Goal: Task Accomplishment & Management: Manage account settings

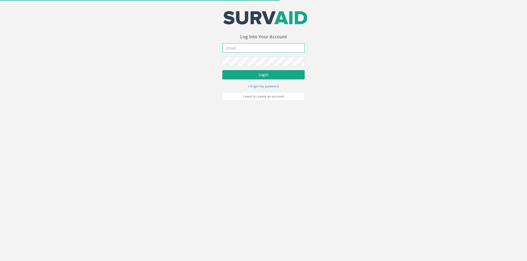
type input "[PERSON_NAME][EMAIL_ADDRESS][PERSON_NAME][DOMAIN_NAME]"
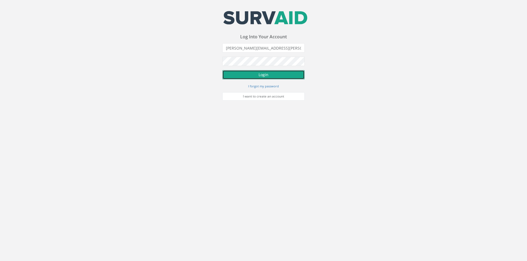
click at [234, 72] on button "Login" at bounding box center [263, 74] width 82 height 9
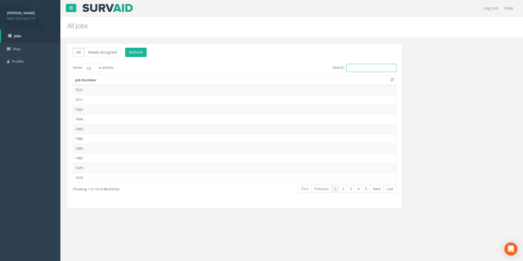
click at [350, 69] on input "Search:" at bounding box center [371, 68] width 50 height 8
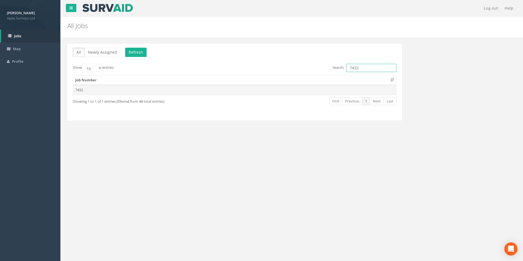
type input "7432"
click at [261, 91] on td "7432" at bounding box center [234, 90] width 323 height 10
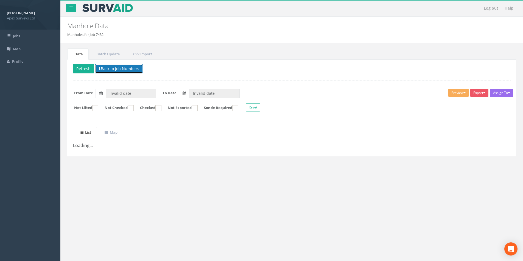
click at [103, 71] on button "Back to Job Numbers" at bounding box center [119, 68] width 48 height 9
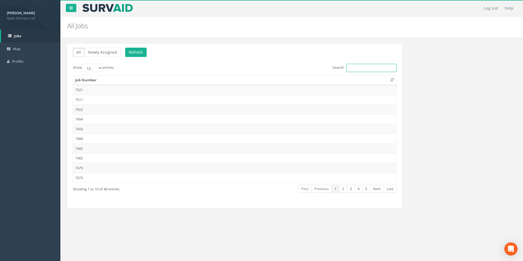
click at [370, 66] on input "Search:" at bounding box center [371, 68] width 50 height 8
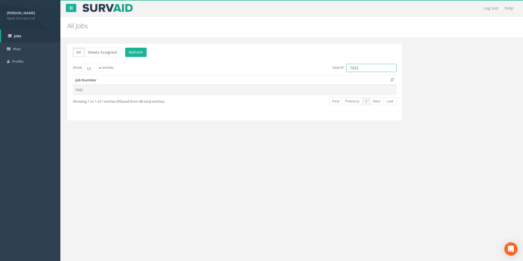
type input "7432"
click at [163, 90] on td "7432" at bounding box center [234, 90] width 323 height 10
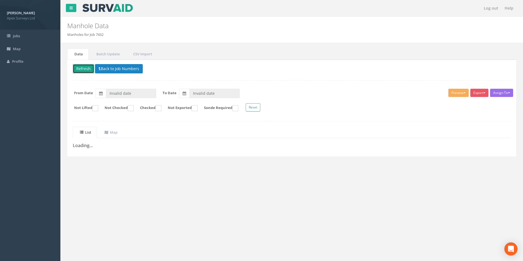
click at [83, 70] on button "Refresh" at bounding box center [83, 68] width 21 height 9
click at [117, 69] on button "Back to Job Numbers" at bounding box center [123, 68] width 48 height 9
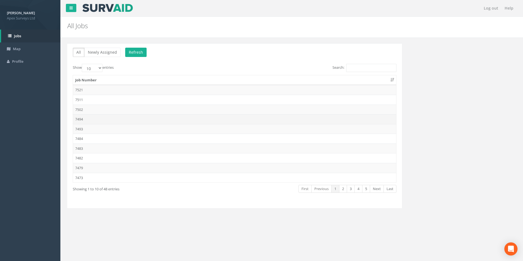
click at [112, 118] on td "7494" at bounding box center [234, 119] width 323 height 10
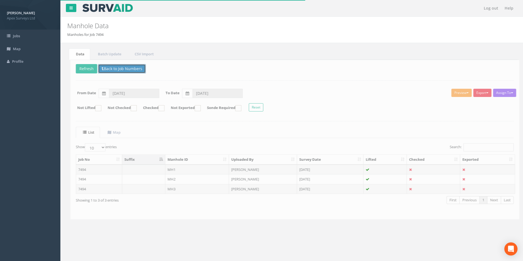
click at [104, 69] on button "Back to Job Numbers" at bounding box center [119, 68] width 48 height 9
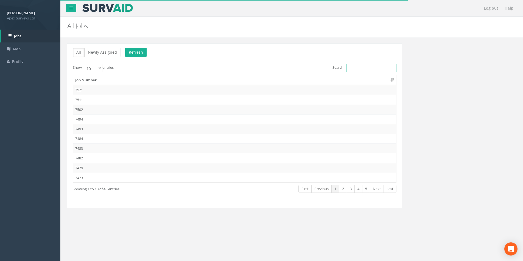
click at [384, 69] on input "Search:" at bounding box center [371, 68] width 50 height 8
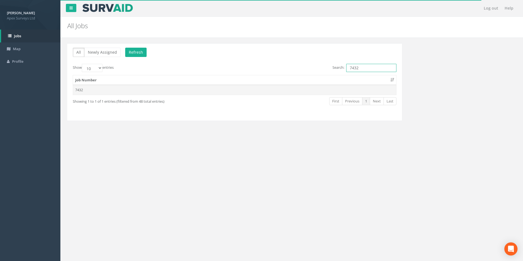
type input "7432"
click at [251, 87] on td "7432" at bounding box center [234, 90] width 323 height 10
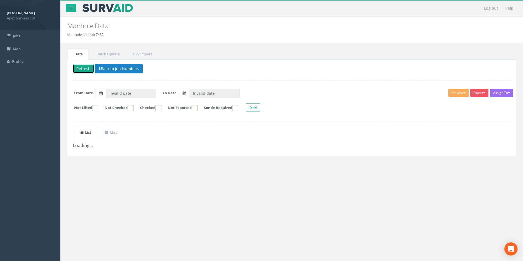
click at [88, 71] on button "Refresh" at bounding box center [83, 68] width 21 height 9
click at [117, 73] on button "Back to Job Numbers" at bounding box center [123, 68] width 48 height 9
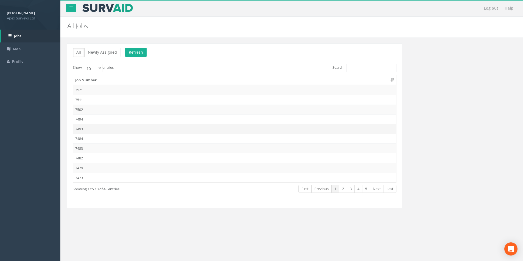
click at [92, 131] on td "7493" at bounding box center [234, 129] width 323 height 10
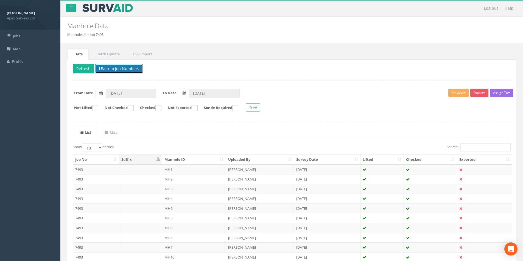
click at [102, 67] on button "Back to Job Numbers" at bounding box center [119, 68] width 48 height 9
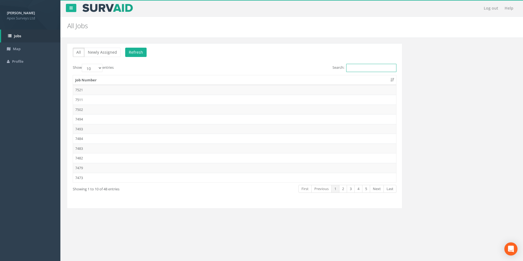
click at [383, 68] on input "Search:" at bounding box center [371, 68] width 50 height 8
type input "3"
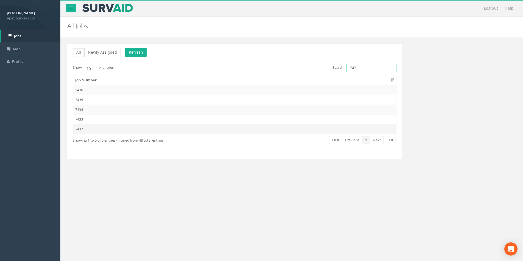
type input "743"
click at [82, 130] on td "7432" at bounding box center [234, 129] width 323 height 10
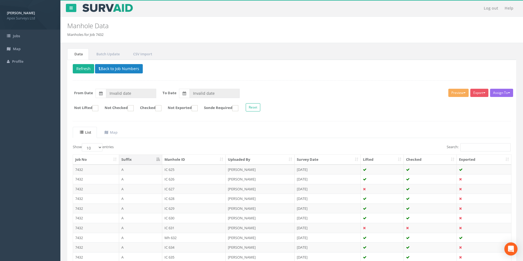
type input "[DATE]"
click at [481, 150] on input "Search:" at bounding box center [485, 147] width 50 height 8
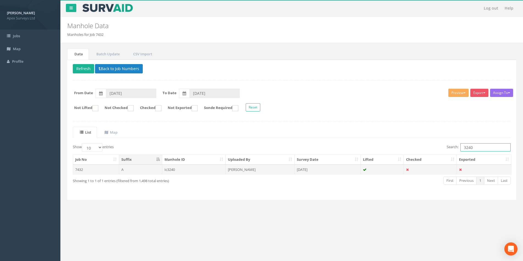
type input "3240"
click at [272, 170] on td "[PERSON_NAME]" at bounding box center [260, 170] width 69 height 10
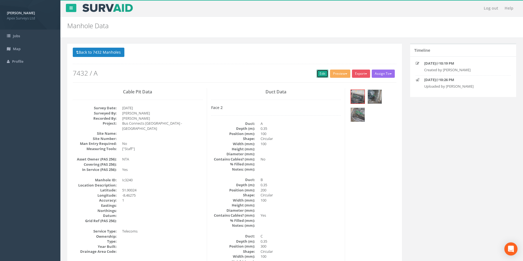
click at [320, 76] on link "Edit" at bounding box center [322, 74] width 12 height 8
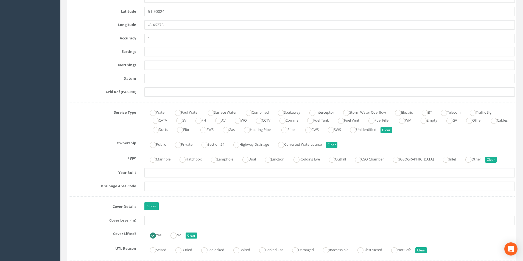
scroll to position [302, 0]
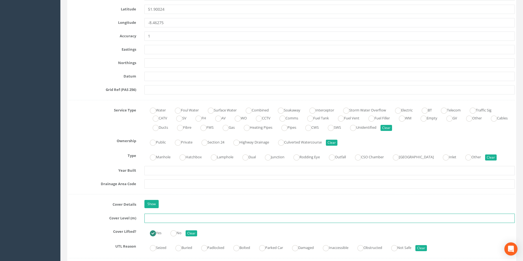
click at [173, 219] on input "text" at bounding box center [329, 218] width 370 height 9
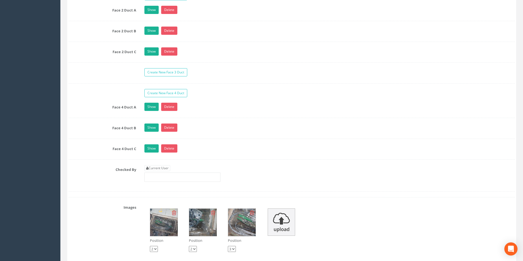
scroll to position [933, 0]
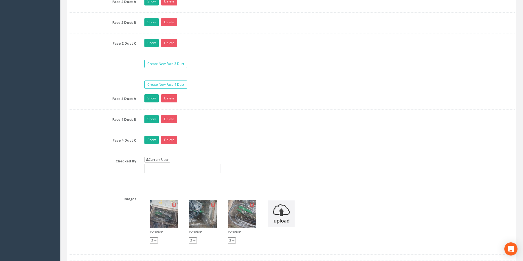
type input "3.01"
click at [170, 162] on link "Current User" at bounding box center [157, 160] width 26 height 6
type input "[PERSON_NAME]"
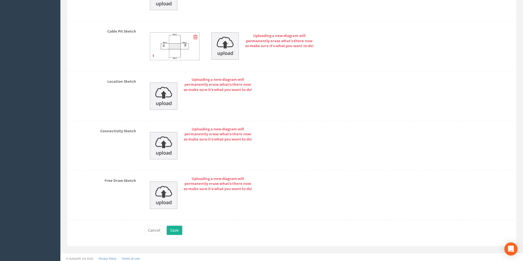
scroll to position [1294, 0]
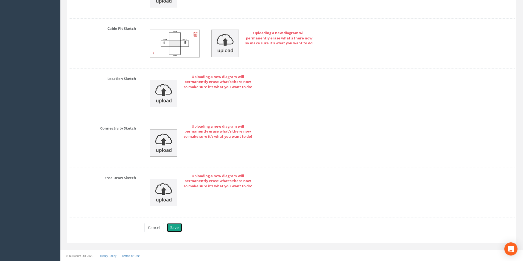
click at [174, 226] on button "Save" at bounding box center [175, 227] width 16 height 9
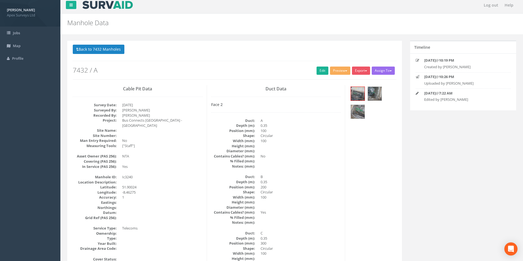
scroll to position [0, 0]
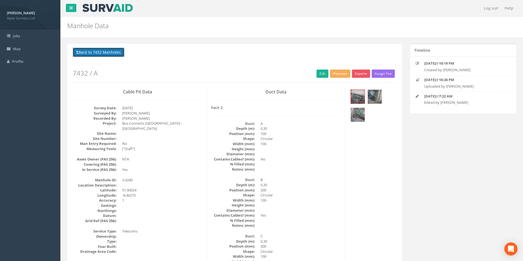
click at [84, 52] on button "Back to 7432 Manholes" at bounding box center [99, 52] width 52 height 9
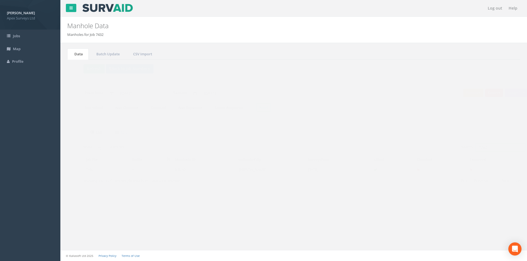
click at [487, 147] on input "3240" at bounding box center [489, 147] width 50 height 8
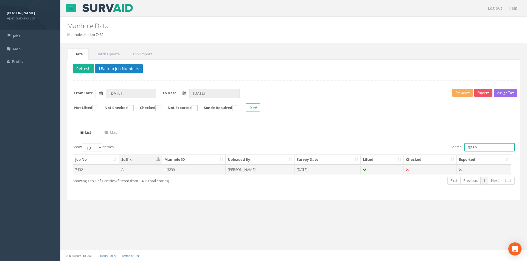
type input "3239"
click at [324, 171] on td "[DATE]" at bounding box center [327, 170] width 66 height 10
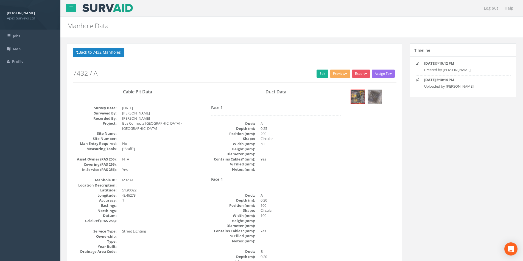
click at [318, 69] on div "Back to 7432 Manholes Back to Map Assign To No Companies Added Export Apex Manh…" at bounding box center [234, 65] width 323 height 35
click at [318, 72] on link "Edit" at bounding box center [322, 74] width 12 height 8
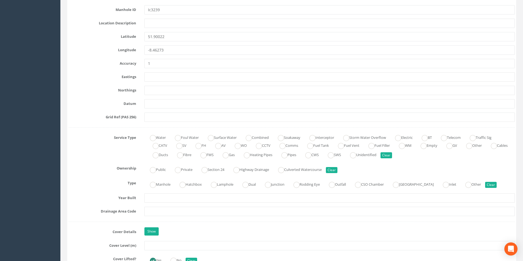
scroll to position [384, 0]
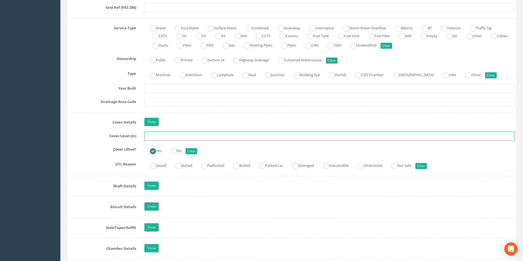
click at [166, 135] on input "text" at bounding box center [329, 136] width 370 height 9
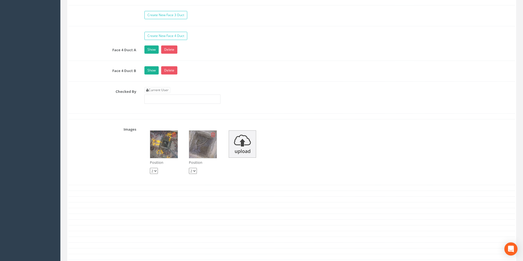
scroll to position [988, 0]
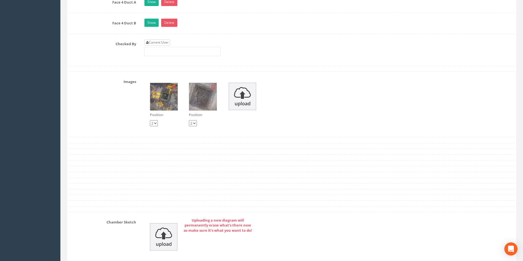
type input "3.00"
click at [157, 41] on link "Current User" at bounding box center [157, 43] width 26 height 6
type input "[PERSON_NAME]"
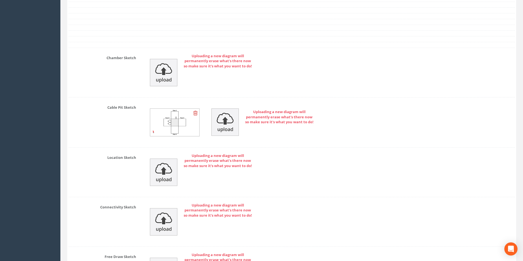
scroll to position [1231, 0]
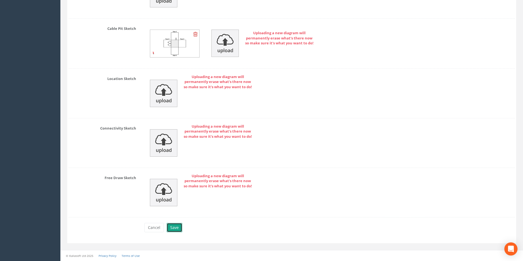
click at [173, 226] on button "Save" at bounding box center [175, 227] width 16 height 9
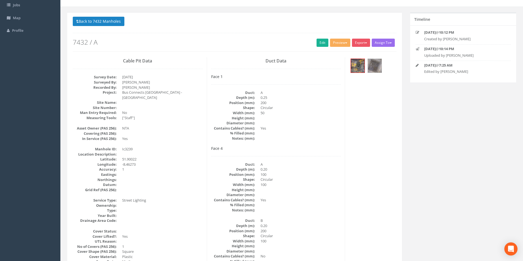
scroll to position [0, 0]
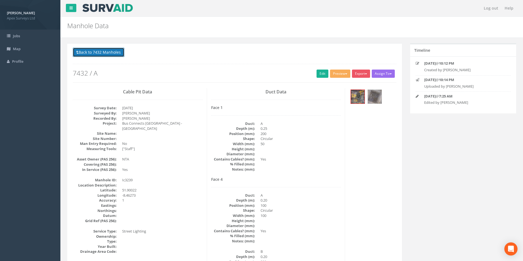
click at [100, 49] on button "Back to 7432 Manholes" at bounding box center [99, 52] width 52 height 9
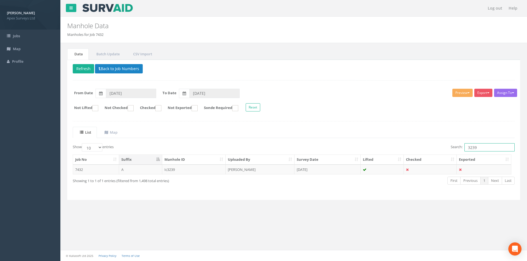
click at [483, 151] on input "3239" at bounding box center [489, 147] width 50 height 8
type input "3238"
click at [337, 173] on td "[DATE]" at bounding box center [327, 170] width 66 height 10
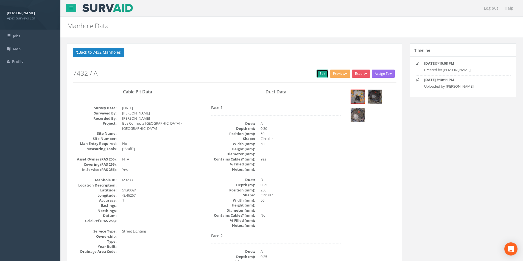
click at [317, 73] on link "Edit" at bounding box center [322, 74] width 12 height 8
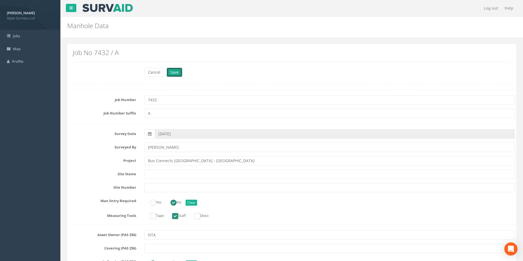
click at [181, 75] on button "Save" at bounding box center [175, 72] width 16 height 9
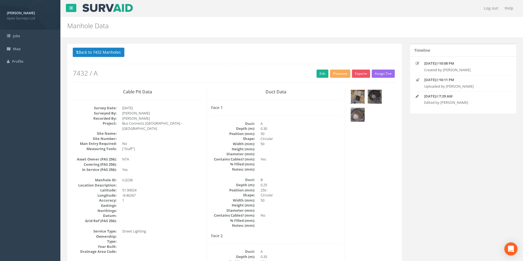
click at [356, 92] on img at bounding box center [358, 97] width 14 height 14
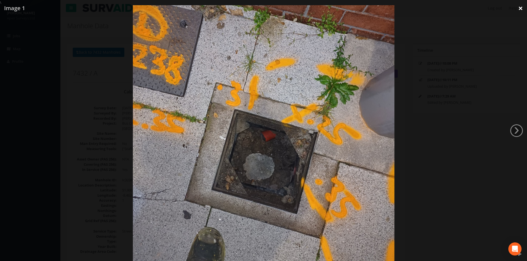
click at [521, 6] on link "×" at bounding box center [520, 8] width 13 height 16
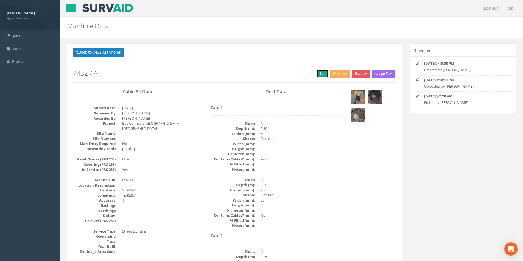
click at [317, 75] on link "Edit" at bounding box center [322, 74] width 12 height 8
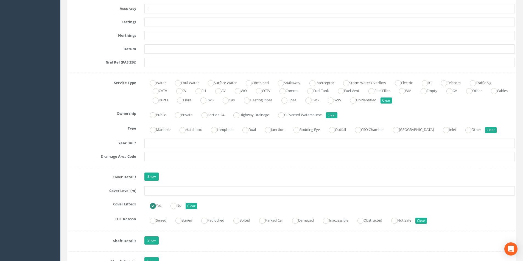
scroll to position [357, 0]
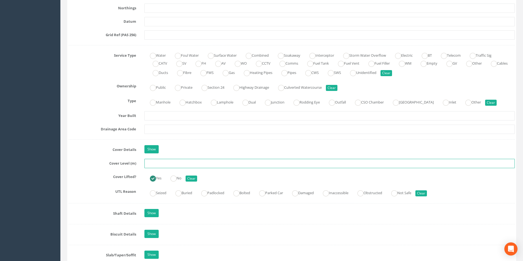
click at [159, 166] on input "text" at bounding box center [329, 163] width 370 height 9
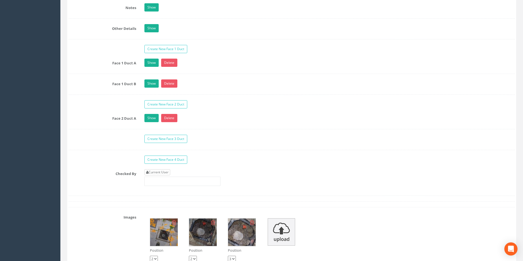
type input "3.09"
click at [165, 172] on link "Current User" at bounding box center [157, 173] width 26 height 6
type input "[PERSON_NAME]"
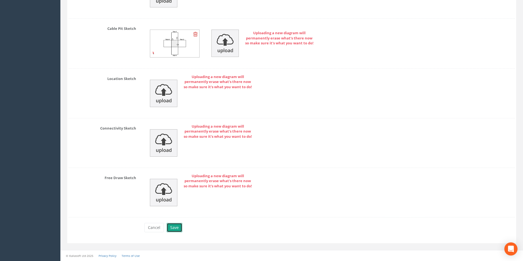
click at [174, 226] on button "Save" at bounding box center [175, 227] width 16 height 9
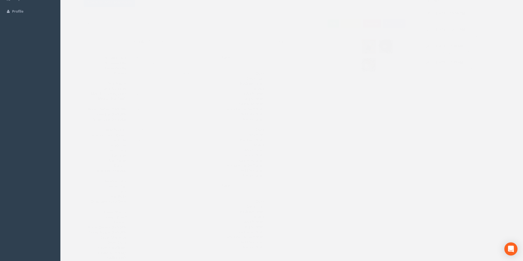
scroll to position [0, 0]
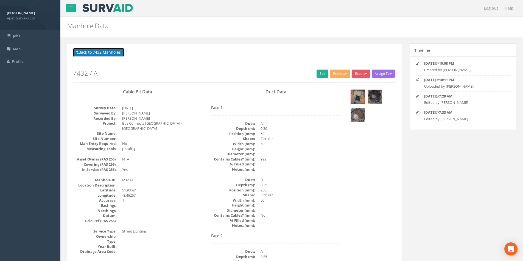
click at [101, 56] on button "Back to 7432 Manholes" at bounding box center [99, 52] width 52 height 9
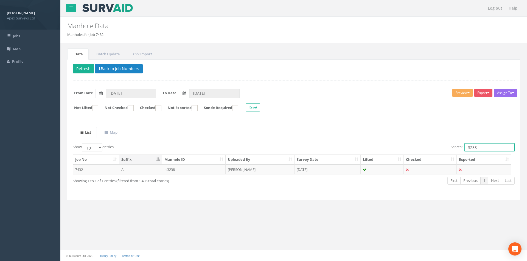
click at [485, 146] on input "3238" at bounding box center [489, 147] width 50 height 8
type input "3237"
click at [258, 172] on td "[PERSON_NAME]" at bounding box center [260, 170] width 69 height 10
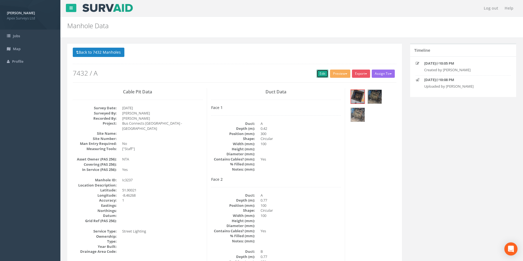
click at [321, 74] on link "Edit" at bounding box center [322, 74] width 12 height 8
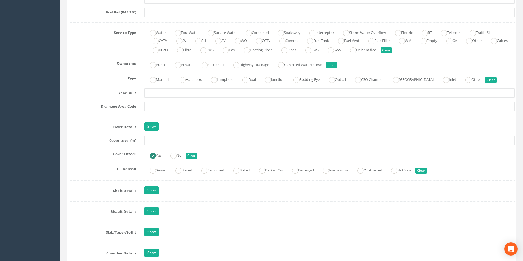
scroll to position [329, 0]
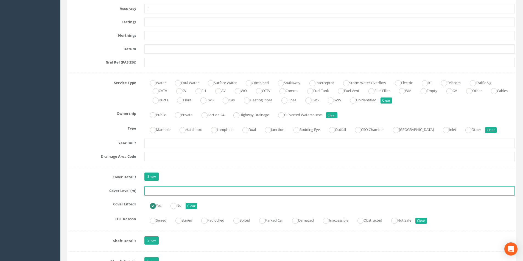
click at [170, 192] on input "text" at bounding box center [329, 191] width 370 height 9
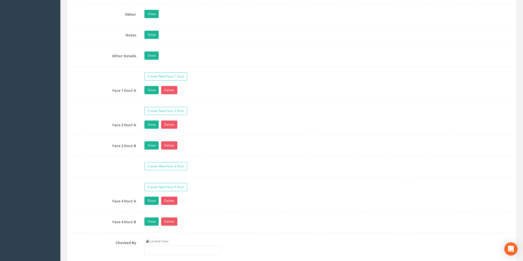
scroll to position [933, 0]
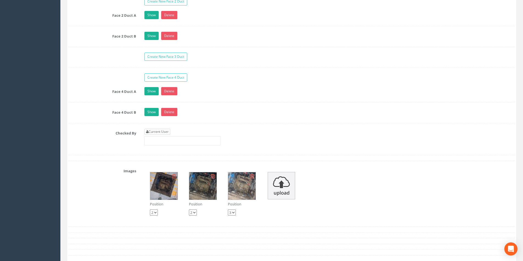
type input "3.03"
click at [165, 132] on link "Current User" at bounding box center [157, 132] width 26 height 6
type input "[PERSON_NAME]"
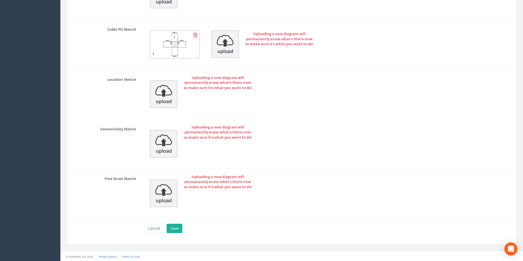
scroll to position [1266, 0]
click at [179, 230] on button "Save" at bounding box center [175, 227] width 16 height 9
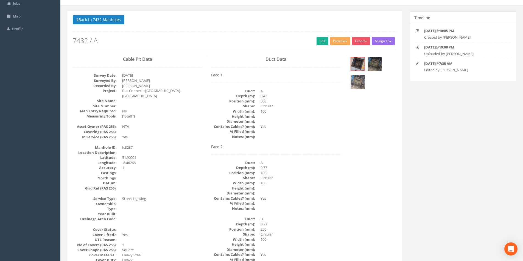
scroll to position [0, 0]
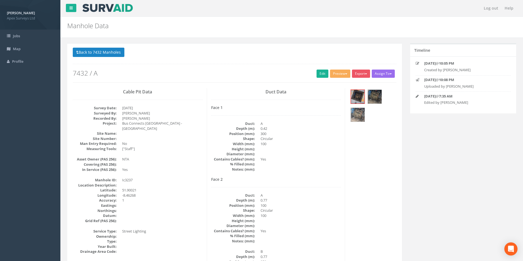
click at [106, 58] on p "Back to 7432 Manholes Back to Map" at bounding box center [234, 53] width 323 height 11
click at [106, 56] on button "Back to 7432 Manholes" at bounding box center [99, 52] width 52 height 9
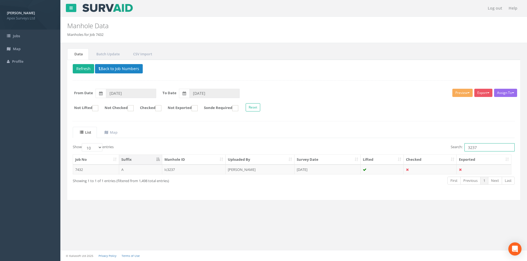
click at [478, 147] on input "3237" at bounding box center [489, 147] width 50 height 8
type input "3236"
click at [340, 173] on td "[DATE]" at bounding box center [327, 170] width 66 height 10
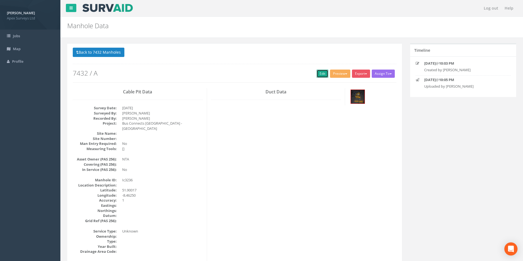
click at [319, 74] on link "Edit" at bounding box center [322, 74] width 12 height 8
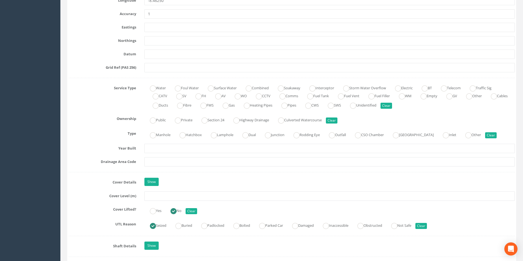
scroll to position [329, 0]
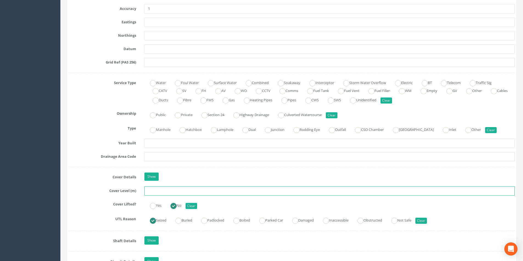
click at [166, 190] on input "text" at bounding box center [329, 191] width 370 height 9
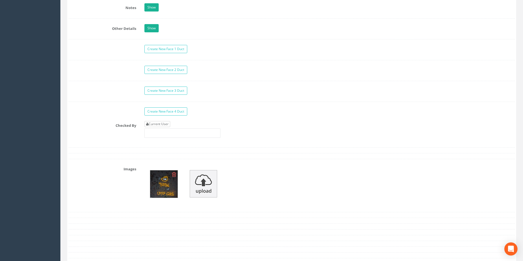
type input "2.93"
click at [163, 124] on link "Current User" at bounding box center [157, 124] width 26 height 6
type input "[PERSON_NAME]"
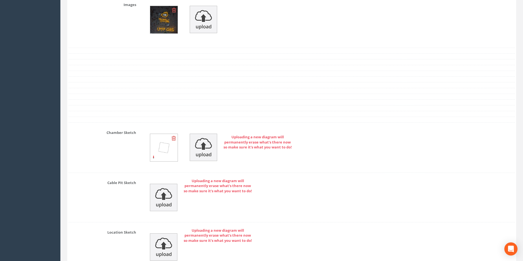
scroll to position [1169, 0]
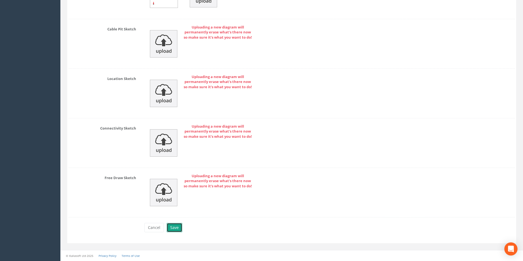
click at [174, 226] on button "Save" at bounding box center [175, 227] width 16 height 9
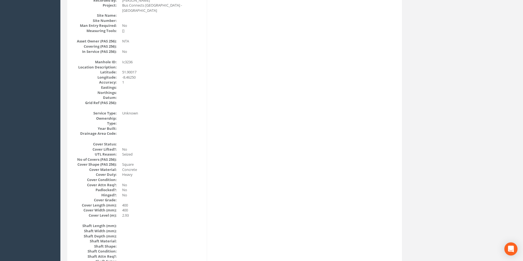
scroll to position [0, 0]
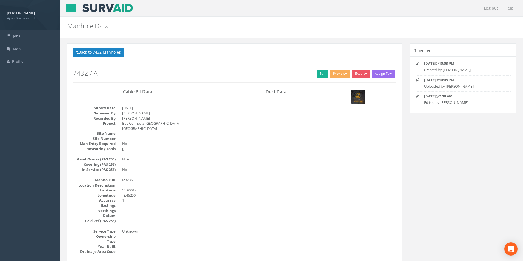
click at [353, 102] on img at bounding box center [358, 97] width 14 height 14
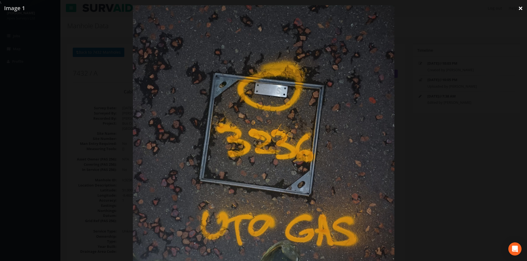
click at [520, 7] on link "×" at bounding box center [520, 8] width 13 height 16
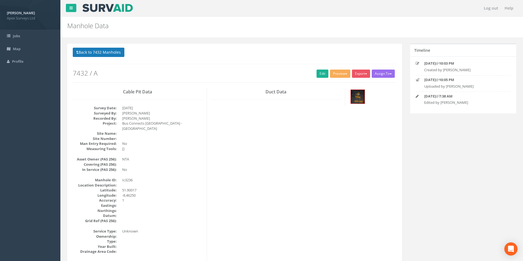
click at [98, 58] on p "Back to 7432 Manholes Back to Map" at bounding box center [234, 53] width 323 height 11
click at [99, 56] on button "Back to 7432 Manholes" at bounding box center [99, 52] width 52 height 9
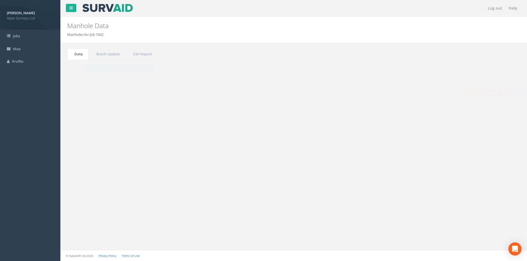
click at [484, 146] on input "3236" at bounding box center [489, 147] width 50 height 8
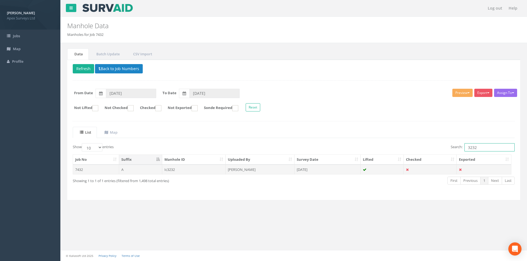
type input "3232"
click at [323, 170] on td "[DATE]" at bounding box center [327, 170] width 66 height 10
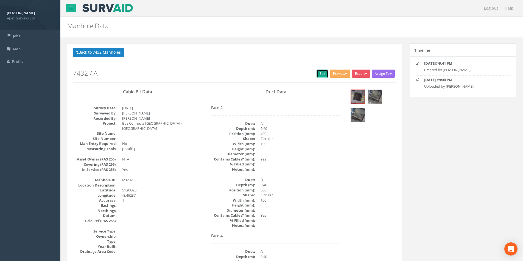
click at [322, 77] on link "Edit" at bounding box center [322, 74] width 12 height 8
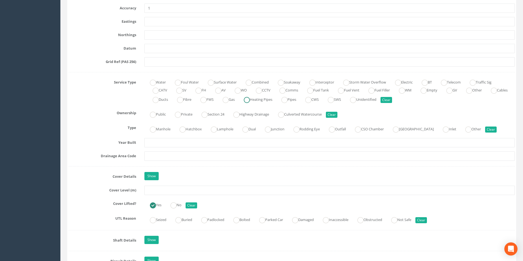
scroll to position [384, 0]
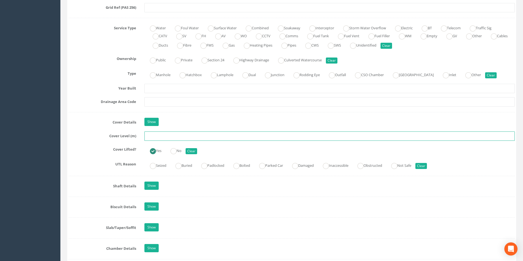
click at [178, 136] on input "text" at bounding box center [329, 136] width 370 height 9
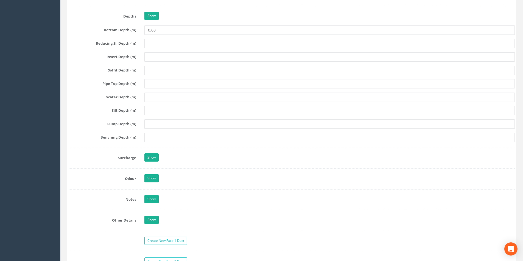
scroll to position [823, 0]
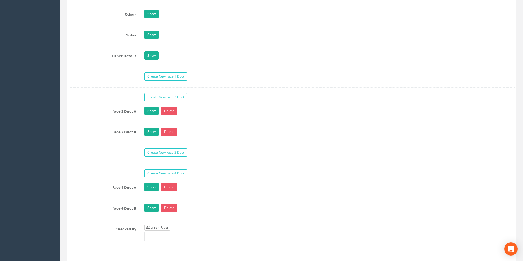
type input "2.97"
click at [164, 225] on link "Current User" at bounding box center [157, 228] width 26 height 6
type input "[PERSON_NAME]"
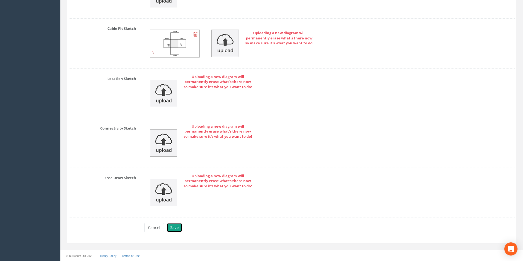
click at [175, 228] on button "Save" at bounding box center [175, 227] width 16 height 9
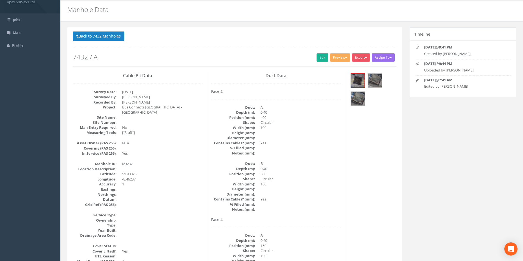
scroll to position [9, 0]
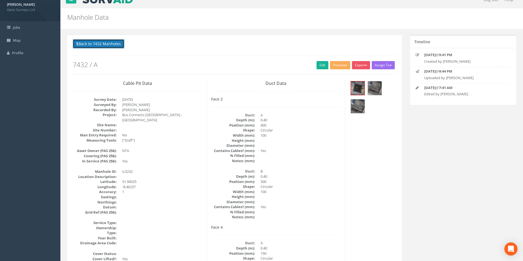
click at [93, 44] on button "Back to 7432 Manholes" at bounding box center [99, 43] width 52 height 9
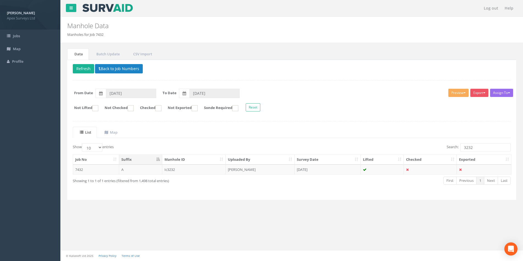
scroll to position [0, 0]
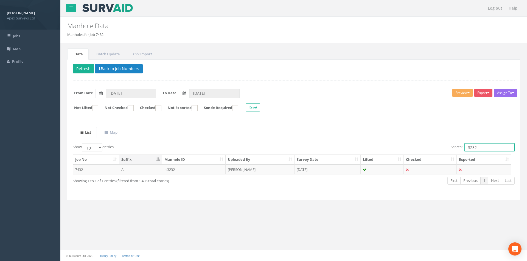
click at [480, 146] on input "3232" at bounding box center [489, 147] width 50 height 8
type input "3233"
click at [271, 171] on td "[PERSON_NAME]" at bounding box center [260, 170] width 69 height 10
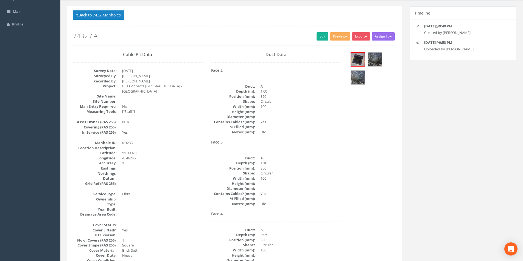
scroll to position [36, 0]
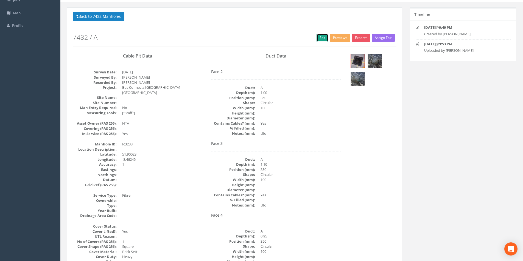
click at [321, 38] on link "Edit" at bounding box center [322, 38] width 12 height 8
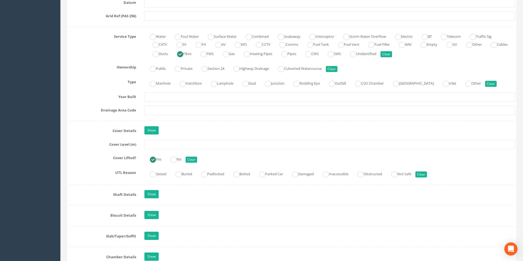
scroll to position [393, 0]
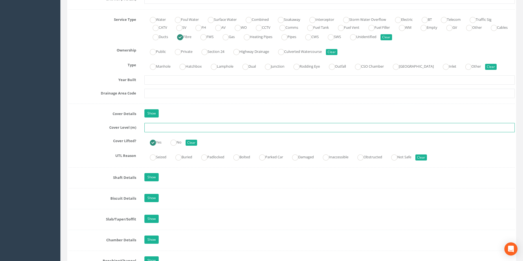
click at [161, 128] on input "text" at bounding box center [329, 127] width 370 height 9
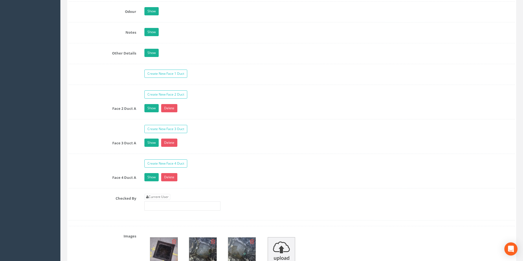
scroll to position [832, 0]
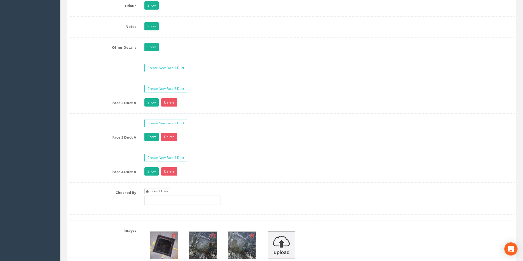
type input "2.97"
click at [157, 190] on link "Current User" at bounding box center [157, 191] width 26 height 6
type input "[PERSON_NAME]"
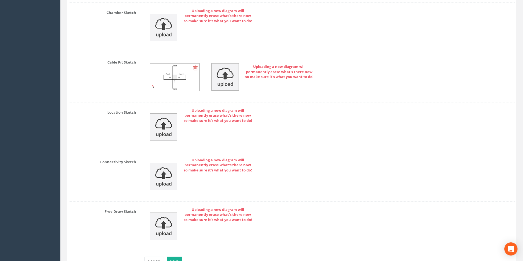
scroll to position [1224, 0]
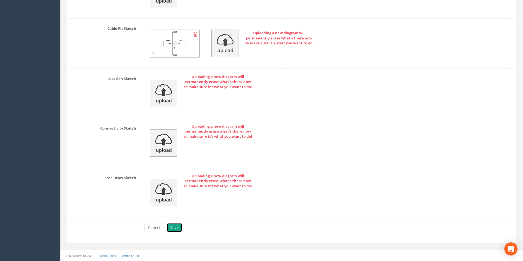
click at [169, 228] on button "Save" at bounding box center [175, 227] width 16 height 9
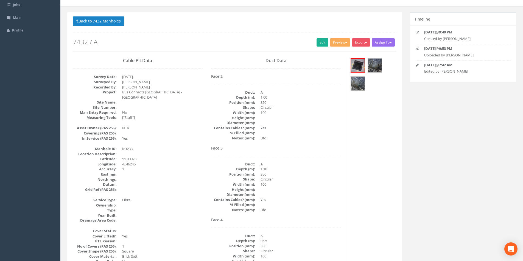
scroll to position [0, 0]
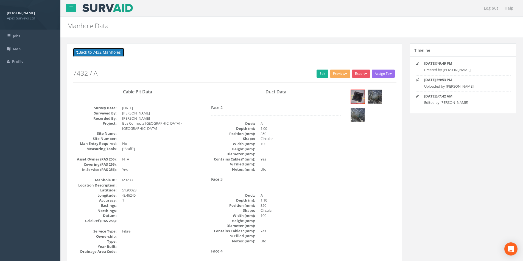
click at [102, 51] on button "Back to 7432 Manholes" at bounding box center [99, 52] width 52 height 9
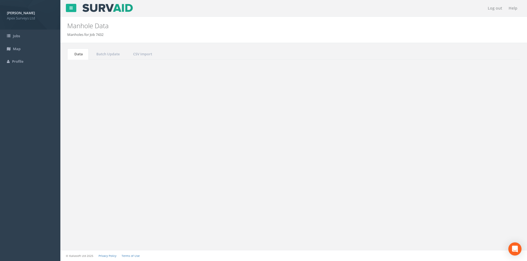
click at [484, 149] on input "3233" at bounding box center [489, 147] width 50 height 8
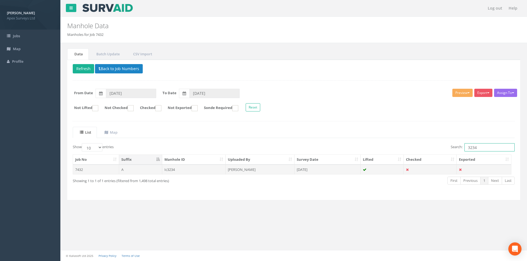
type input "3234"
click at [333, 171] on td "[DATE]" at bounding box center [327, 170] width 66 height 10
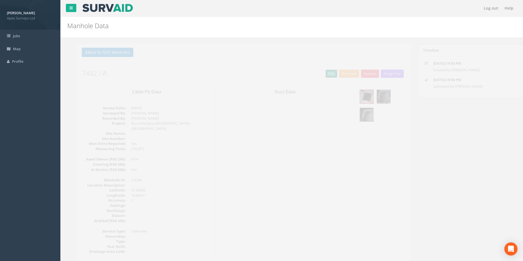
click at [320, 76] on link "Edit" at bounding box center [322, 74] width 12 height 8
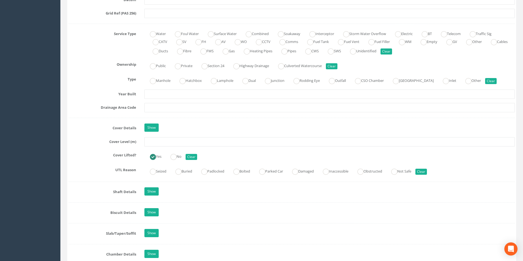
scroll to position [384, 0]
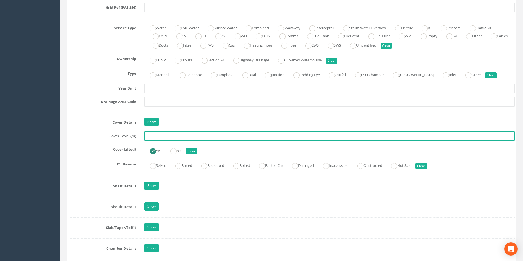
click at [166, 138] on input "text" at bounding box center [329, 136] width 370 height 9
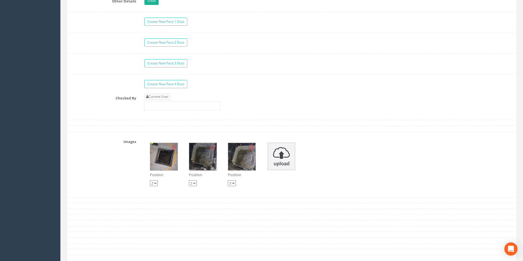
type input "3.02"
click at [165, 97] on link "Current User" at bounding box center [157, 97] width 26 height 6
type input "[PERSON_NAME]"
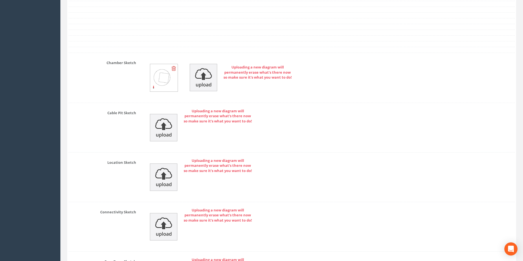
scroll to position [1182, 0]
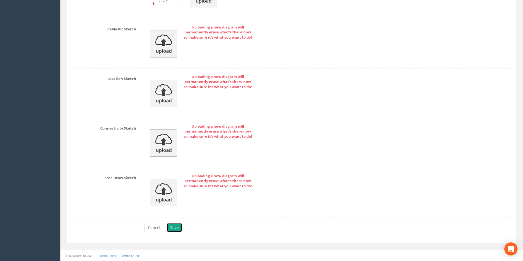
click at [176, 232] on button "Save" at bounding box center [175, 227] width 16 height 9
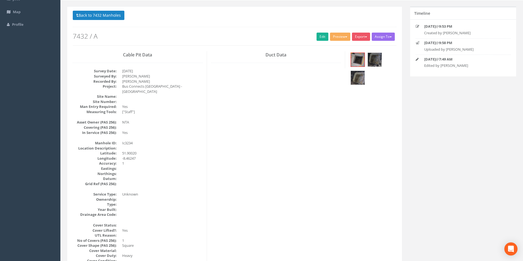
scroll to position [0, 0]
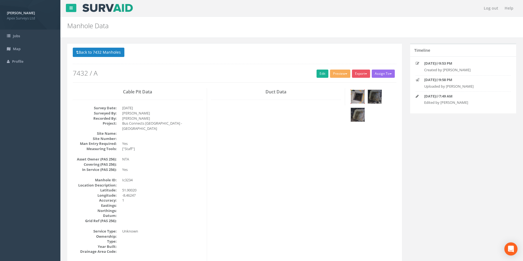
click at [359, 100] on img at bounding box center [358, 97] width 14 height 14
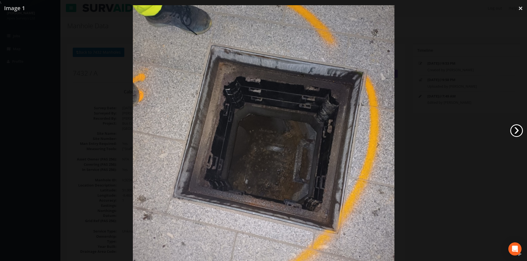
click at [514, 131] on link "›" at bounding box center [516, 131] width 13 height 13
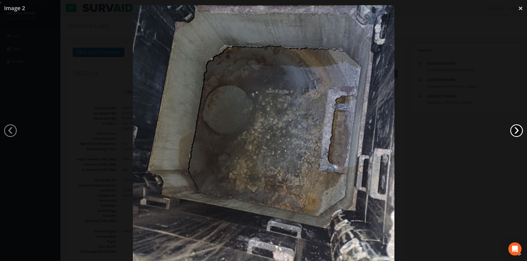
click at [514, 131] on link "›" at bounding box center [516, 131] width 13 height 13
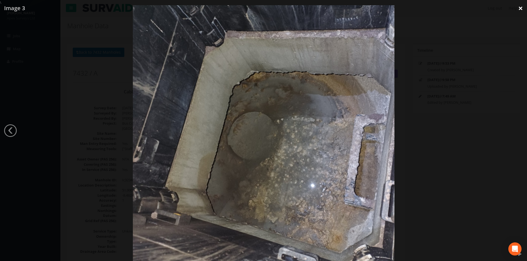
click at [522, 10] on link "×" at bounding box center [520, 8] width 13 height 16
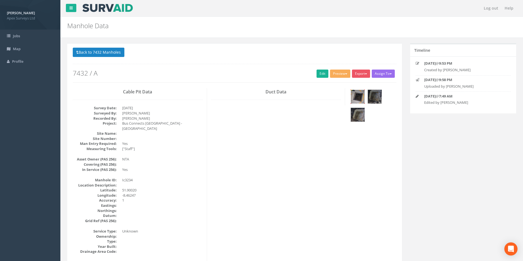
click at [361, 94] on img at bounding box center [358, 97] width 14 height 14
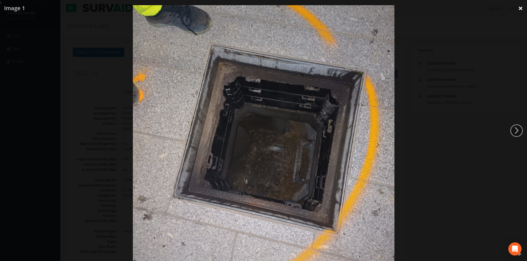
click at [519, 8] on link "×" at bounding box center [520, 8] width 13 height 16
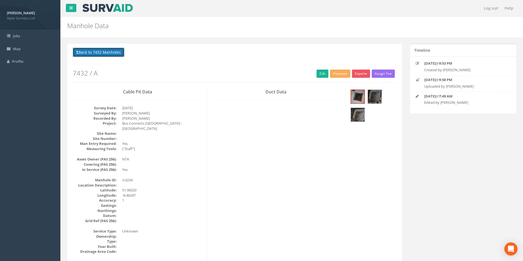
click at [103, 52] on button "Back to 7432 Manholes" at bounding box center [99, 52] width 52 height 9
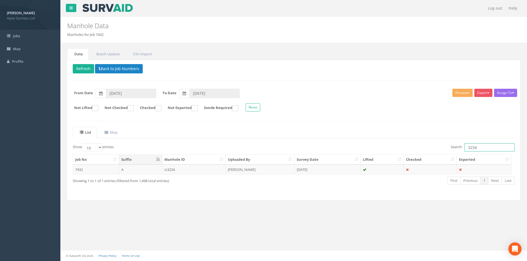
click at [478, 148] on input "3234" at bounding box center [489, 147] width 50 height 8
type input "3235"
click at [374, 173] on td at bounding box center [381, 170] width 43 height 10
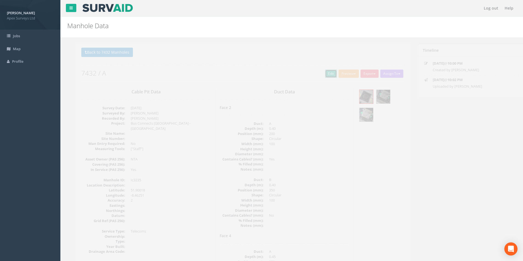
click at [320, 73] on link "Edit" at bounding box center [322, 74] width 12 height 8
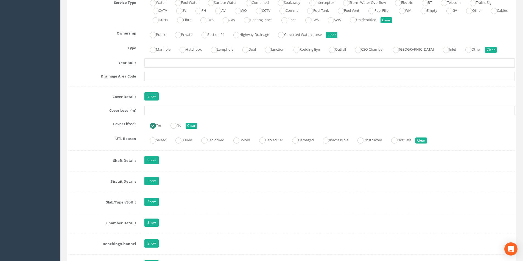
scroll to position [412, 0]
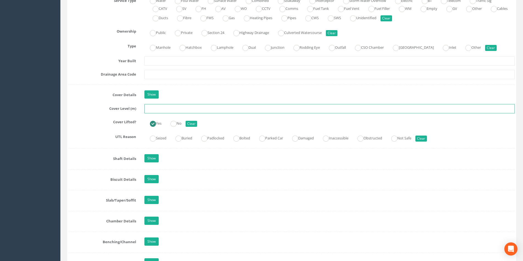
click at [160, 109] on input "text" at bounding box center [329, 108] width 370 height 9
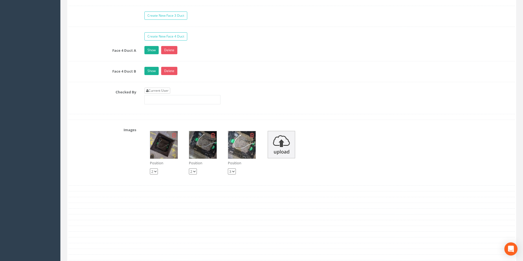
type input "3.06"
click at [163, 92] on link "Current User" at bounding box center [157, 91] width 26 height 6
type input "[PERSON_NAME]"
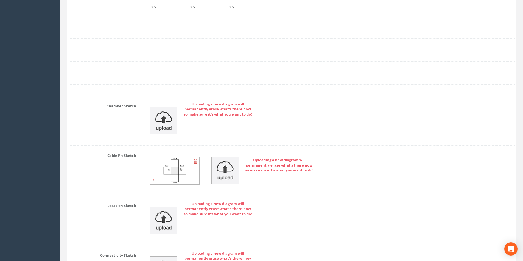
scroll to position [1252, 0]
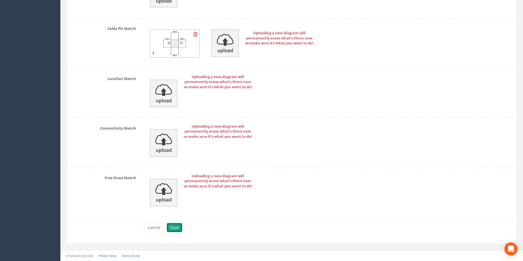
click at [177, 230] on button "Save" at bounding box center [175, 227] width 16 height 9
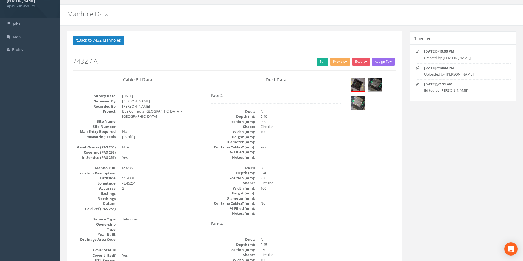
scroll to position [0, 0]
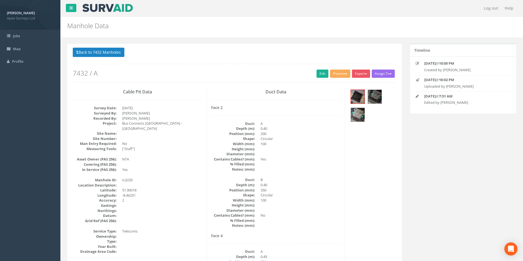
click at [93, 53] on button "Back to 7432 Manholes" at bounding box center [99, 52] width 52 height 9
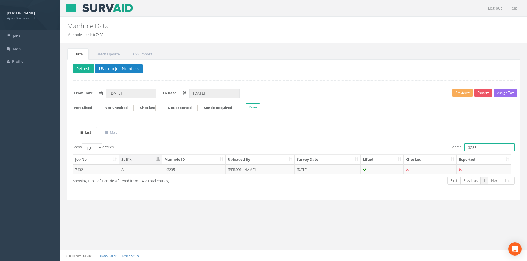
click at [477, 149] on input "3235" at bounding box center [489, 147] width 50 height 8
type input "3232"
click at [390, 169] on td at bounding box center [381, 170] width 43 height 10
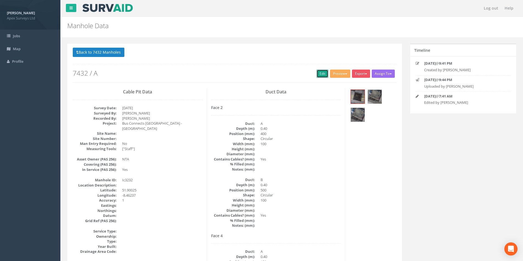
click at [319, 77] on link "Edit" at bounding box center [322, 74] width 12 height 8
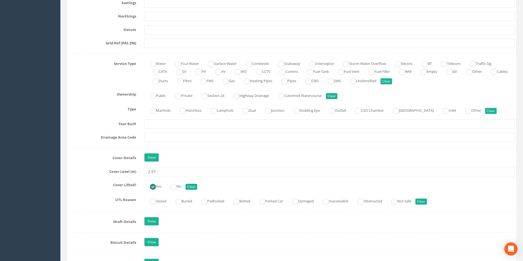
scroll to position [357, 0]
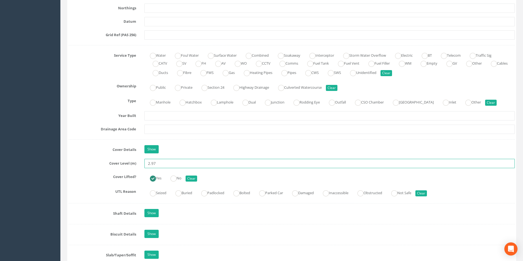
drag, startPoint x: 159, startPoint y: 163, endPoint x: 146, endPoint y: 166, distance: 13.5
click at [146, 166] on input "2.97" at bounding box center [329, 163] width 370 height 9
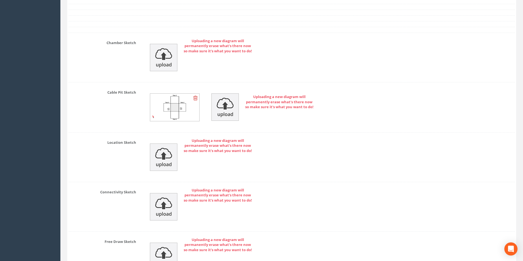
scroll to position [1252, 0]
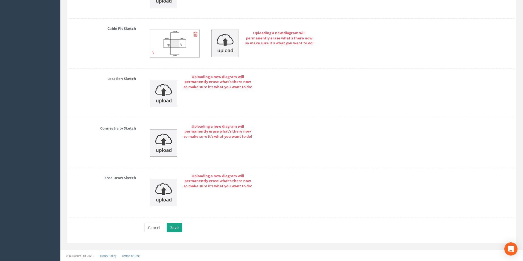
type input "2.93"
click at [176, 228] on button "Save" at bounding box center [175, 227] width 16 height 9
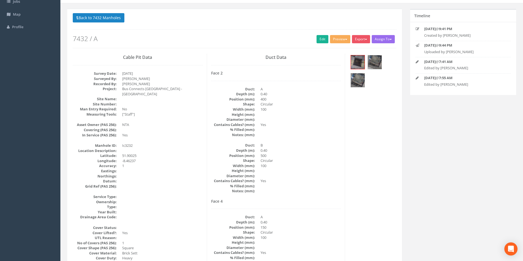
scroll to position [0, 0]
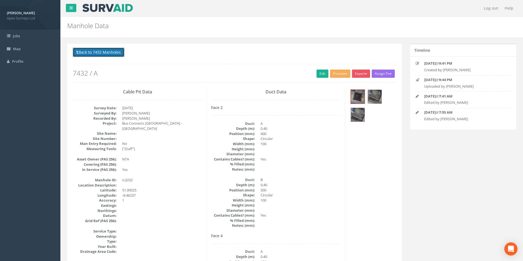
click at [106, 53] on button "Back to 7432 Manholes" at bounding box center [99, 52] width 52 height 9
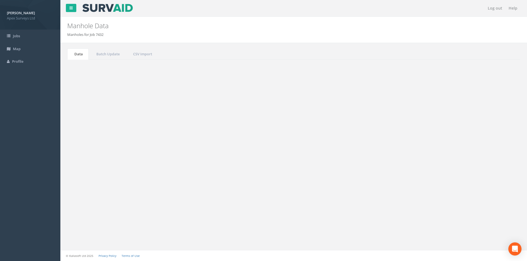
click at [484, 146] on input "3232" at bounding box center [489, 147] width 50 height 8
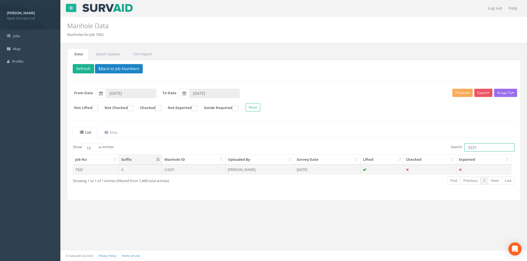
type input "3231"
click at [254, 173] on td "[PERSON_NAME]" at bounding box center [260, 170] width 69 height 10
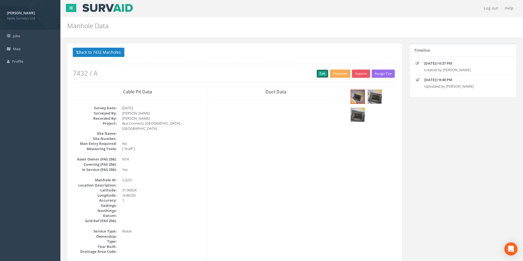
click at [317, 76] on link "Edit" at bounding box center [322, 74] width 12 height 8
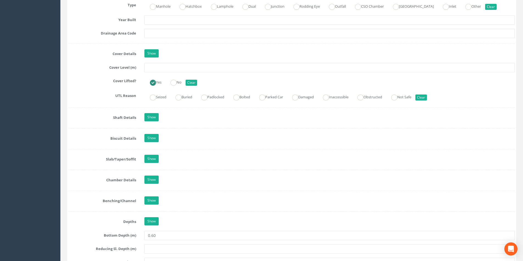
scroll to position [466, 0]
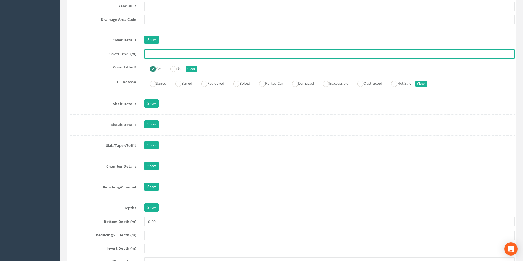
click at [155, 55] on input "text" at bounding box center [329, 53] width 370 height 9
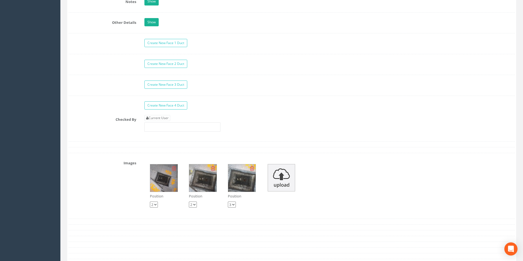
scroll to position [960, 0]
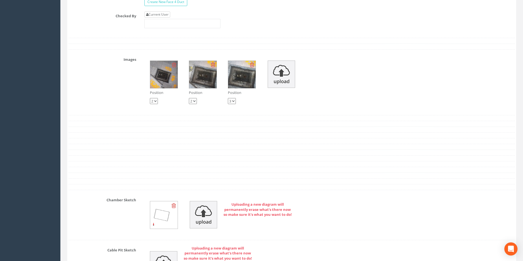
type input "2.91"
click at [167, 16] on link "Current User" at bounding box center [157, 15] width 26 height 6
type input "[PERSON_NAME]"
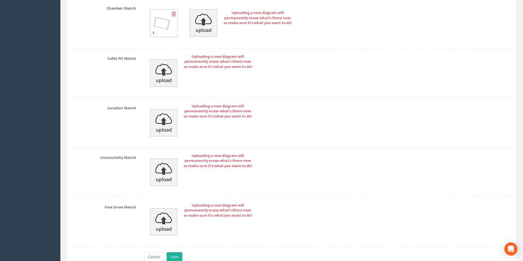
scroll to position [1182, 0]
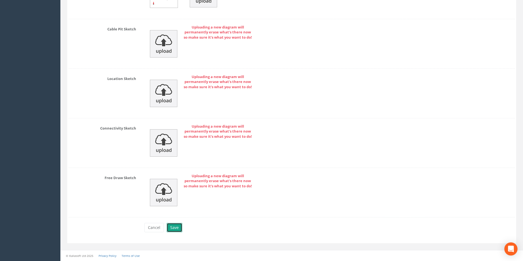
drag, startPoint x: 169, startPoint y: 232, endPoint x: 173, endPoint y: 232, distance: 4.2
click at [173, 232] on button "Save" at bounding box center [175, 227] width 16 height 9
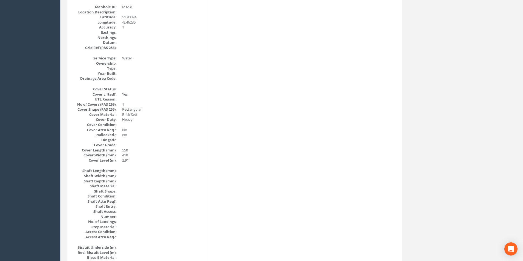
scroll to position [9, 0]
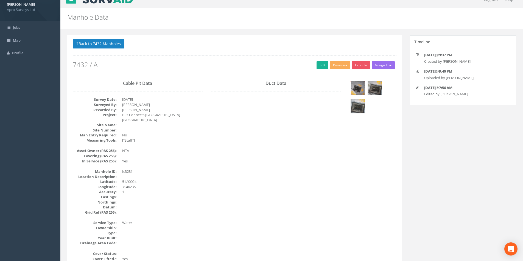
click at [359, 91] on img at bounding box center [358, 88] width 14 height 14
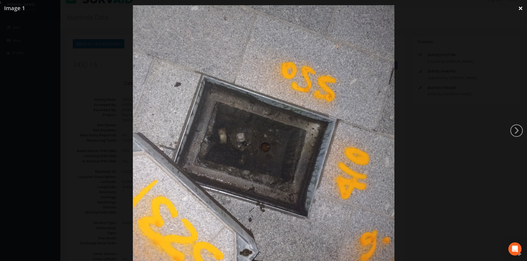
click at [520, 12] on link "×" at bounding box center [520, 8] width 13 height 16
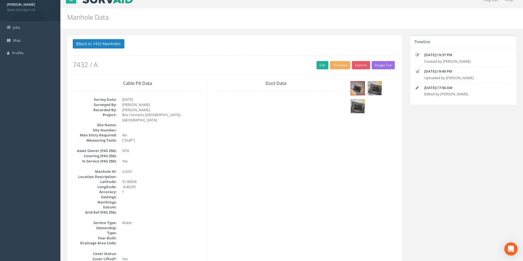
scroll to position [0, 0]
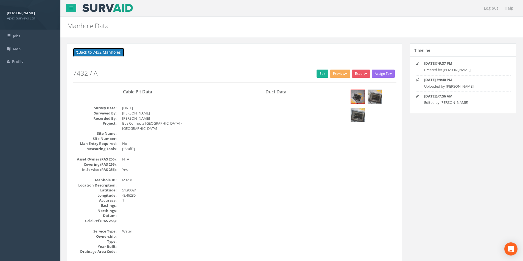
click at [88, 52] on button "Back to 7432 Manholes" at bounding box center [99, 52] width 52 height 9
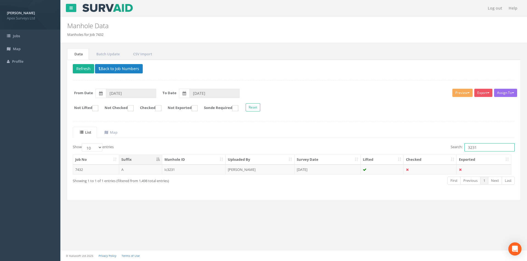
click at [486, 148] on input "3231" at bounding box center [489, 147] width 50 height 8
type input "3230"
click at [389, 168] on td at bounding box center [381, 170] width 43 height 10
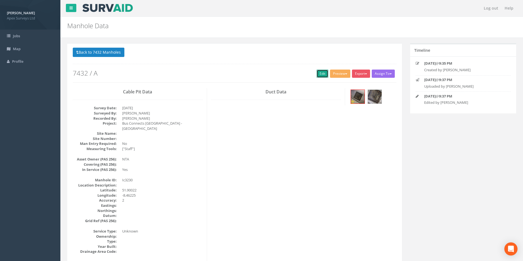
click at [323, 72] on link "Edit" at bounding box center [322, 74] width 12 height 8
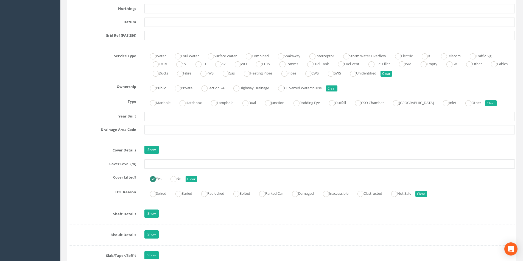
scroll to position [357, 0]
click at [171, 163] on input "text" at bounding box center [329, 163] width 370 height 9
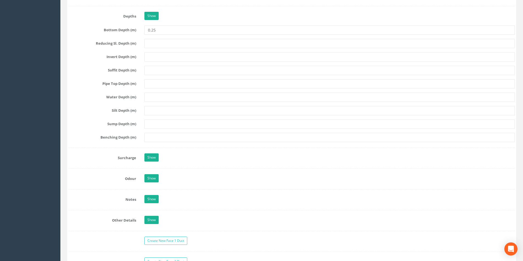
scroll to position [796, 0]
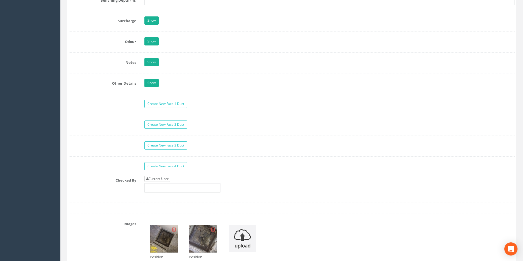
type input "2.93"
drag, startPoint x: 165, startPoint y: 177, endPoint x: 171, endPoint y: 178, distance: 5.5
click at [166, 177] on link "Current User" at bounding box center [157, 179] width 26 height 6
type input "[PERSON_NAME]"
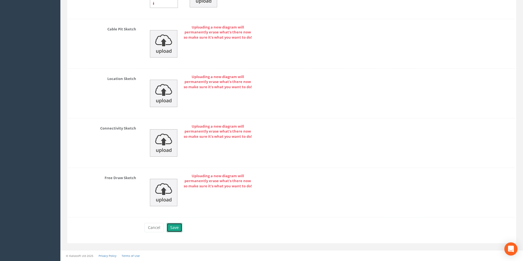
click at [175, 226] on button "Save" at bounding box center [175, 227] width 16 height 9
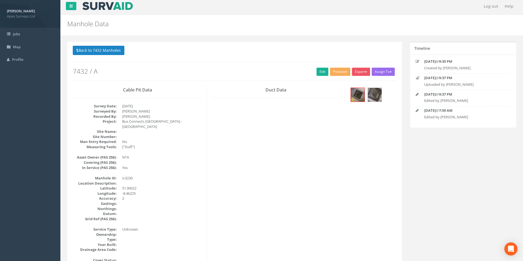
scroll to position [0, 0]
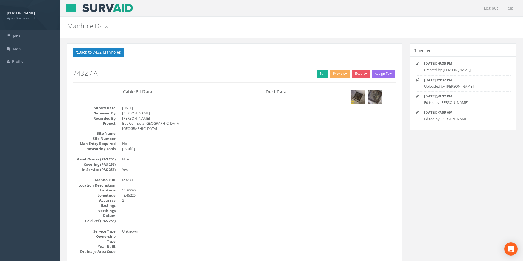
click at [350, 95] on div at bounding box center [372, 97] width 47 height 18
click at [360, 97] on img at bounding box center [358, 97] width 14 height 14
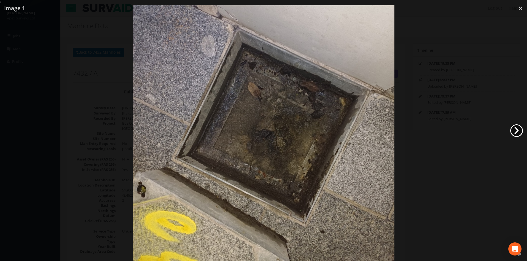
click at [516, 131] on link "›" at bounding box center [516, 131] width 13 height 13
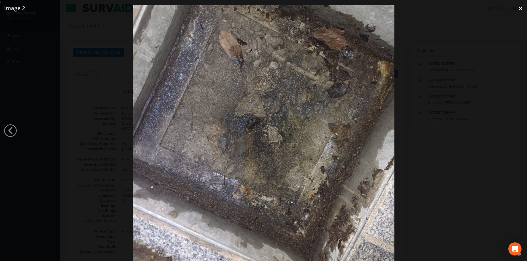
click at [520, 9] on link "×" at bounding box center [520, 8] width 13 height 16
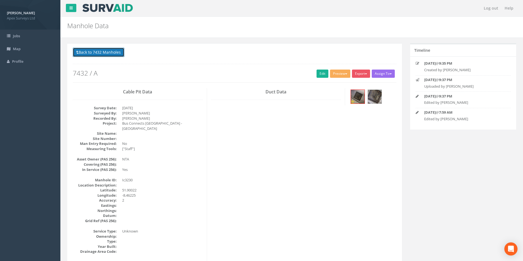
click at [96, 55] on button "Back to 7432 Manholes" at bounding box center [99, 52] width 52 height 9
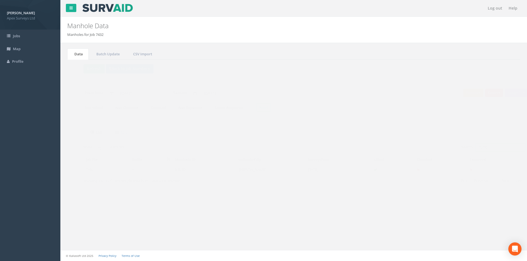
click at [482, 148] on input "3230" at bounding box center [489, 147] width 50 height 8
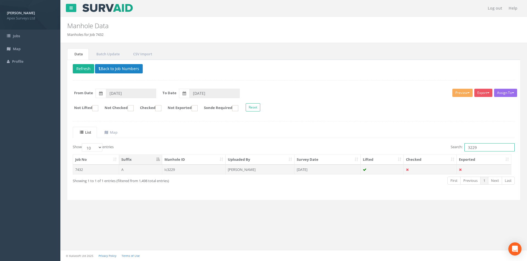
type input "3229"
click at [325, 170] on td "[DATE]" at bounding box center [327, 170] width 66 height 10
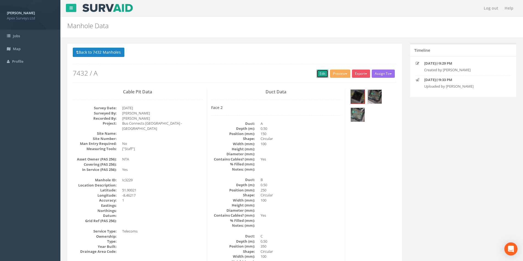
click at [321, 75] on link "Edit" at bounding box center [322, 74] width 12 height 8
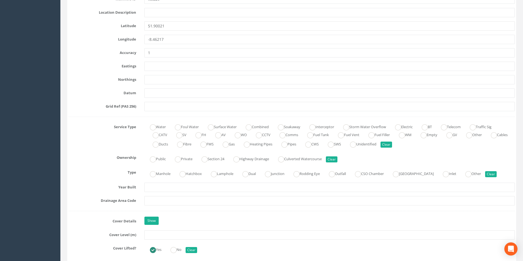
scroll to position [302, 0]
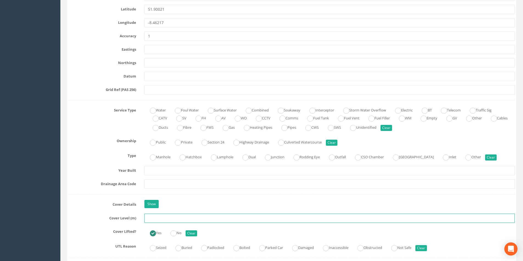
click at [156, 218] on input "text" at bounding box center [329, 218] width 370 height 9
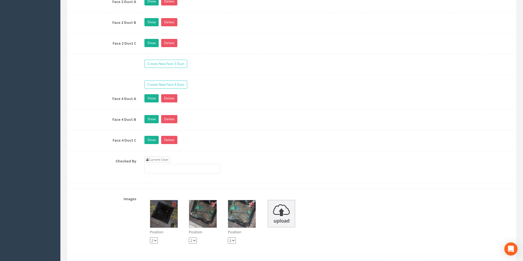
type input "2.84"
click at [170, 161] on link "Current User" at bounding box center [157, 160] width 26 height 6
type input "[PERSON_NAME]"
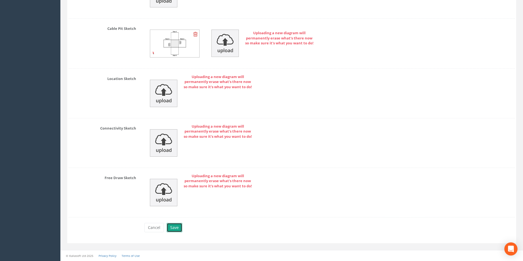
click at [173, 229] on button "Save" at bounding box center [175, 227] width 16 height 9
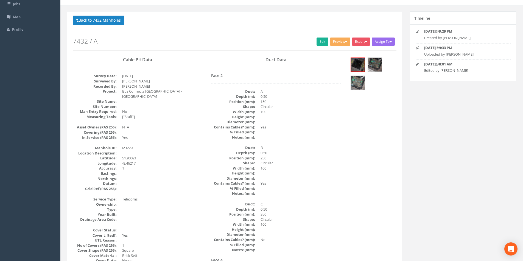
scroll to position [0, 0]
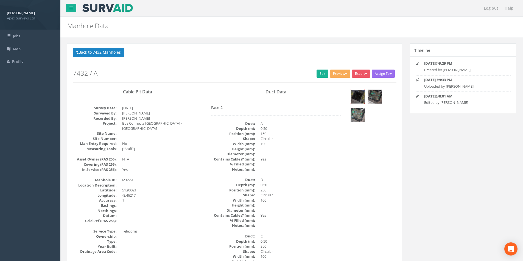
click at [354, 101] on img at bounding box center [358, 97] width 14 height 14
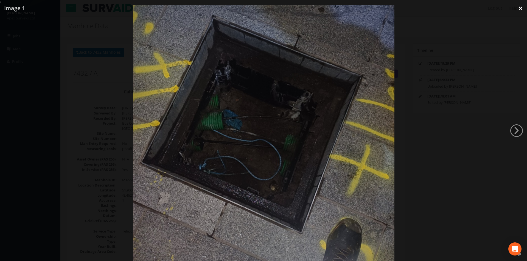
click at [518, 7] on link "×" at bounding box center [520, 8] width 13 height 16
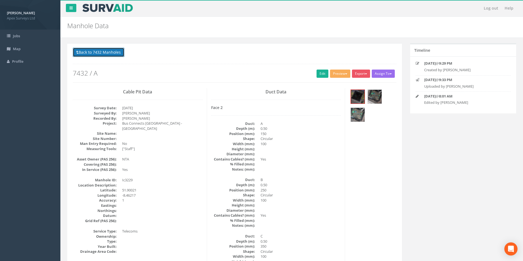
click at [108, 56] on button "Back to 7432 Manholes" at bounding box center [99, 52] width 52 height 9
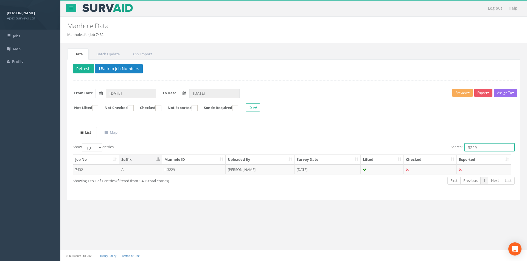
click at [486, 147] on input "3229" at bounding box center [489, 147] width 50 height 8
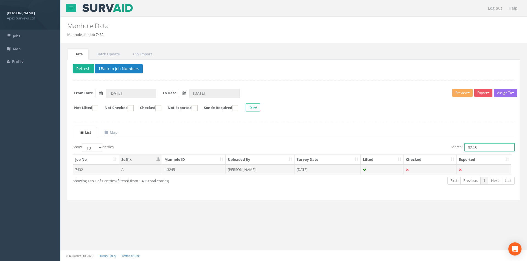
type input "3245"
click at [342, 171] on td "[DATE]" at bounding box center [327, 170] width 66 height 10
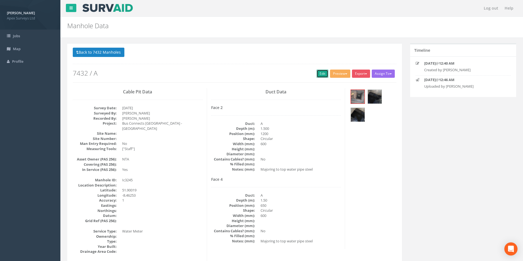
click at [321, 72] on link "Edit" at bounding box center [322, 74] width 12 height 8
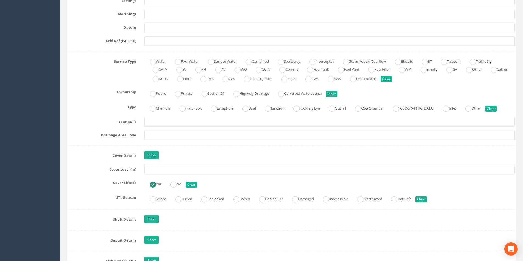
scroll to position [357, 0]
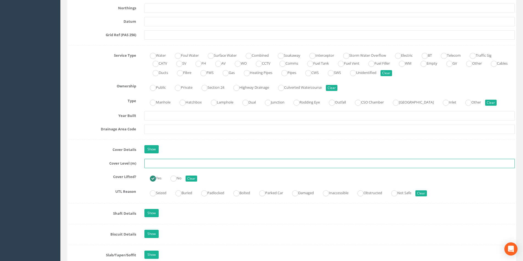
click at [182, 165] on input "text" at bounding box center [329, 163] width 370 height 9
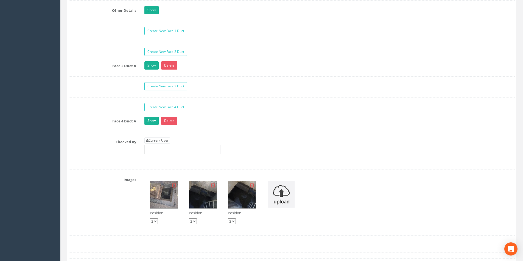
scroll to position [878, 0]
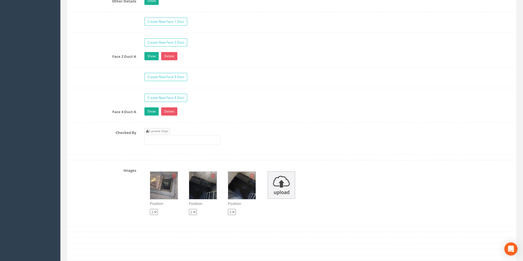
type input "2.61"
click at [162, 130] on link "Current User" at bounding box center [157, 131] width 26 height 6
type input "[PERSON_NAME]"
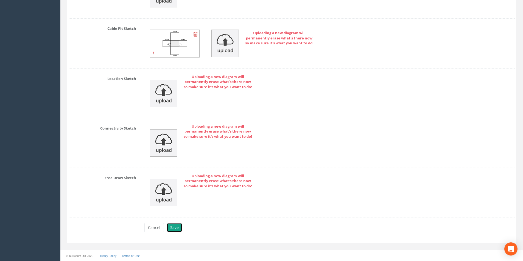
click at [173, 232] on button "Save" at bounding box center [175, 227] width 16 height 9
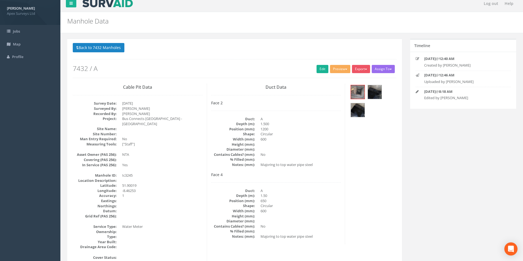
scroll to position [0, 0]
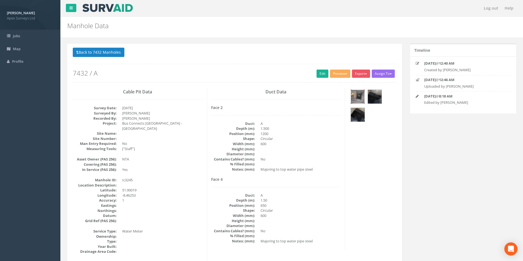
click at [357, 97] on img at bounding box center [358, 97] width 14 height 14
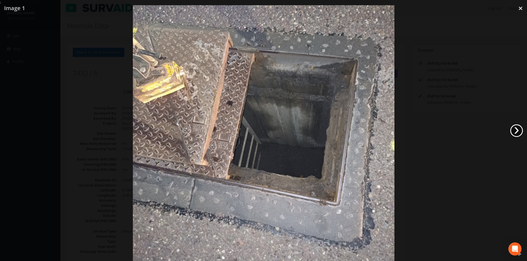
click at [515, 129] on link "›" at bounding box center [516, 131] width 13 height 13
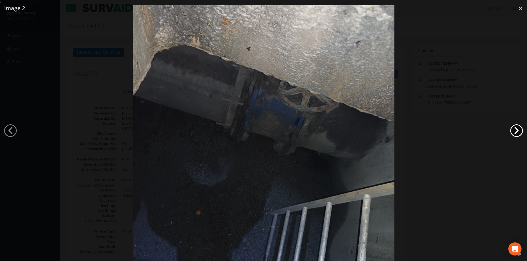
click at [515, 129] on link "›" at bounding box center [516, 131] width 13 height 13
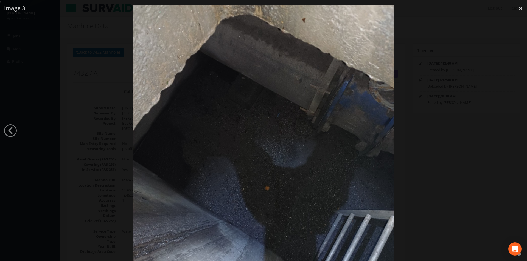
click at [515, 129] on div at bounding box center [263, 135] width 527 height 261
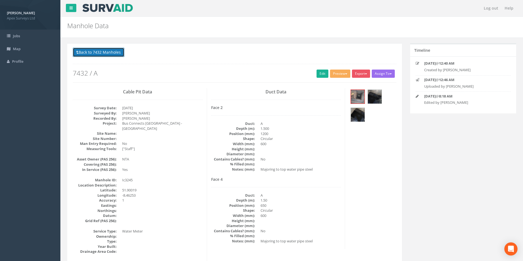
click at [101, 53] on button "Back to 7432 Manholes" at bounding box center [99, 52] width 52 height 9
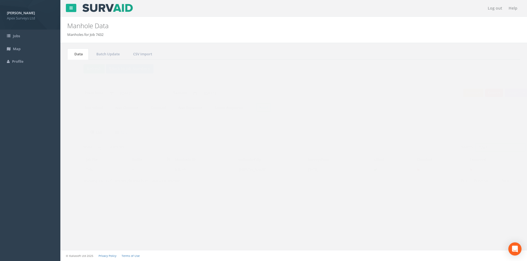
click at [482, 149] on input "3245" at bounding box center [489, 147] width 50 height 8
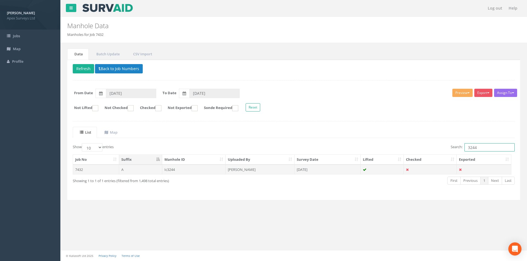
type input "3244"
click at [387, 166] on td at bounding box center [381, 170] width 43 height 10
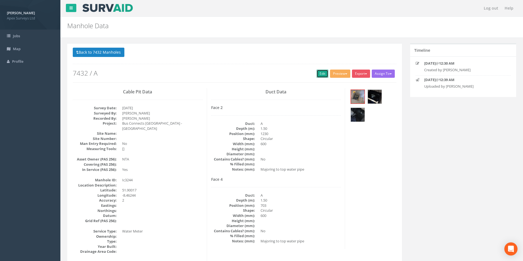
click at [317, 74] on link "Edit" at bounding box center [322, 74] width 12 height 8
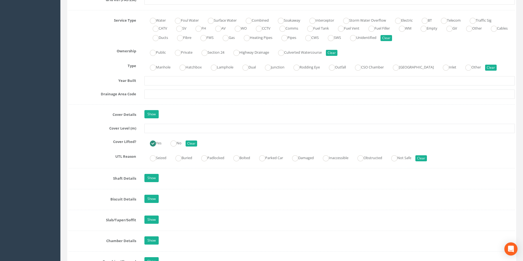
scroll to position [439, 0]
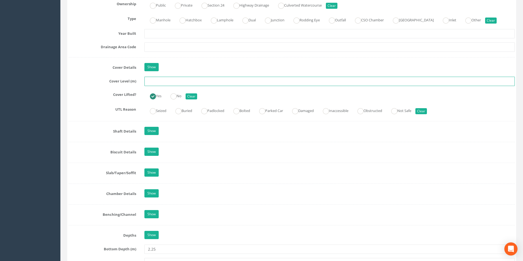
click at [164, 82] on input "text" at bounding box center [329, 81] width 370 height 9
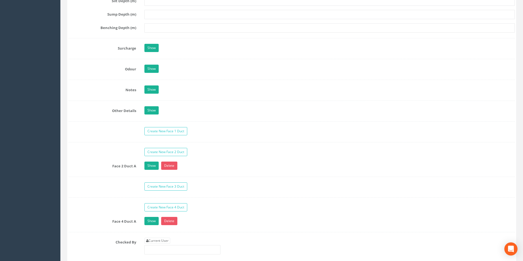
scroll to position [933, 0]
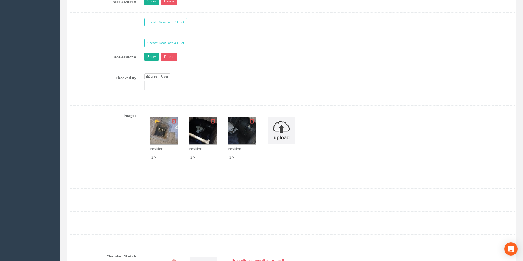
type input "2.58"
click at [161, 74] on link "Current User" at bounding box center [157, 77] width 26 height 6
type input "[PERSON_NAME]"
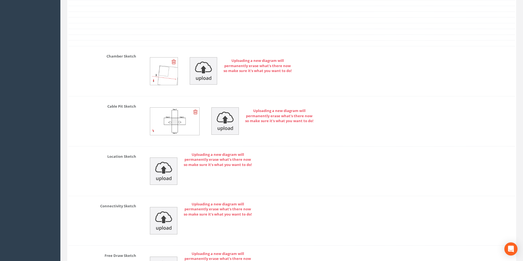
scroll to position [1211, 0]
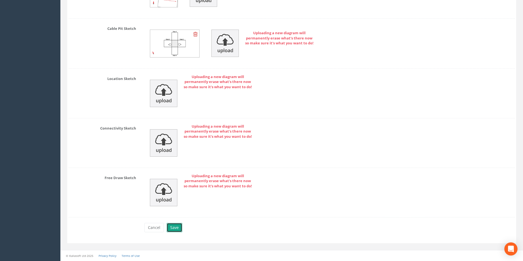
click at [174, 228] on button "Save" at bounding box center [175, 227] width 16 height 9
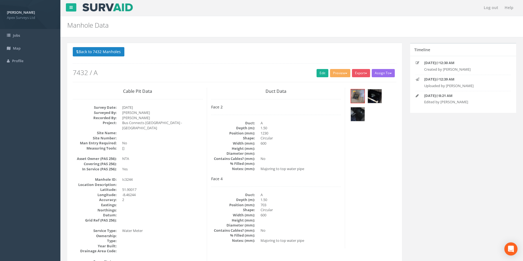
scroll to position [0, 0]
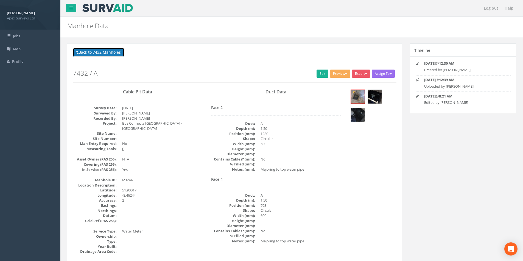
click at [99, 56] on button "Back to 7432 Manholes" at bounding box center [99, 52] width 52 height 9
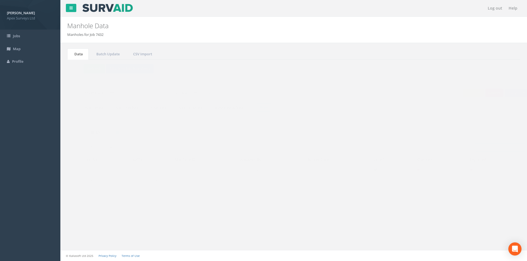
click at [484, 149] on input "3244" at bounding box center [489, 147] width 50 height 8
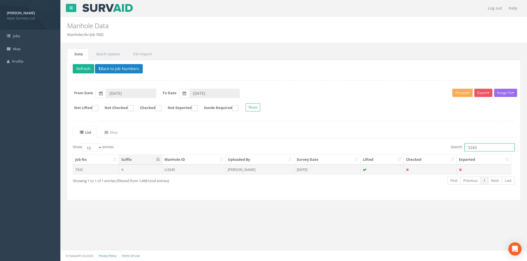
type input "3243"
click at [328, 171] on td "[DATE]" at bounding box center [327, 170] width 66 height 10
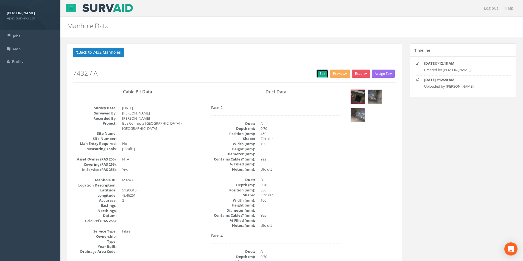
click at [321, 75] on link "Edit" at bounding box center [322, 74] width 12 height 8
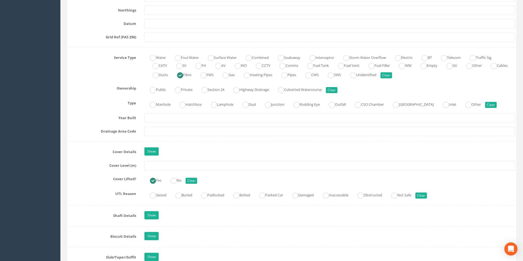
scroll to position [357, 0]
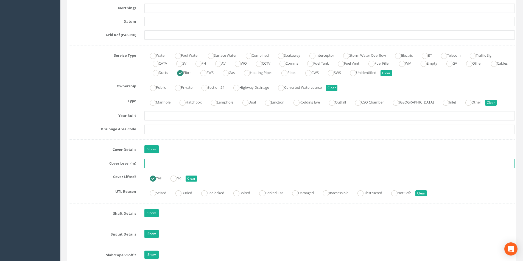
click at [173, 164] on input "text" at bounding box center [329, 163] width 370 height 9
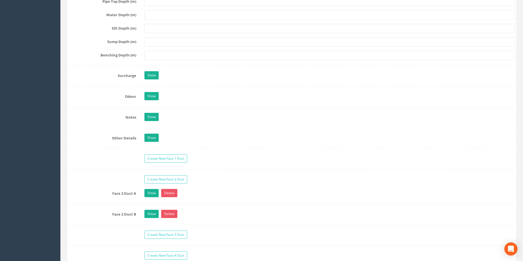
scroll to position [850, 0]
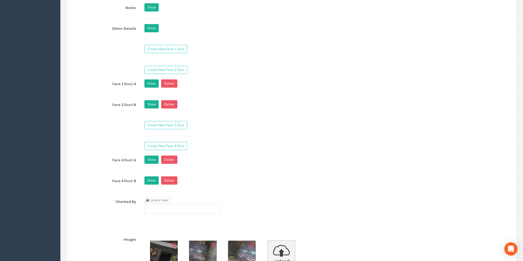
type input "2.66"
click at [165, 201] on link "Current User" at bounding box center [157, 201] width 26 height 6
type input "[PERSON_NAME]"
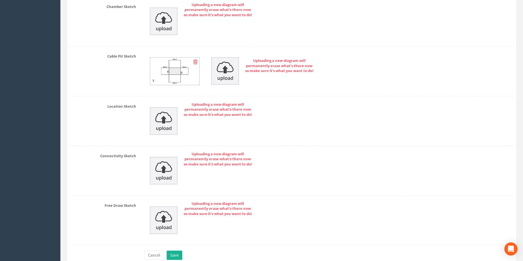
scroll to position [1252, 0]
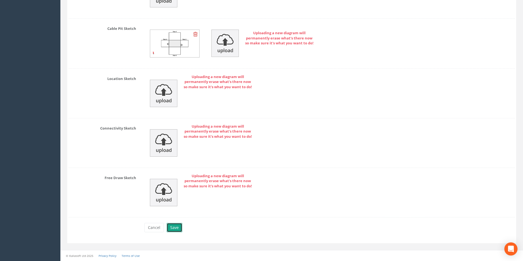
click at [178, 231] on button "Save" at bounding box center [175, 227] width 16 height 9
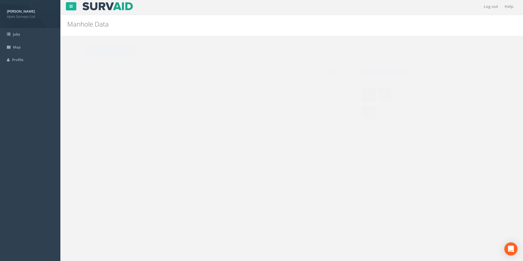
scroll to position [0, 0]
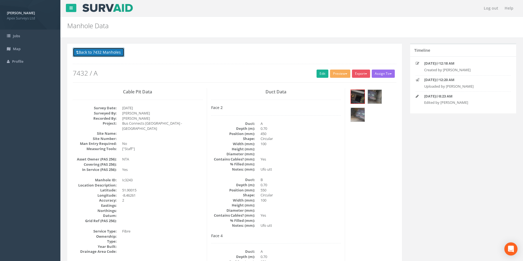
click at [95, 51] on button "Back to 7432 Manholes" at bounding box center [99, 52] width 52 height 9
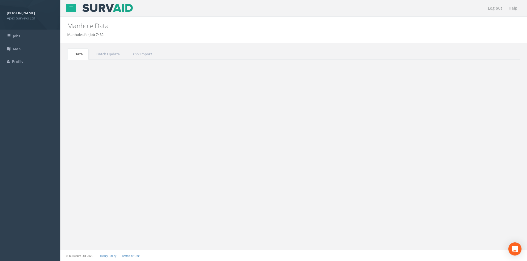
click at [482, 146] on input "3243" at bounding box center [489, 147] width 50 height 8
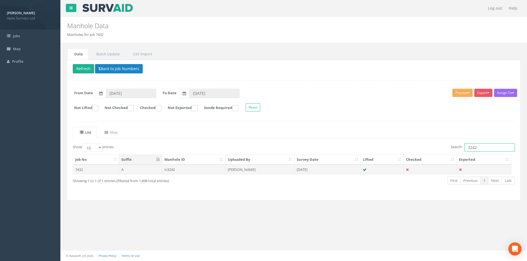
type input "3242"
click at [249, 171] on td "[PERSON_NAME]" at bounding box center [260, 170] width 69 height 10
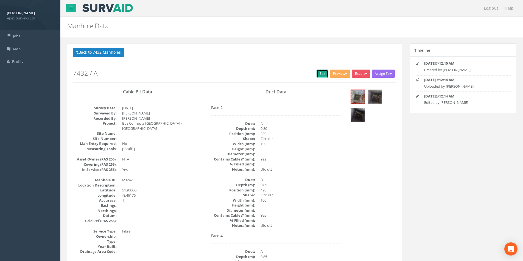
click at [319, 75] on link "Edit" at bounding box center [322, 74] width 12 height 8
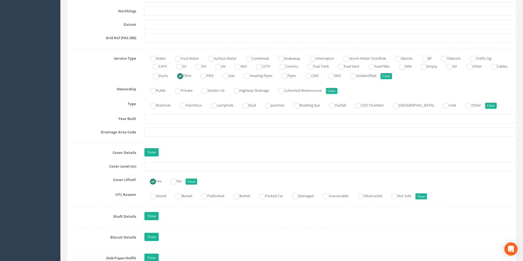
scroll to position [357, 0]
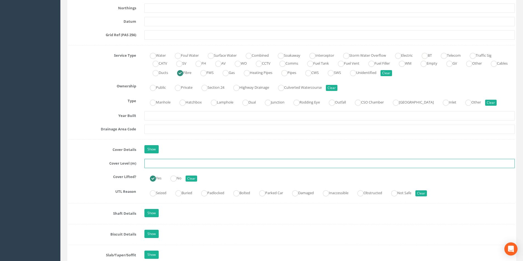
drag, startPoint x: 158, startPoint y: 165, endPoint x: 155, endPoint y: 164, distance: 3.5
click at [158, 165] on input "text" at bounding box center [329, 163] width 370 height 9
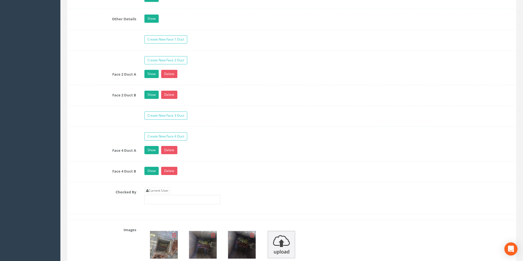
scroll to position [905, 0]
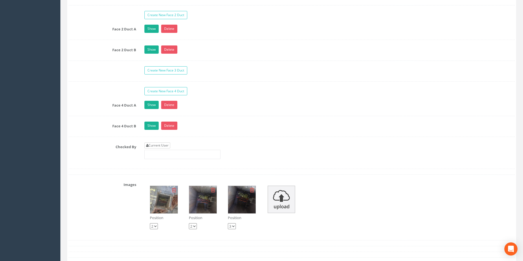
type input "2.53"
click at [163, 143] on link "Current User" at bounding box center [157, 146] width 26 height 6
type input "[PERSON_NAME]"
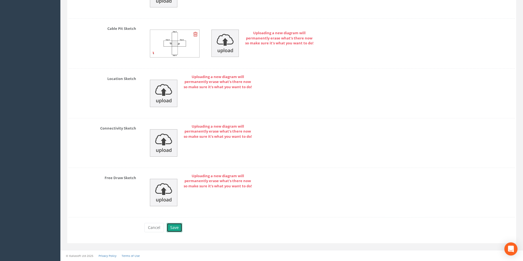
click at [176, 227] on button "Save" at bounding box center [175, 227] width 16 height 9
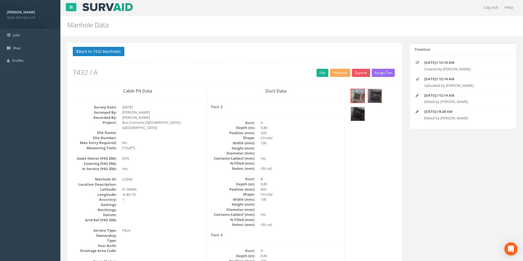
scroll to position [0, 0]
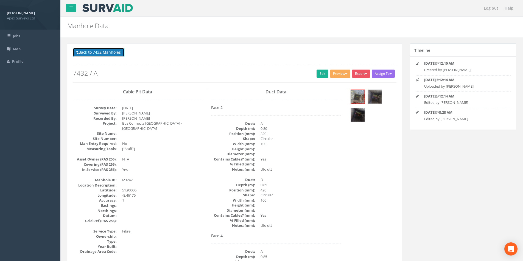
click at [105, 53] on button "Back to 7432 Manholes" at bounding box center [99, 52] width 52 height 9
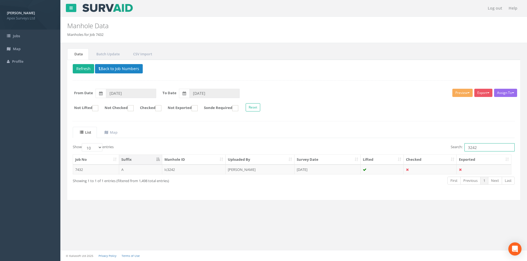
drag, startPoint x: 480, startPoint y: 148, endPoint x: 467, endPoint y: 149, distance: 12.7
click at [467, 149] on input "3242" at bounding box center [489, 147] width 50 height 8
type input "3228"
click at [355, 171] on td "[DATE]" at bounding box center [327, 170] width 66 height 10
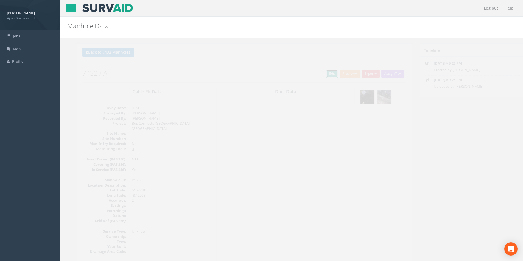
click at [318, 76] on link "Edit" at bounding box center [322, 74] width 12 height 8
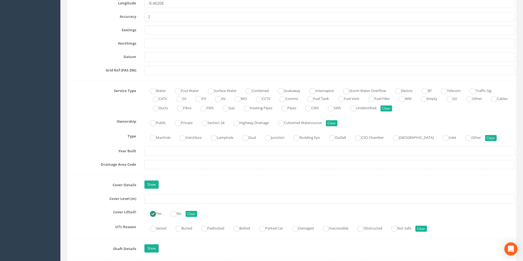
scroll to position [384, 0]
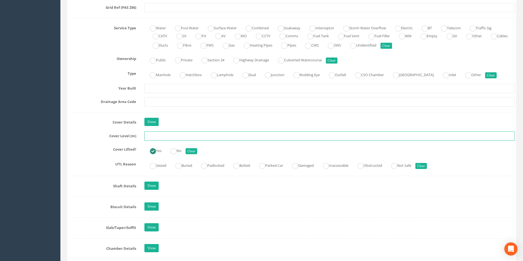
click at [187, 135] on input "text" at bounding box center [329, 136] width 370 height 9
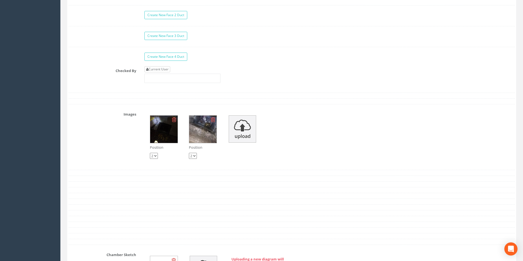
type input "2.80"
click at [160, 70] on link "Current User" at bounding box center [157, 69] width 26 height 6
type input "[PERSON_NAME]"
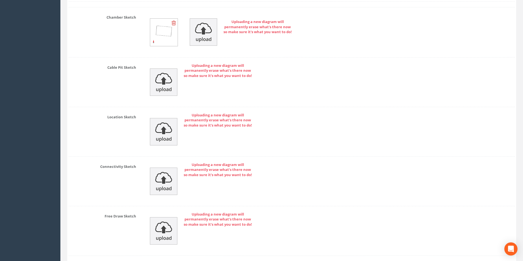
scroll to position [1182, 0]
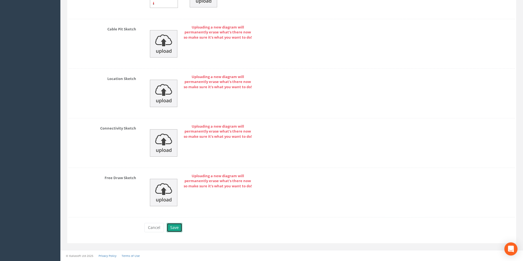
click at [172, 232] on button "Save" at bounding box center [175, 227] width 16 height 9
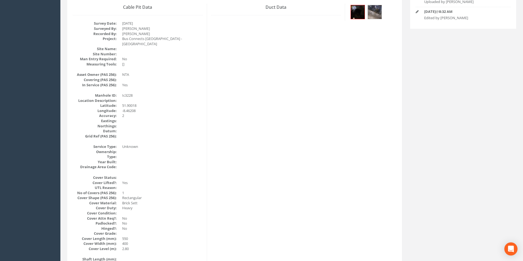
scroll to position [9, 0]
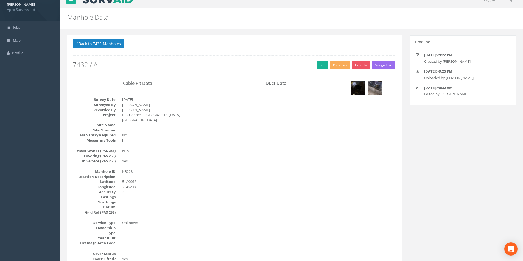
click at [375, 92] on img at bounding box center [375, 88] width 14 height 14
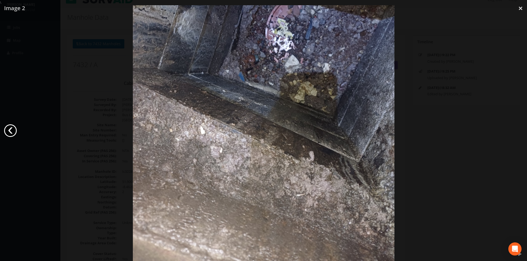
click at [11, 128] on link "‹" at bounding box center [10, 131] width 13 height 13
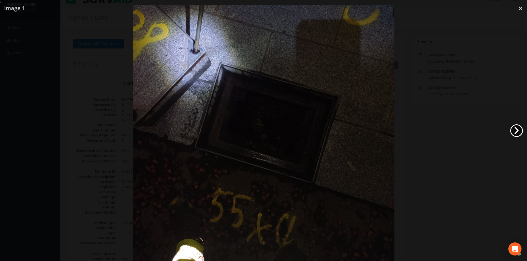
click at [515, 130] on link "›" at bounding box center [516, 131] width 13 height 13
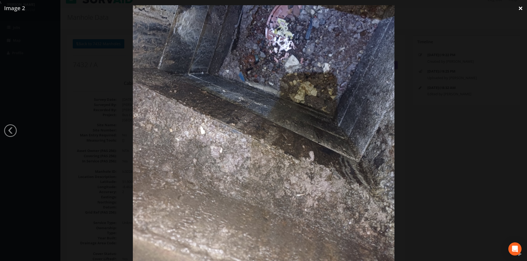
click at [519, 7] on link "×" at bounding box center [520, 8] width 13 height 16
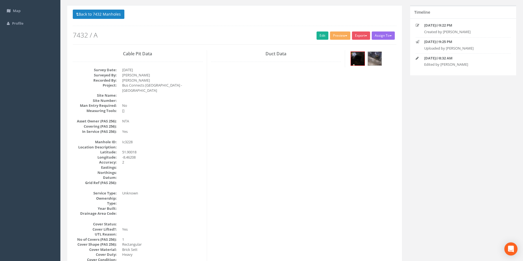
scroll to position [0, 0]
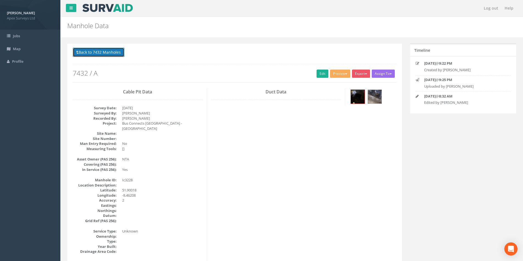
click at [99, 53] on button "Back to 7432 Manholes" at bounding box center [99, 52] width 52 height 9
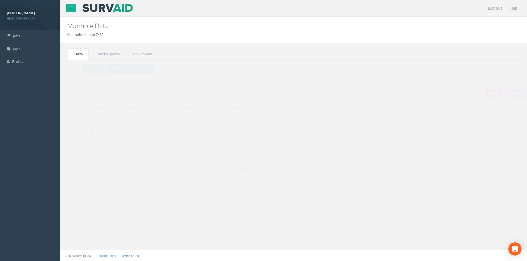
click at [481, 149] on input "3228" at bounding box center [489, 147] width 50 height 8
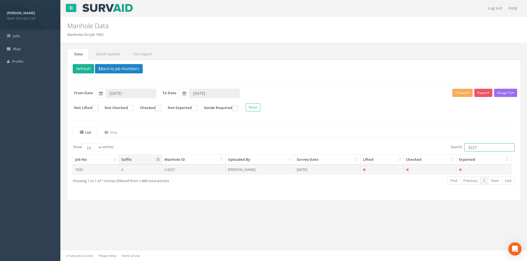
type input "3227"
click at [341, 168] on td "[DATE]" at bounding box center [327, 170] width 66 height 10
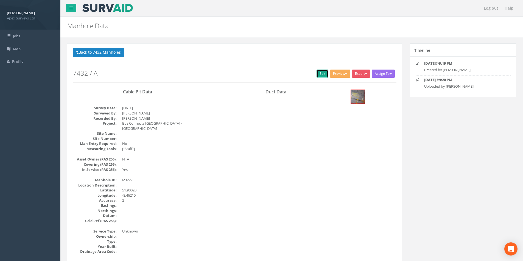
click at [321, 77] on link "Edit" at bounding box center [322, 74] width 12 height 8
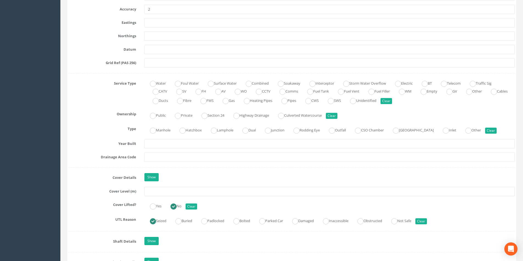
scroll to position [329, 0]
click at [167, 194] on input "text" at bounding box center [329, 191] width 370 height 9
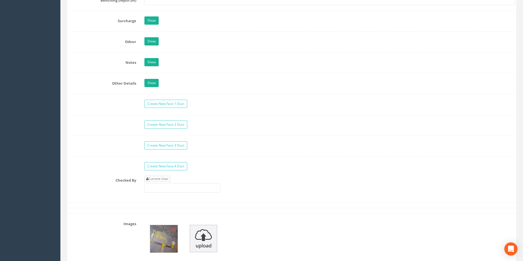
type input "2.86"
click at [167, 181] on link "Current User" at bounding box center [157, 179] width 26 height 6
type input "[PERSON_NAME]"
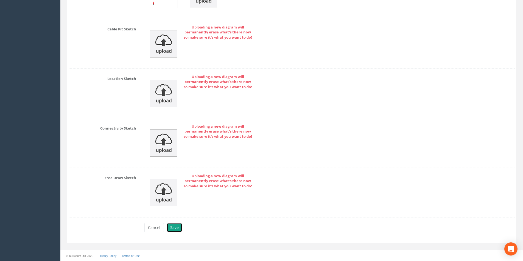
click at [175, 227] on button "Save" at bounding box center [175, 227] width 16 height 9
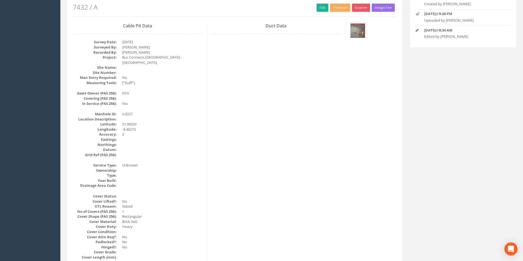
scroll to position [36, 0]
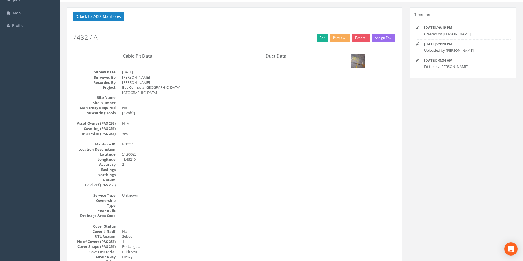
click at [356, 64] on img at bounding box center [358, 61] width 14 height 14
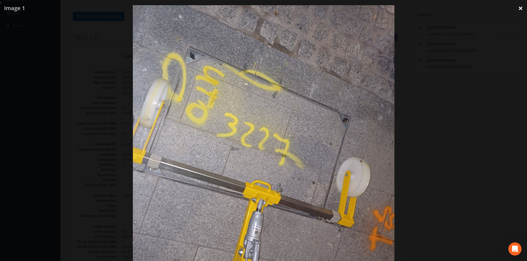
click at [518, 7] on link "×" at bounding box center [520, 8] width 13 height 16
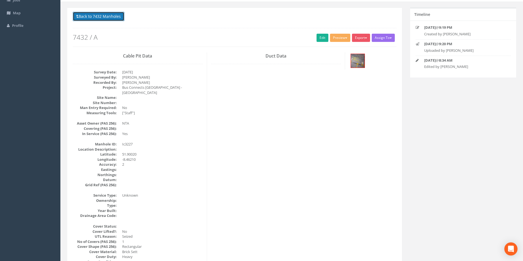
click at [97, 16] on button "Back to 7432 Manholes" at bounding box center [99, 16] width 52 height 9
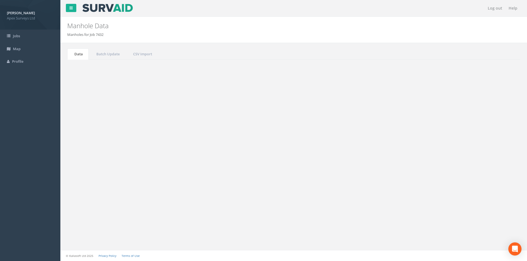
click at [478, 148] on input "3227" at bounding box center [489, 147] width 50 height 8
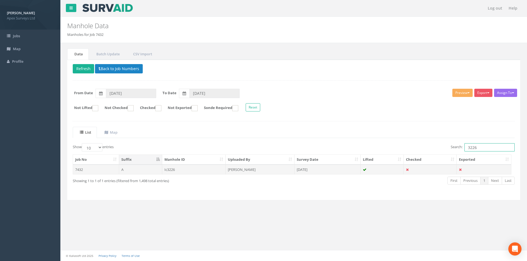
type input "3226"
drag, startPoint x: 388, startPoint y: 166, endPoint x: 385, endPoint y: 166, distance: 3.0
click at [387, 166] on td at bounding box center [381, 170] width 43 height 10
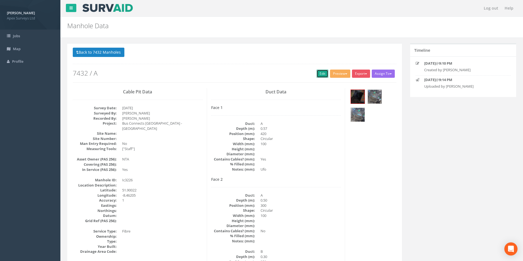
click at [317, 75] on link "Edit" at bounding box center [322, 74] width 12 height 8
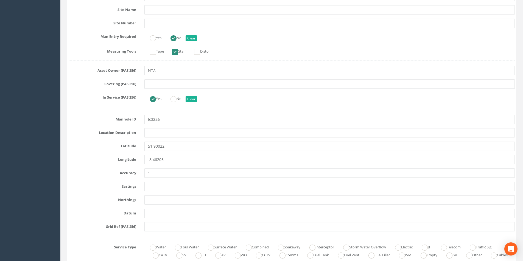
scroll to position [329, 0]
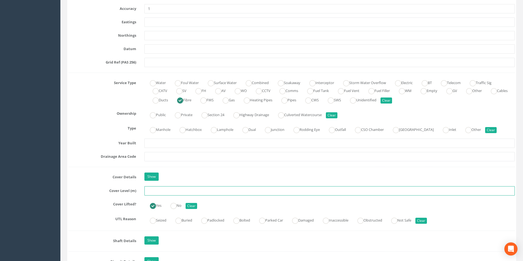
click at [153, 193] on input "text" at bounding box center [329, 191] width 370 height 9
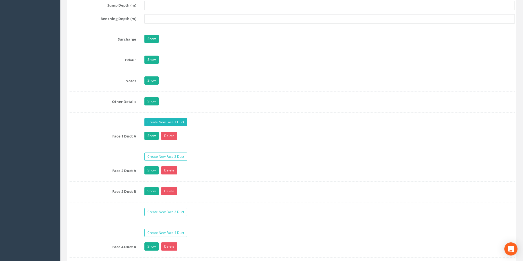
scroll to position [850, 0]
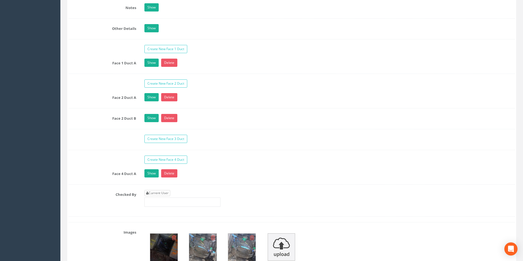
type input "2.78"
click at [150, 192] on link "Current User" at bounding box center [157, 193] width 26 height 6
type input "[PERSON_NAME]"
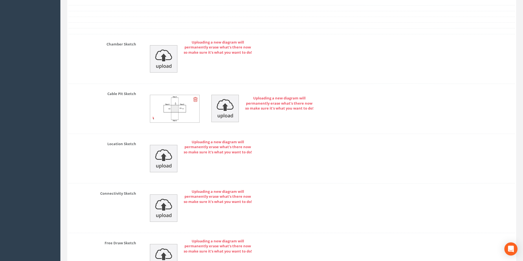
scroll to position [1245, 0]
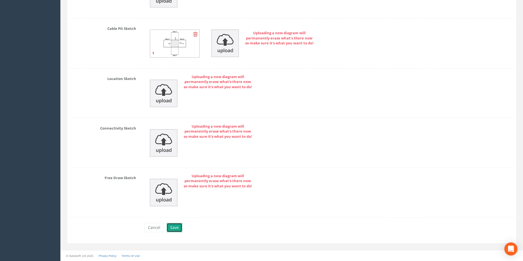
click at [170, 229] on button "Save" at bounding box center [175, 227] width 16 height 9
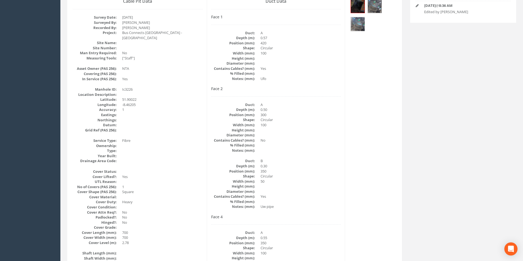
scroll to position [0, 0]
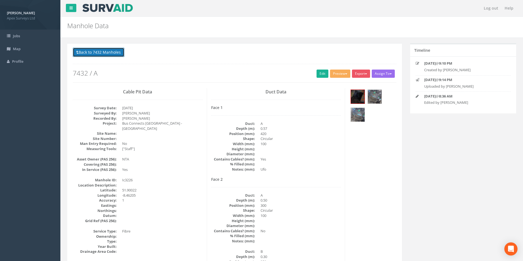
click at [105, 53] on button "Back to 7432 Manholes" at bounding box center [99, 52] width 52 height 9
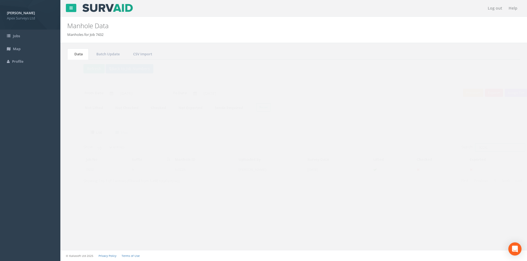
click at [479, 151] on input "3226" at bounding box center [489, 147] width 50 height 8
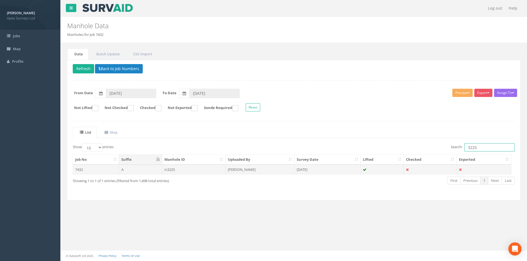
type input "3225"
click at [389, 168] on td at bounding box center [381, 170] width 43 height 10
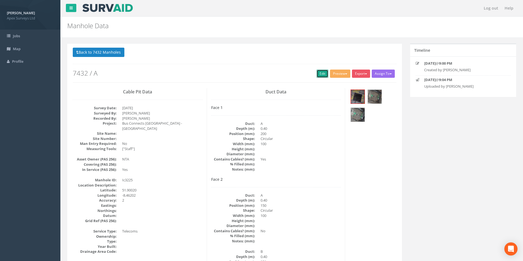
click at [322, 74] on link "Edit" at bounding box center [322, 74] width 12 height 8
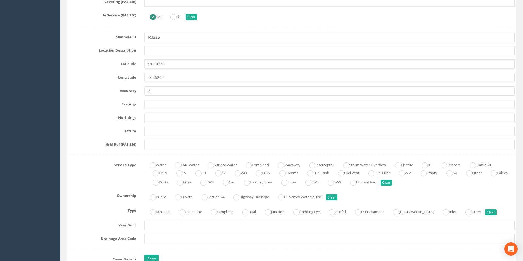
scroll to position [329, 0]
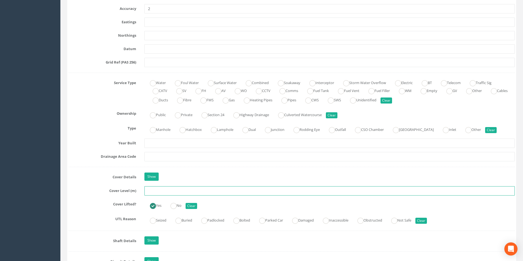
click at [184, 190] on input "text" at bounding box center [329, 191] width 370 height 9
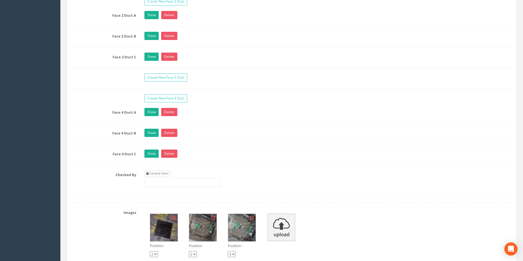
type input "2.78"
click at [165, 175] on link "Current User" at bounding box center [157, 174] width 26 height 6
type input "[PERSON_NAME]"
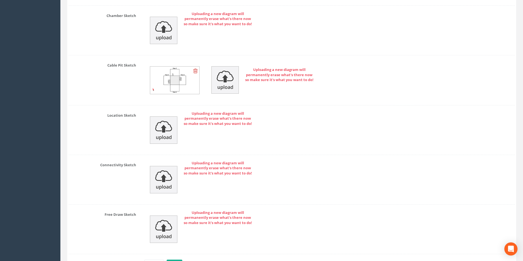
scroll to position [1307, 0]
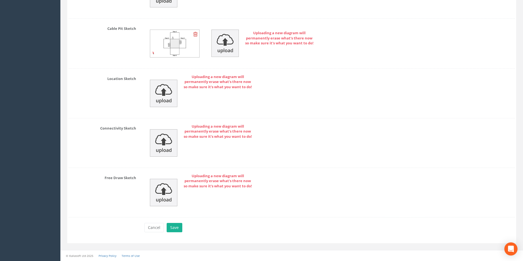
click at [175, 233] on div "Cancel Save Delete" at bounding box center [329, 228] width 378 height 11
click at [175, 226] on button "Save" at bounding box center [175, 227] width 16 height 9
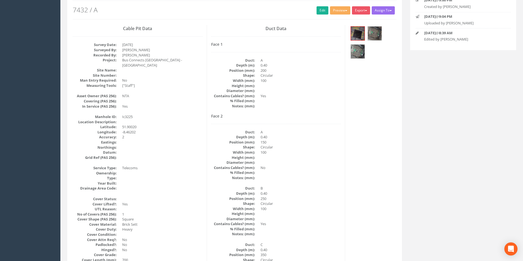
scroll to position [0, 0]
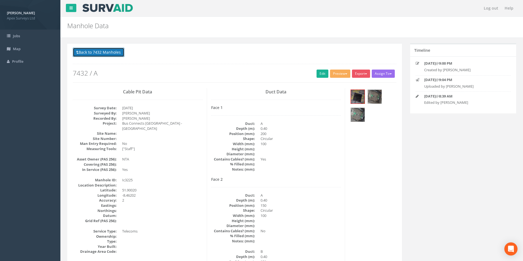
click at [105, 55] on button "Back to 7432 Manholes" at bounding box center [99, 52] width 52 height 9
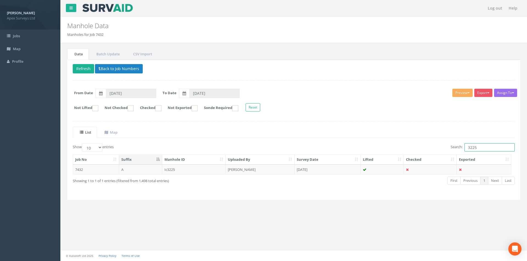
click at [478, 146] on input "3225" at bounding box center [489, 147] width 50 height 8
type input "3224"
click at [336, 173] on td "[DATE]" at bounding box center [327, 170] width 66 height 10
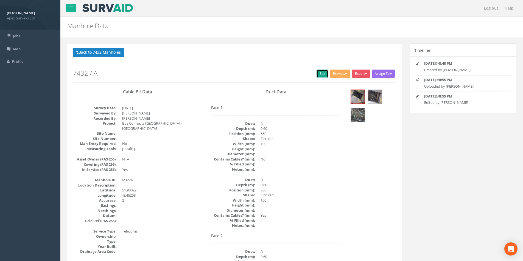
click at [320, 76] on link "Edit" at bounding box center [322, 74] width 12 height 8
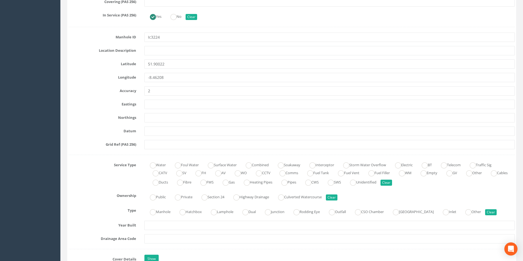
scroll to position [357, 0]
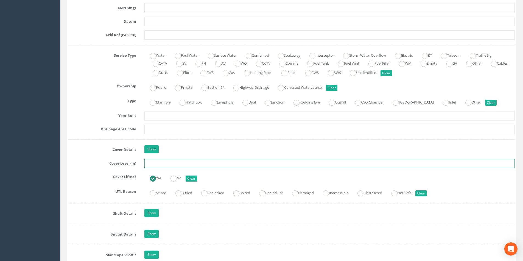
click at [188, 164] on input "text" at bounding box center [329, 163] width 370 height 9
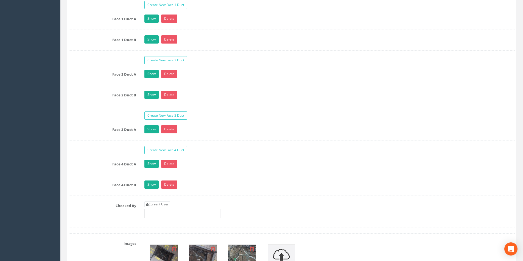
scroll to position [905, 0]
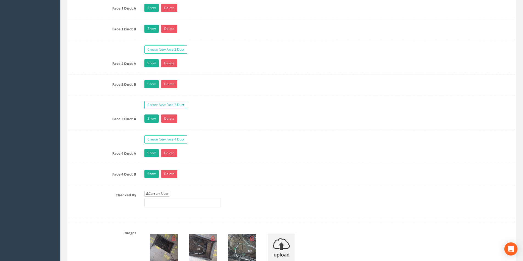
type input "2.79"
drag, startPoint x: 162, startPoint y: 192, endPoint x: 189, endPoint y: 189, distance: 27.0
click at [163, 192] on link "Current User" at bounding box center [157, 194] width 26 height 6
type input "[PERSON_NAME]"
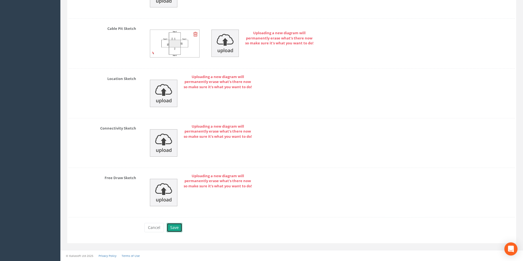
click at [176, 229] on button "Save" at bounding box center [175, 227] width 16 height 9
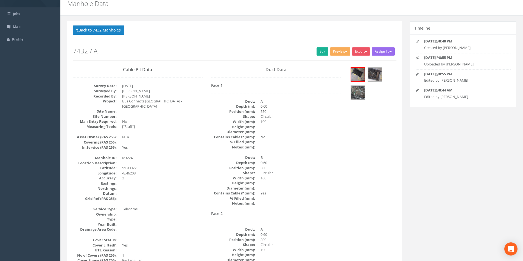
scroll to position [0, 0]
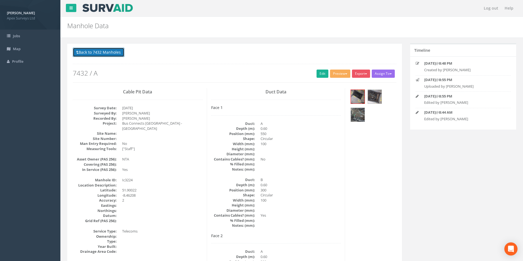
click at [100, 51] on button "Back to 7432 Manholes" at bounding box center [99, 52] width 52 height 9
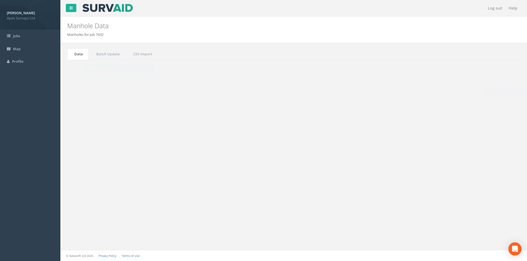
click at [479, 146] on input "3224" at bounding box center [489, 147] width 50 height 8
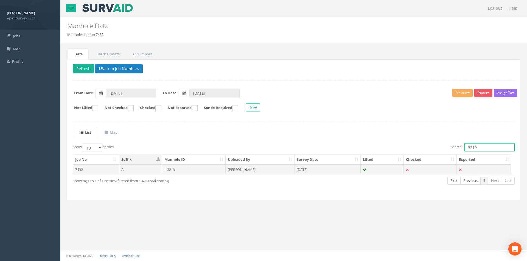
type input "3219"
click at [332, 171] on td "[DATE]" at bounding box center [327, 170] width 66 height 10
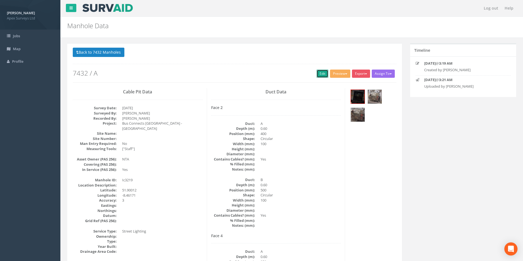
click at [318, 74] on link "Edit" at bounding box center [322, 74] width 12 height 8
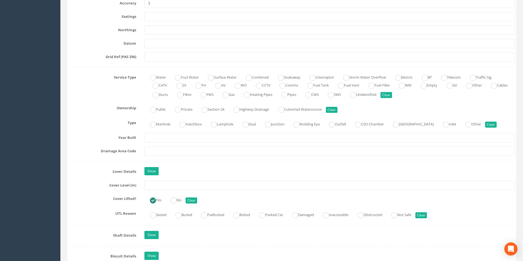
scroll to position [412, 0]
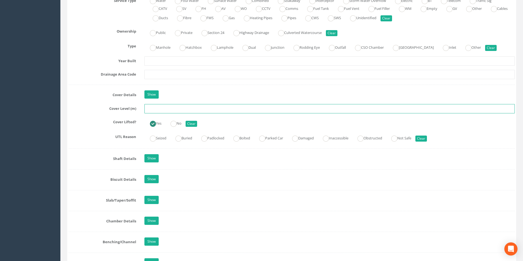
click at [166, 109] on input "text" at bounding box center [329, 108] width 370 height 9
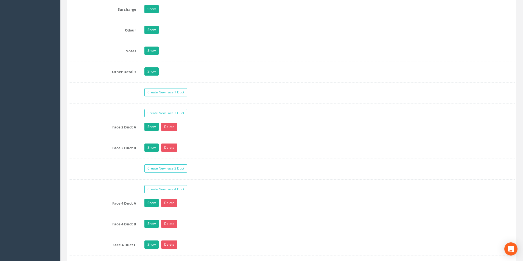
scroll to position [850, 0]
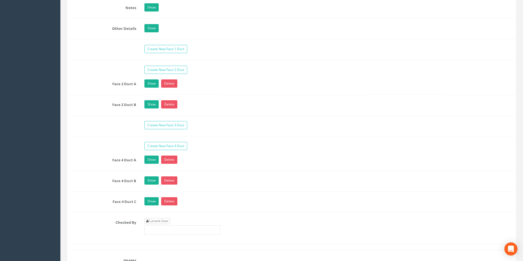
type input "2.73"
click at [159, 222] on link "Current User" at bounding box center [157, 221] width 26 height 6
type input "[PERSON_NAME]"
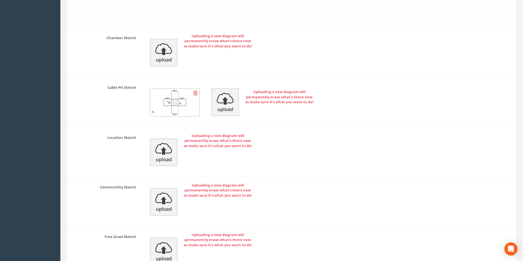
scroll to position [1273, 0]
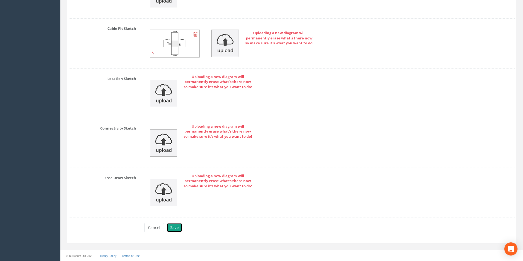
click at [177, 225] on button "Save" at bounding box center [175, 227] width 16 height 9
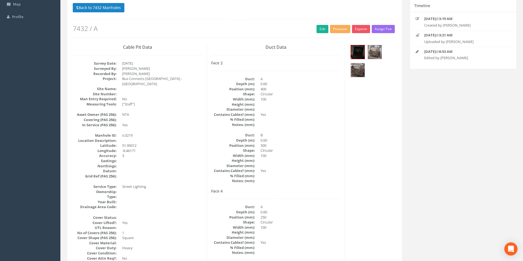
scroll to position [0, 0]
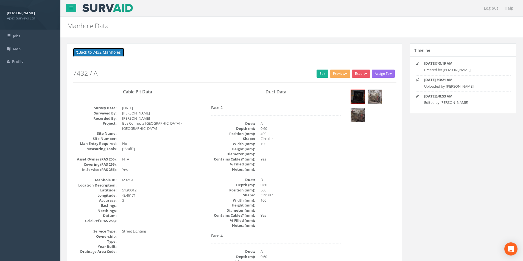
click at [94, 53] on button "Back to 7432 Manholes" at bounding box center [99, 52] width 52 height 9
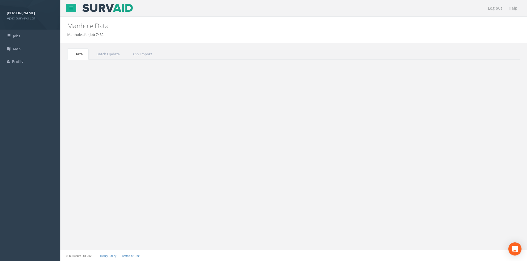
click at [493, 147] on input "3219" at bounding box center [489, 147] width 50 height 8
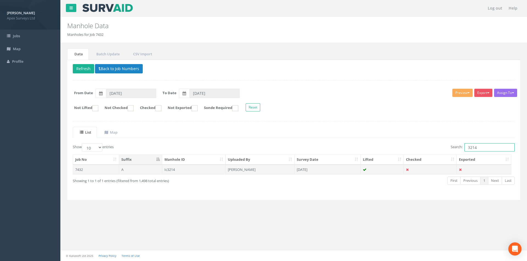
type input "3214"
click at [367, 171] on td at bounding box center [381, 170] width 43 height 10
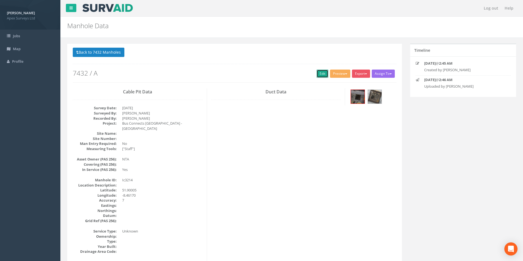
click at [323, 71] on link "Edit" at bounding box center [322, 74] width 12 height 8
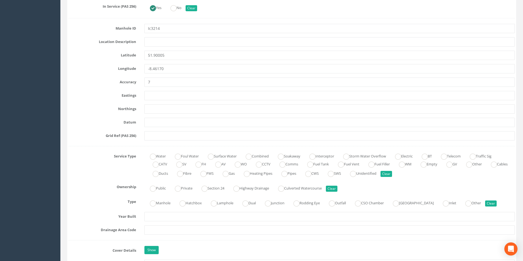
scroll to position [329, 0]
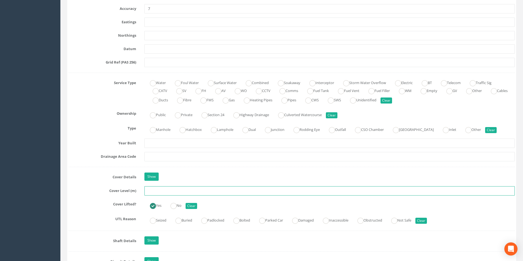
click at [169, 192] on input "text" at bounding box center [329, 191] width 370 height 9
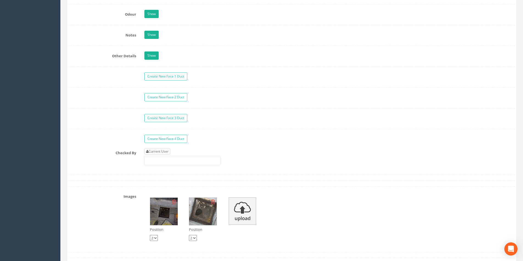
type input "2.78"
click at [164, 151] on link "Current User" at bounding box center [157, 152] width 26 height 6
type input "[PERSON_NAME]"
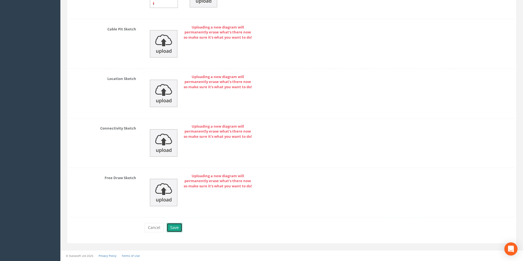
click at [176, 225] on button "Save" at bounding box center [175, 227] width 16 height 9
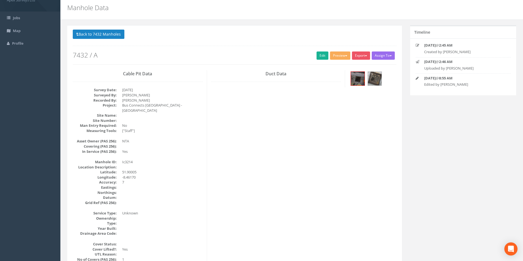
scroll to position [0, 0]
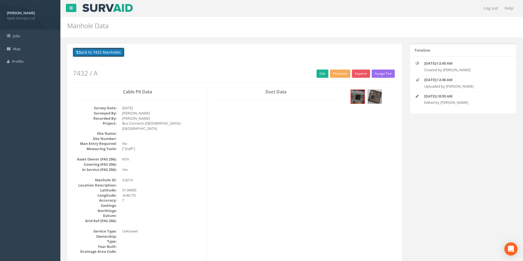
click at [105, 52] on button "Back to 7432 Manholes" at bounding box center [99, 52] width 52 height 9
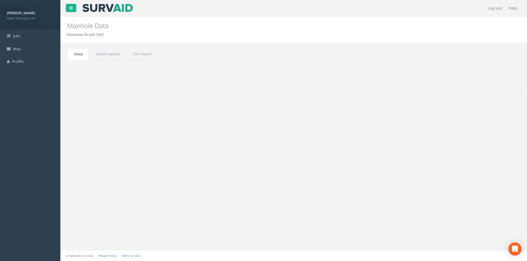
click at [479, 146] on input "3214" at bounding box center [489, 147] width 50 height 8
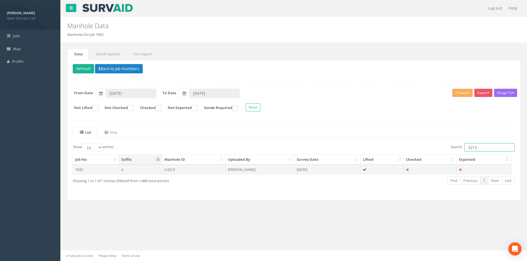
type input "3213"
click at [332, 174] on td "[DATE]" at bounding box center [327, 170] width 66 height 10
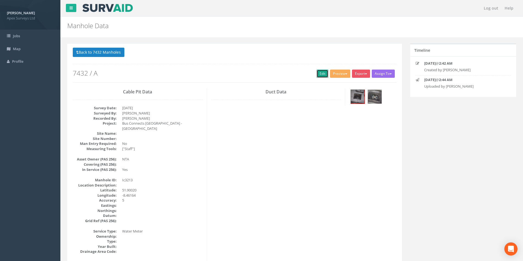
click at [319, 72] on link "Edit" at bounding box center [322, 74] width 12 height 8
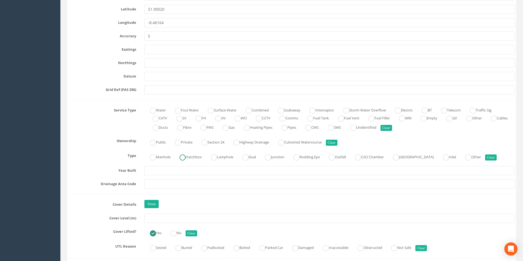
scroll to position [357, 0]
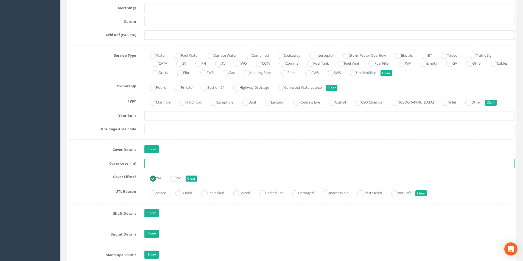
click at [169, 164] on input "text" at bounding box center [329, 163] width 370 height 9
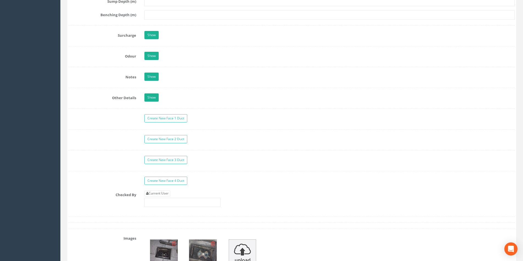
scroll to position [850, 0]
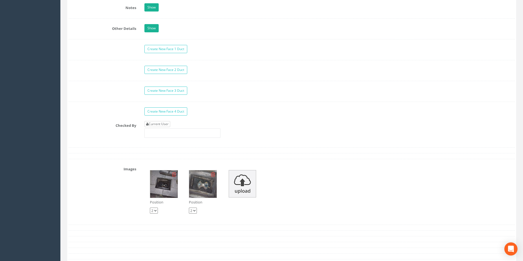
type input "2.80"
click at [167, 125] on link "Current User" at bounding box center [157, 124] width 26 height 6
type input "[PERSON_NAME]"
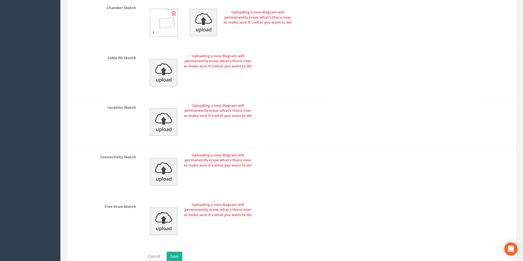
scroll to position [1182, 0]
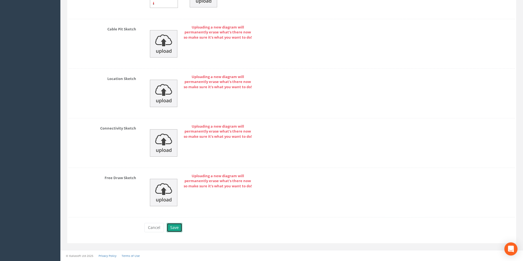
click at [173, 228] on button "Save" at bounding box center [175, 227] width 16 height 9
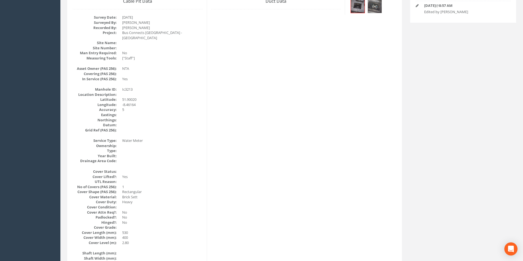
scroll to position [0, 0]
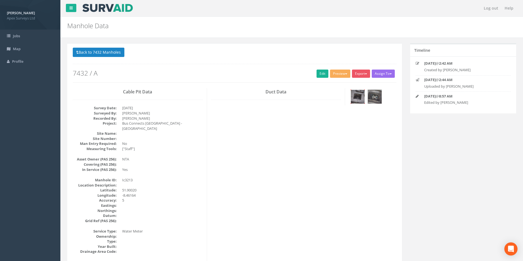
click at [357, 98] on img at bounding box center [358, 97] width 14 height 14
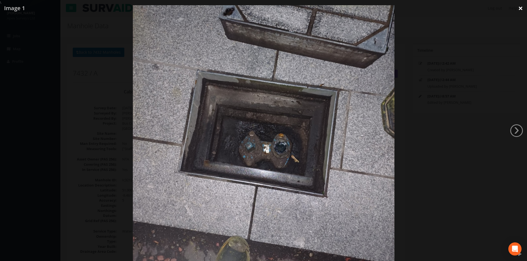
click at [520, 6] on link "×" at bounding box center [520, 8] width 13 height 16
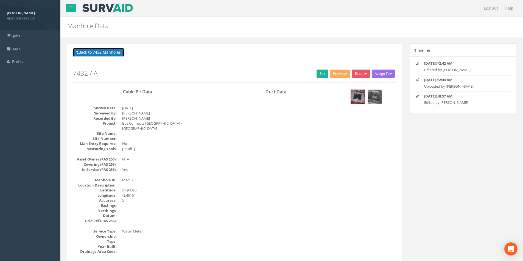
click at [81, 52] on button "Back to 7432 Manholes" at bounding box center [99, 52] width 52 height 9
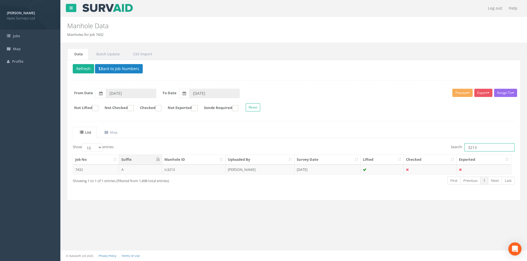
click at [478, 150] on input "3213" at bounding box center [489, 147] width 50 height 8
type input "3211"
click at [340, 172] on td "[DATE]" at bounding box center [327, 170] width 66 height 10
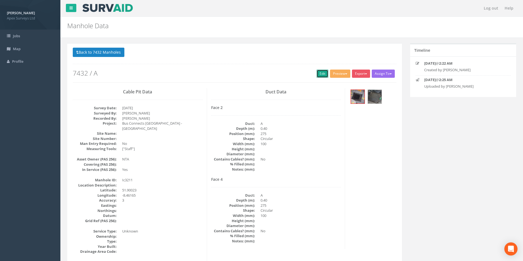
click at [317, 74] on link "Edit" at bounding box center [322, 74] width 12 height 8
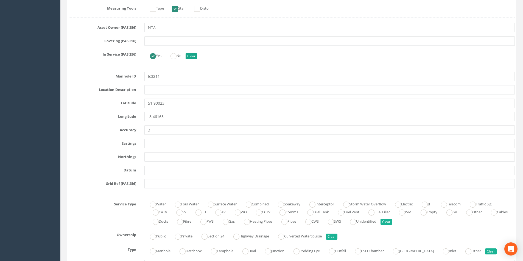
scroll to position [357, 0]
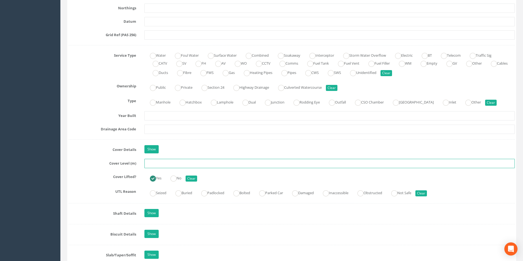
click at [175, 164] on input "text" at bounding box center [329, 163] width 370 height 9
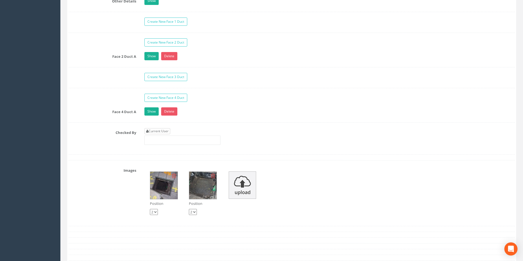
type input "2.87"
click at [166, 128] on link "Current User" at bounding box center [157, 131] width 26 height 6
type input "[PERSON_NAME]"
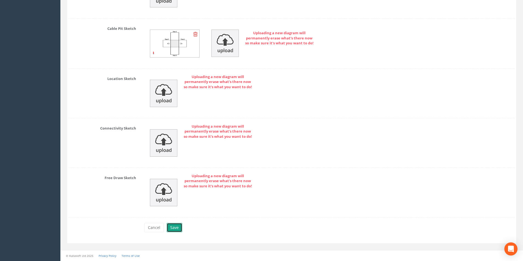
click at [178, 230] on button "Save" at bounding box center [175, 227] width 16 height 9
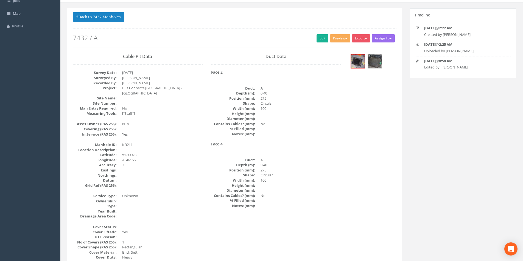
scroll to position [0, 0]
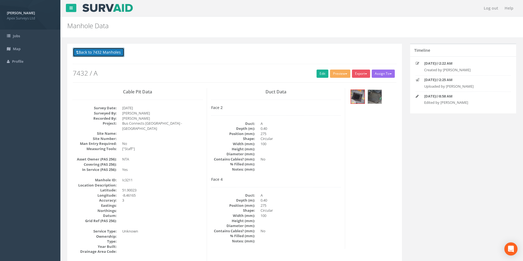
click at [112, 53] on button "Back to 7432 Manholes" at bounding box center [99, 52] width 52 height 9
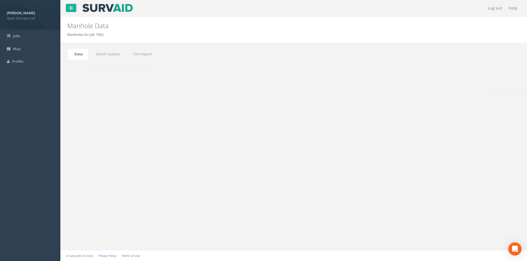
click at [478, 148] on input "3211" at bounding box center [489, 147] width 50 height 8
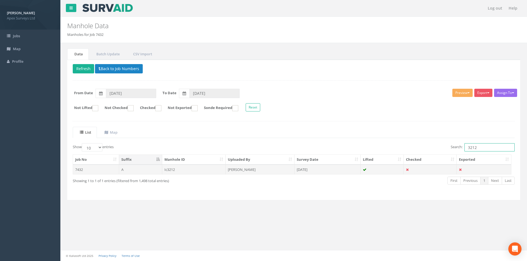
type input "3212"
click at [301, 168] on td "[DATE]" at bounding box center [327, 170] width 66 height 10
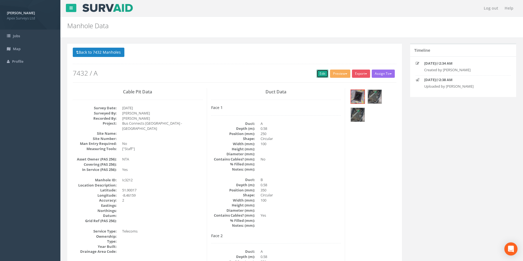
click at [317, 77] on link "Edit" at bounding box center [322, 74] width 12 height 8
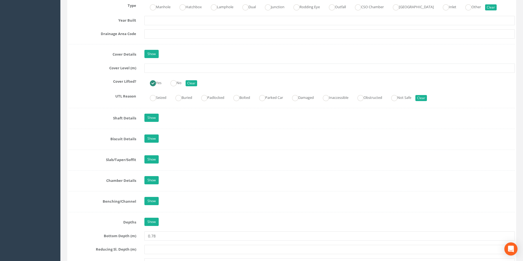
scroll to position [384, 0]
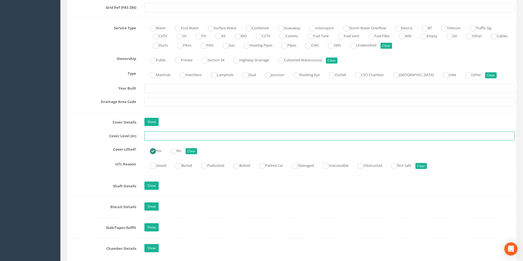
click at [161, 134] on input "text" at bounding box center [329, 136] width 370 height 9
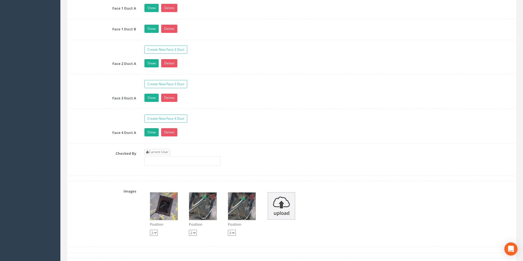
type input "2.90"
click at [165, 155] on link "Current User" at bounding box center [157, 152] width 26 height 6
type input "[PERSON_NAME]"
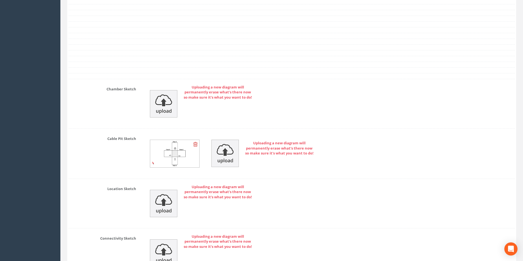
scroll to position [1259, 0]
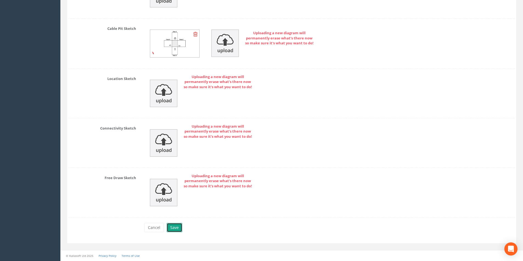
click at [172, 230] on button "Save" at bounding box center [175, 227] width 16 height 9
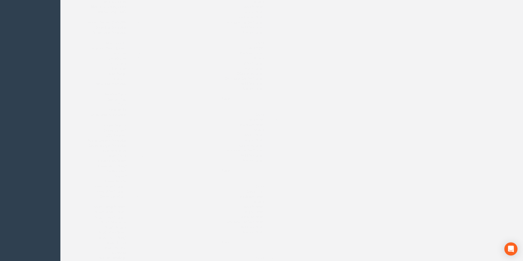
scroll to position [0, 0]
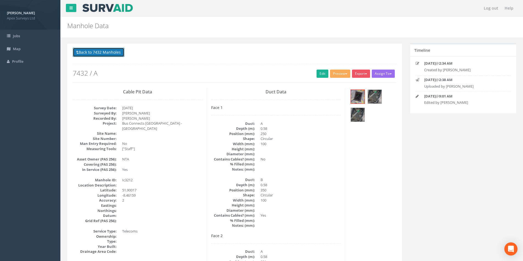
click at [97, 52] on button "Back to 7432 Manholes" at bounding box center [99, 52] width 52 height 9
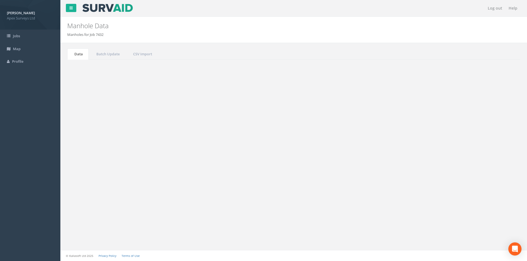
click at [478, 148] on input "3212" at bounding box center [489, 147] width 50 height 8
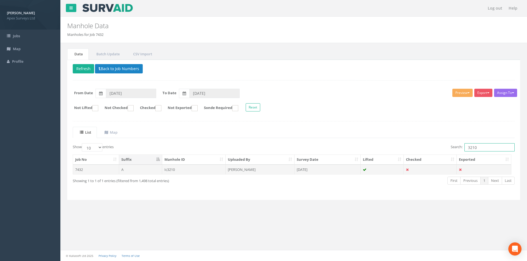
type input "3210"
click at [377, 170] on td at bounding box center [381, 170] width 43 height 10
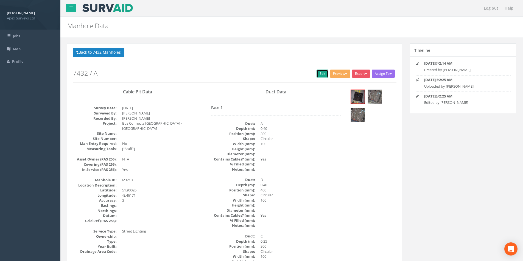
click at [319, 74] on link "Edit" at bounding box center [322, 74] width 12 height 8
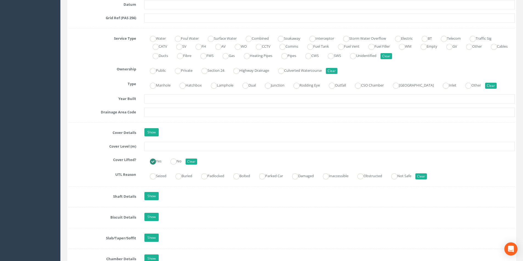
scroll to position [384, 0]
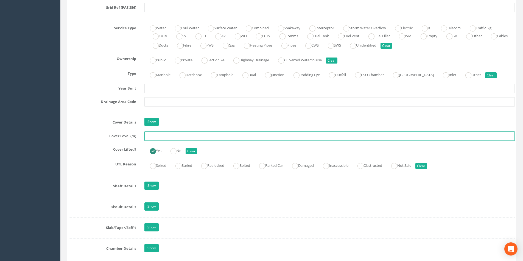
click at [174, 136] on input "text" at bounding box center [329, 136] width 370 height 9
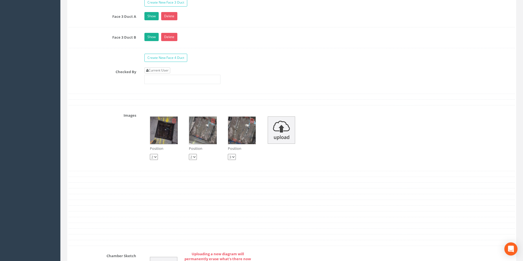
type input "2.97"
click at [157, 70] on link "Current User" at bounding box center [157, 70] width 26 height 6
type input "[PERSON_NAME]"
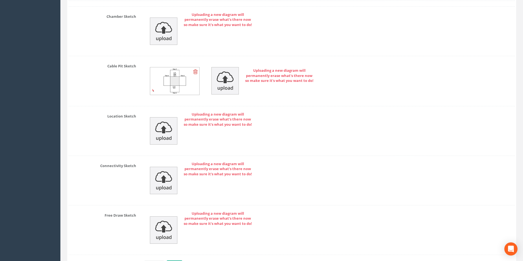
scroll to position [1292, 0]
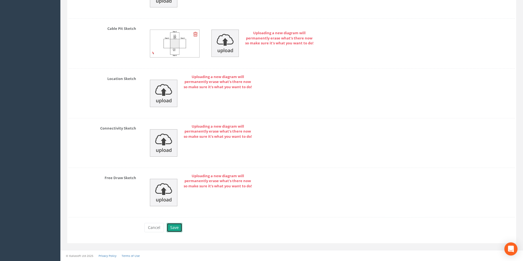
click at [179, 226] on button "Save" at bounding box center [175, 227] width 16 height 9
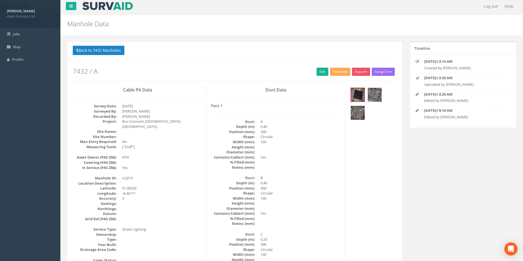
scroll to position [0, 0]
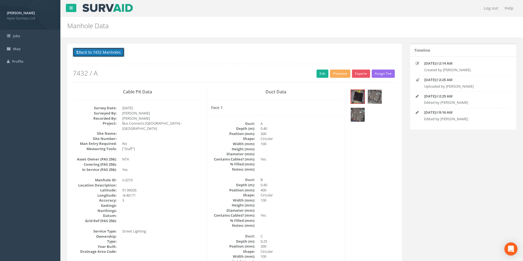
click at [81, 55] on button "Back to 7432 Manholes" at bounding box center [99, 52] width 52 height 9
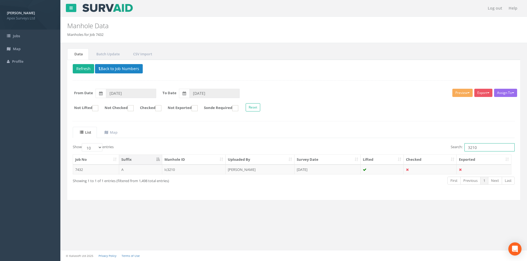
click at [486, 145] on input "3210" at bounding box center [489, 147] width 50 height 8
type input "3208"
click at [254, 171] on td "[PERSON_NAME]" at bounding box center [260, 170] width 69 height 10
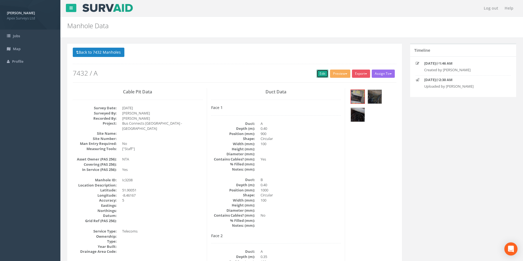
click at [319, 72] on link "Edit" at bounding box center [322, 74] width 12 height 8
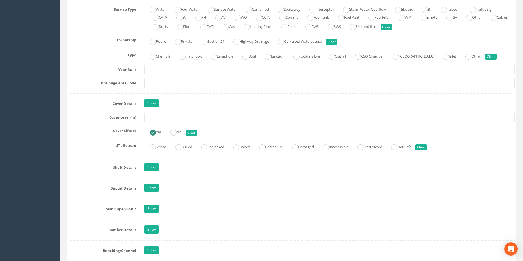
scroll to position [412, 0]
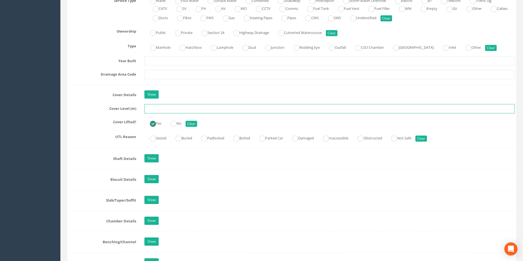
click at [152, 109] on input "text" at bounding box center [329, 108] width 370 height 9
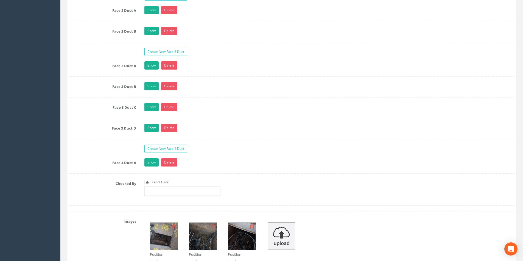
scroll to position [1042, 0]
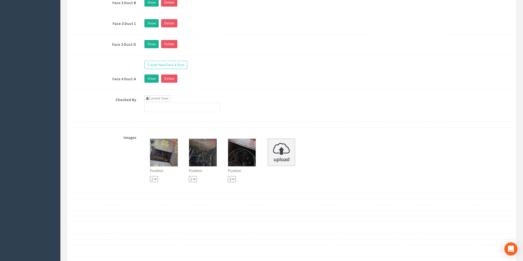
type input "3.16"
click at [157, 97] on link "Current User" at bounding box center [157, 98] width 26 height 6
type input "[PERSON_NAME]"
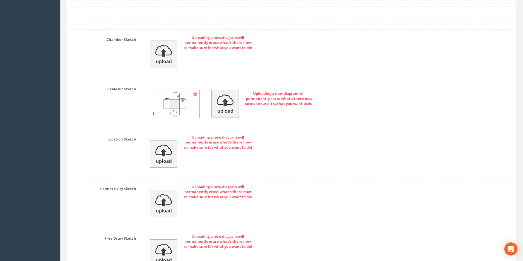
scroll to position [1342, 0]
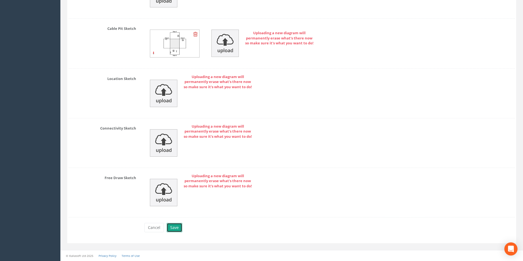
click at [172, 227] on button "Save" at bounding box center [175, 227] width 16 height 9
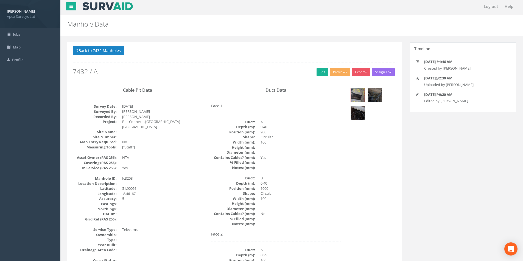
scroll to position [0, 0]
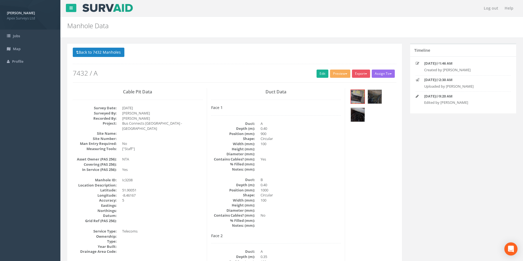
click at [98, 58] on p "Back to 7432 Manholes Back to Map" at bounding box center [234, 53] width 323 height 11
click at [98, 55] on button "Back to 7432 Manholes" at bounding box center [99, 52] width 52 height 9
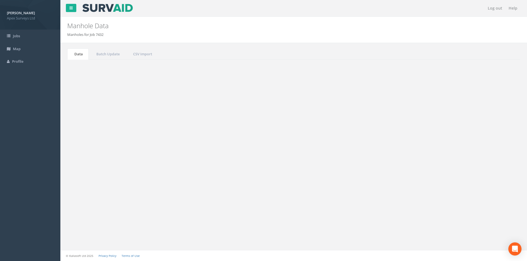
click at [480, 144] on input "3208" at bounding box center [489, 147] width 50 height 8
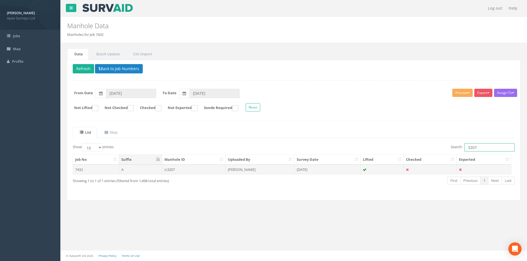
type input "3207"
click at [367, 173] on td at bounding box center [381, 170] width 43 height 10
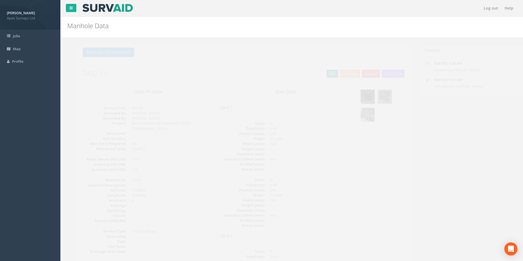
click at [321, 73] on link "Edit" at bounding box center [322, 74] width 12 height 8
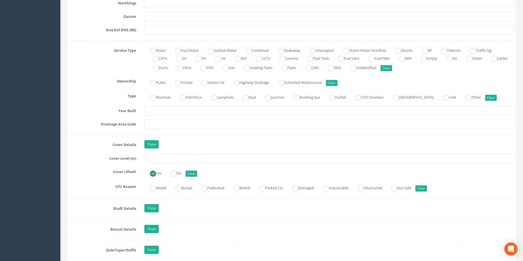
scroll to position [412, 0]
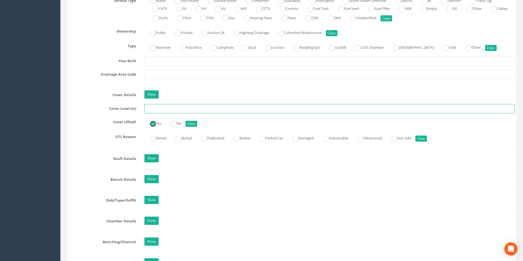
click at [176, 111] on input "text" at bounding box center [329, 108] width 370 height 9
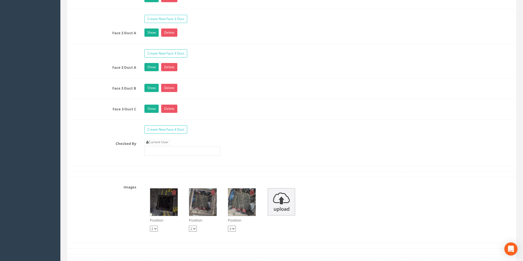
scroll to position [1015, 0]
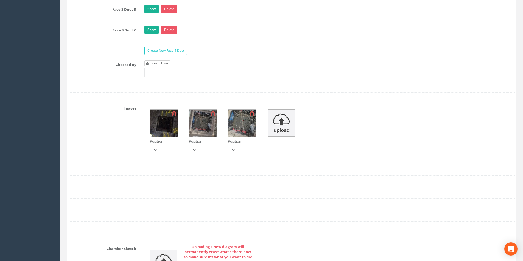
type input "3.25"
click at [162, 64] on link "Current User" at bounding box center [157, 63] width 26 height 6
type input "[PERSON_NAME]"
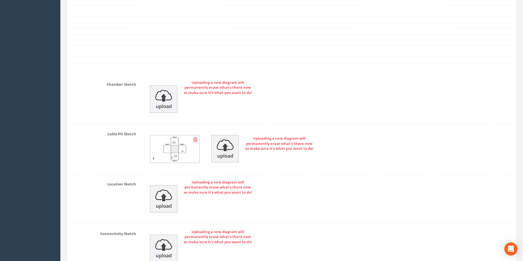
scroll to position [1285, 0]
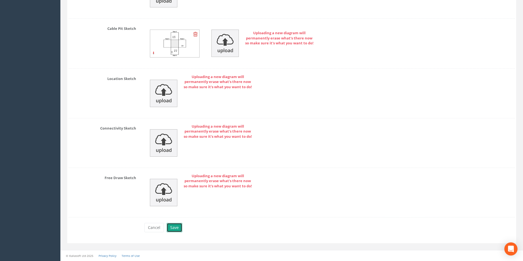
click at [176, 227] on button "Save" at bounding box center [175, 227] width 16 height 9
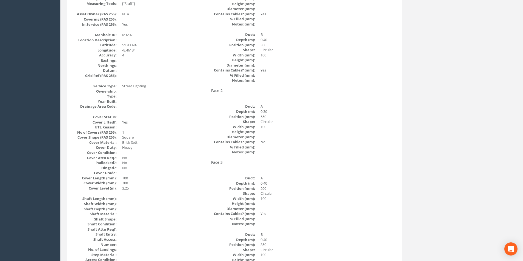
scroll to position [0, 0]
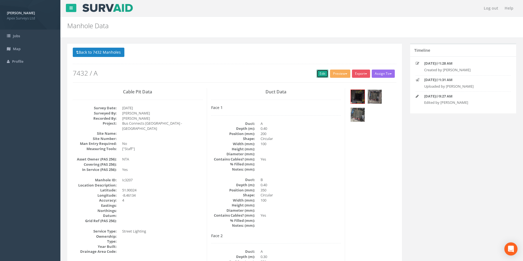
click at [320, 75] on link "Edit" at bounding box center [322, 74] width 12 height 8
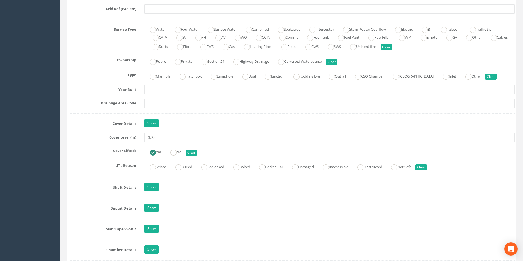
scroll to position [384, 0]
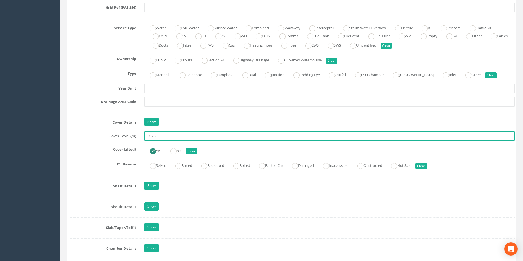
click at [159, 137] on input "3.25" at bounding box center [329, 136] width 370 height 9
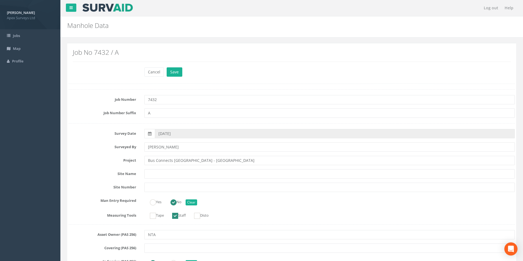
scroll to position [0, 0]
click at [172, 68] on button "Save" at bounding box center [175, 72] width 16 height 9
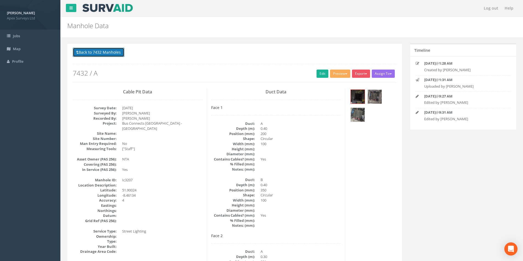
click at [102, 51] on button "Back to 7432 Manholes" at bounding box center [99, 52] width 52 height 9
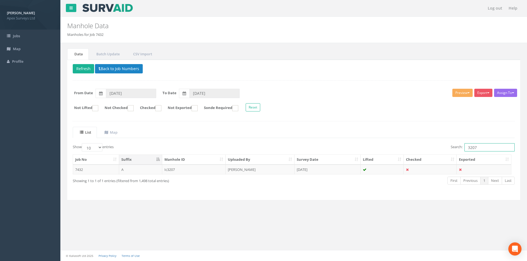
click at [478, 147] on input "3207" at bounding box center [489, 147] width 50 height 8
type input "3246"
click at [231, 168] on td "[PERSON_NAME]" at bounding box center [260, 170] width 69 height 10
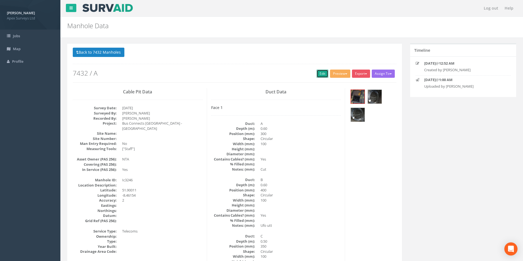
click at [316, 76] on link "Edit" at bounding box center [322, 74] width 12 height 8
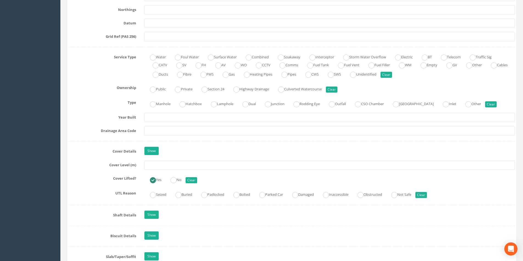
scroll to position [357, 0]
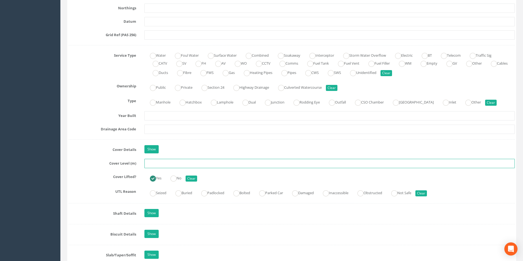
click at [175, 163] on input "text" at bounding box center [329, 163] width 370 height 9
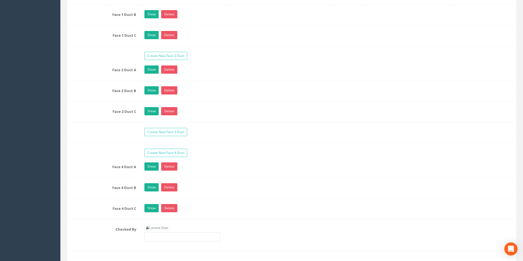
scroll to position [988, 0]
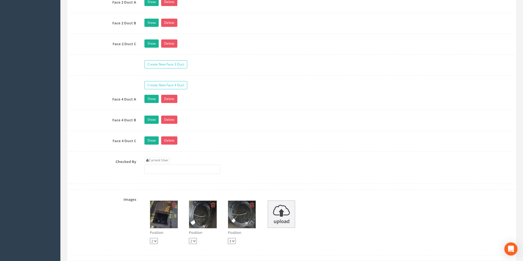
type input "2.83"
click at [166, 165] on input "text" at bounding box center [182, 169] width 76 height 9
click at [167, 161] on link "Current User" at bounding box center [157, 160] width 26 height 6
type input "[PERSON_NAME]"
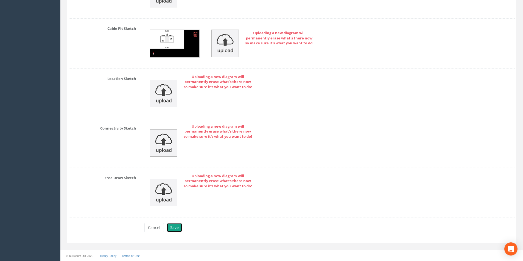
click at [173, 229] on button "Save" at bounding box center [175, 227] width 16 height 9
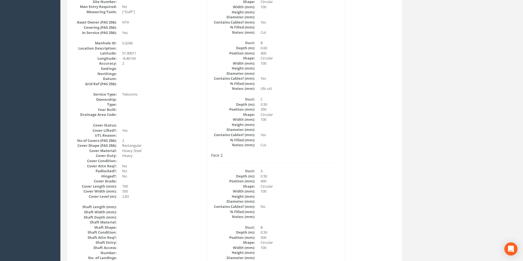
scroll to position [0, 0]
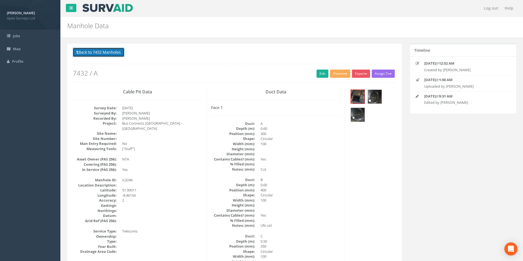
click at [104, 53] on button "Back to 7432 Manholes" at bounding box center [99, 52] width 52 height 9
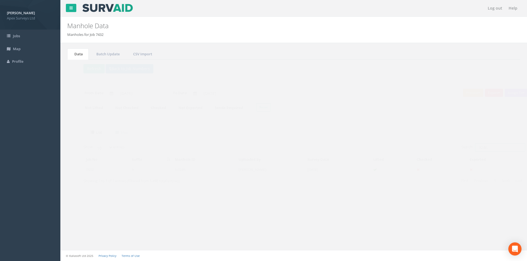
drag, startPoint x: 479, startPoint y: 150, endPoint x: 467, endPoint y: 150, distance: 12.4
click at [467, 150] on input "3246" at bounding box center [489, 147] width 50 height 8
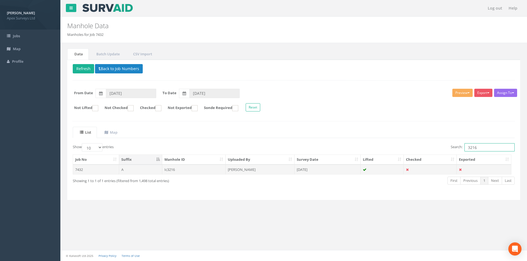
type input "3216"
click at [348, 167] on td "[DATE]" at bounding box center [327, 170] width 66 height 10
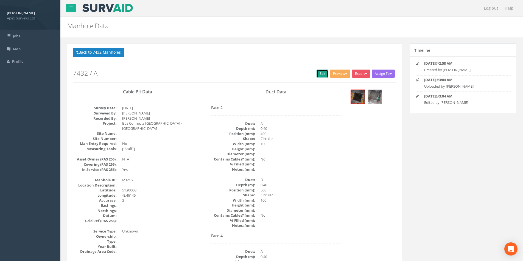
click at [322, 76] on link "Edit" at bounding box center [322, 74] width 12 height 8
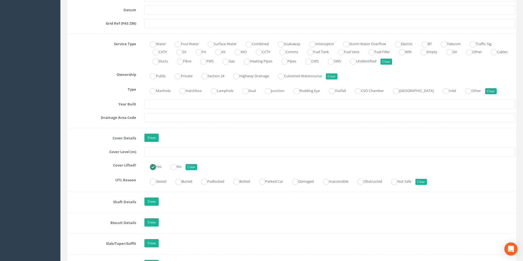
scroll to position [384, 0]
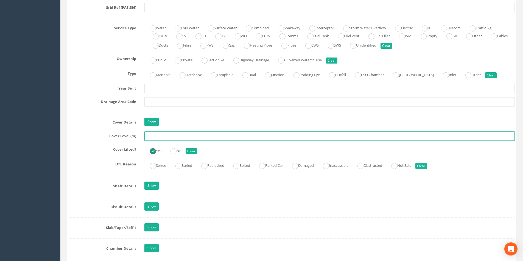
click at [157, 139] on input "text" at bounding box center [329, 136] width 370 height 9
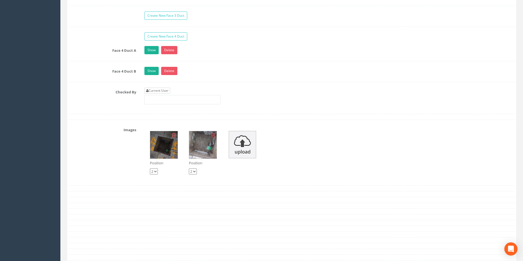
type input "3.11"
click at [159, 91] on link "Current User" at bounding box center [157, 91] width 26 height 6
type input "[PERSON_NAME]"
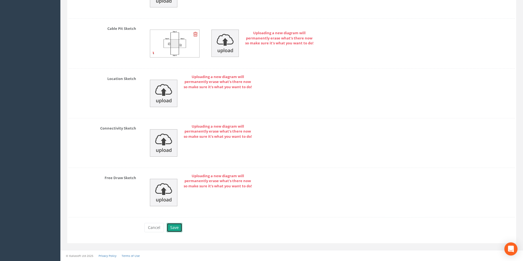
click at [173, 228] on button "Save" at bounding box center [175, 227] width 16 height 9
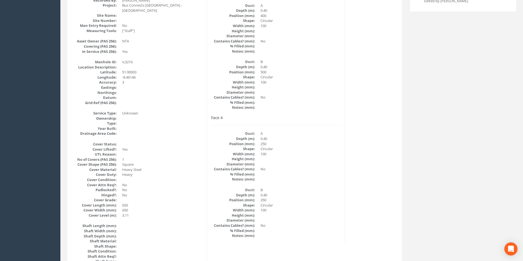
scroll to position [0, 0]
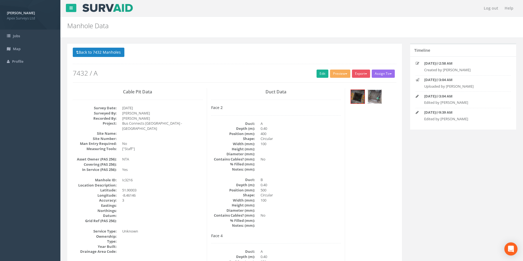
click at [372, 100] on img at bounding box center [375, 97] width 14 height 14
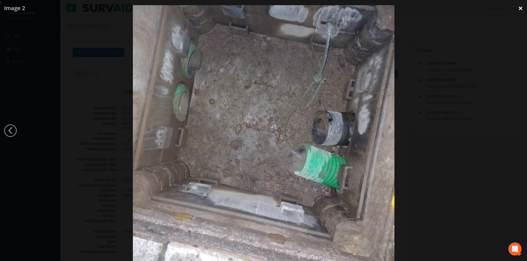
click at [521, 9] on link "×" at bounding box center [520, 8] width 13 height 16
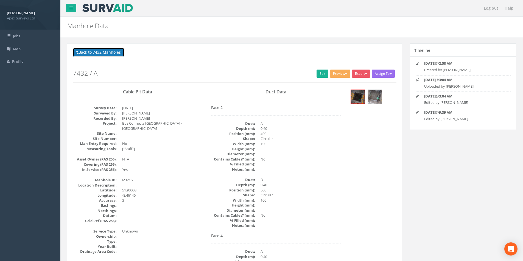
click at [99, 54] on button "Back to 7432 Manholes" at bounding box center [99, 52] width 52 height 9
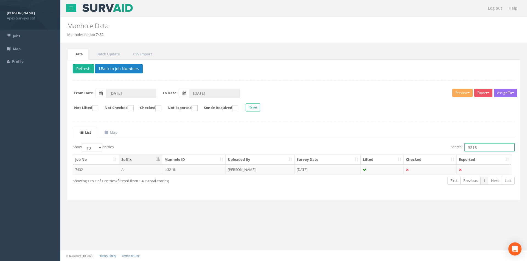
click at [478, 146] on input "3216" at bounding box center [489, 147] width 50 height 8
type input "3218"
click at [326, 173] on td "[DATE]" at bounding box center [327, 170] width 66 height 10
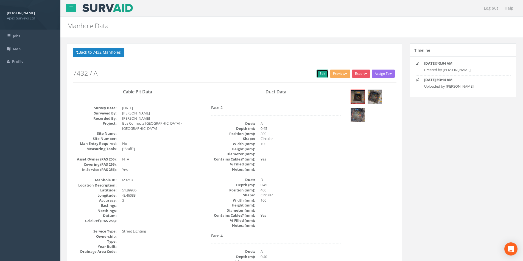
click at [317, 77] on link "Edit" at bounding box center [322, 74] width 12 height 8
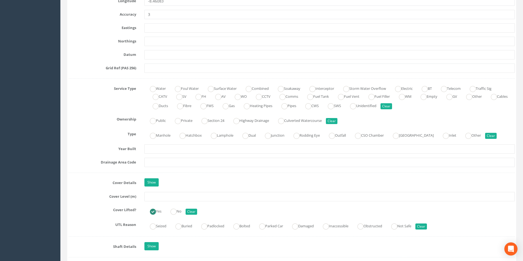
scroll to position [329, 0]
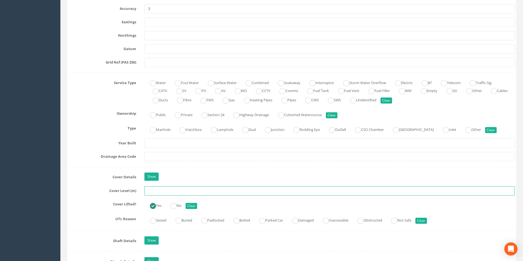
click at [156, 192] on input "text" at bounding box center [329, 191] width 370 height 9
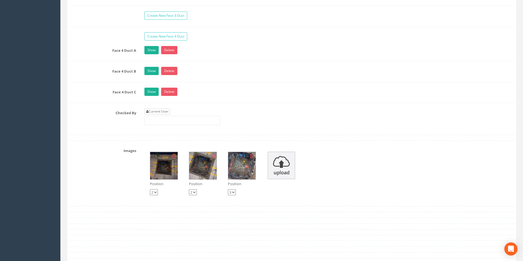
type input "3.39"
click at [163, 110] on link "Current User" at bounding box center [157, 112] width 26 height 6
type input "[PERSON_NAME]"
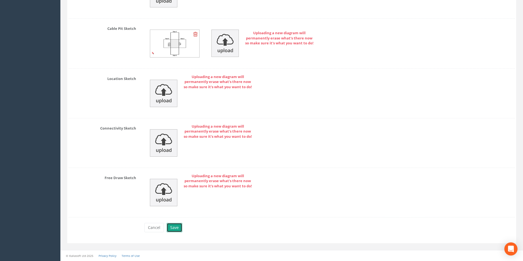
click at [176, 232] on button "Save" at bounding box center [175, 227] width 16 height 9
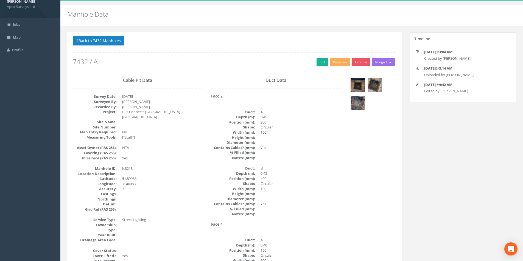
scroll to position [0, 0]
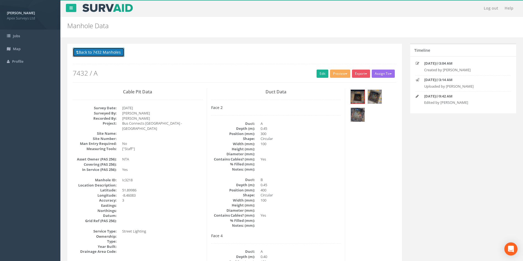
click at [95, 55] on button "Back to 7432 Manholes" at bounding box center [99, 52] width 52 height 9
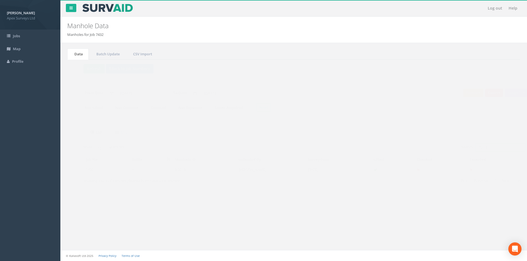
click at [479, 146] on input "3218" at bounding box center [489, 147] width 50 height 8
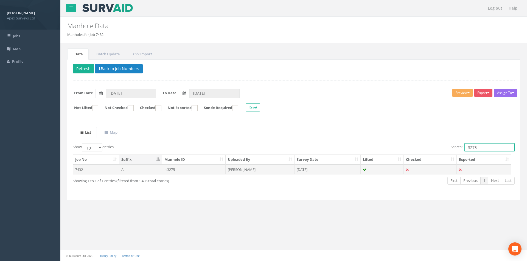
type input "3275"
click at [321, 171] on td "[DATE]" at bounding box center [327, 170] width 66 height 10
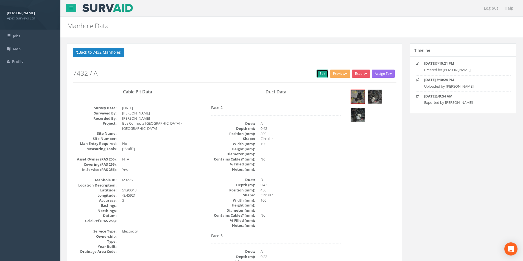
click at [320, 75] on link "Edit" at bounding box center [322, 74] width 12 height 8
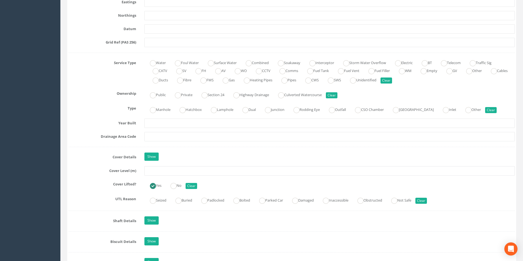
scroll to position [412, 0]
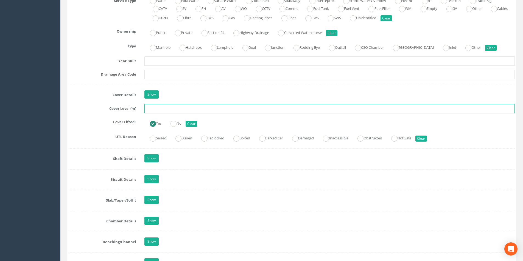
click at [173, 111] on input "text" at bounding box center [329, 108] width 370 height 9
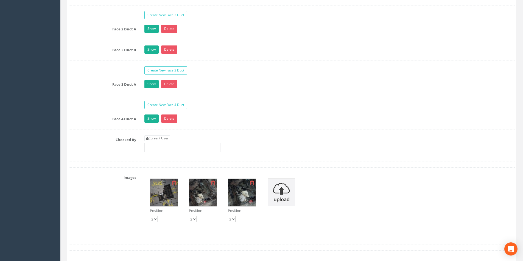
scroll to position [933, 0]
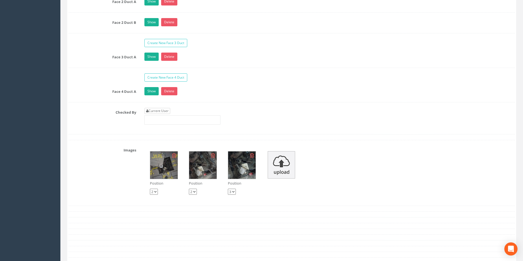
type input "3.29"
click at [163, 109] on link "Current User" at bounding box center [157, 111] width 26 height 6
type input "[PERSON_NAME]"
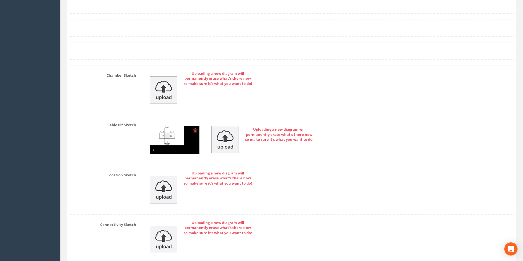
scroll to position [1245, 0]
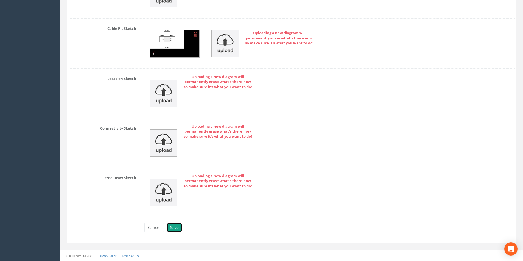
click at [170, 227] on button "Save" at bounding box center [175, 227] width 16 height 9
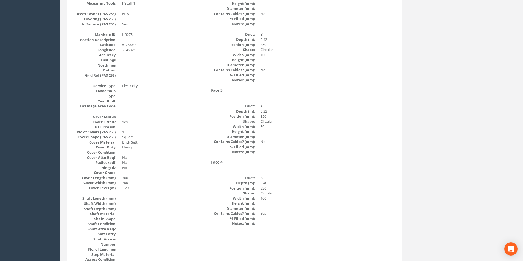
scroll to position [0, 0]
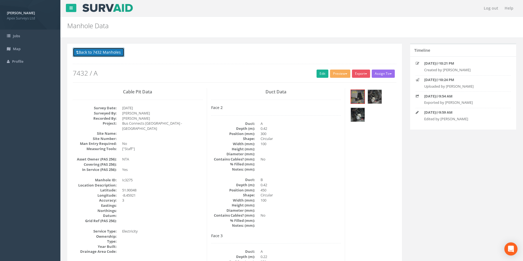
click at [93, 49] on button "Back to 7432 Manholes" at bounding box center [99, 52] width 52 height 9
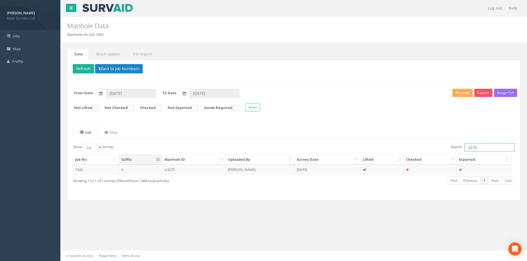
click at [478, 149] on input "3275" at bounding box center [489, 147] width 50 height 8
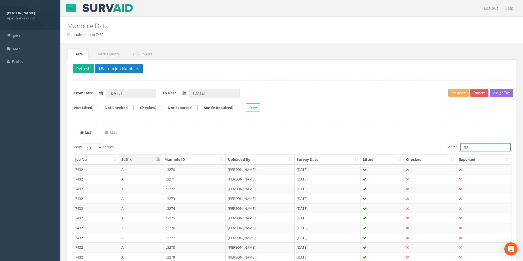
type input "3"
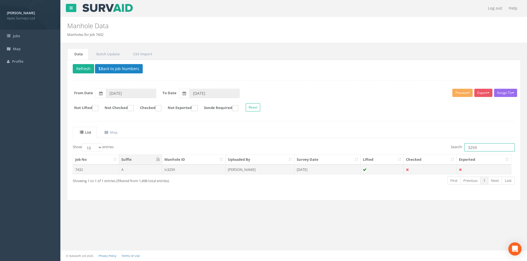
type input "3259"
click at [330, 173] on td "[DATE]" at bounding box center [327, 170] width 66 height 10
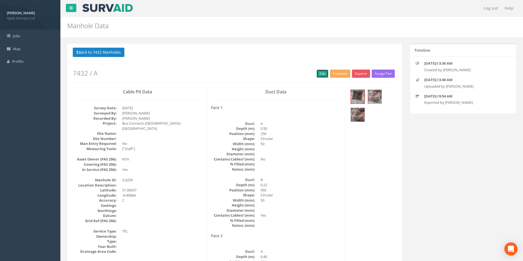
click at [319, 73] on link "Edit" at bounding box center [322, 74] width 12 height 8
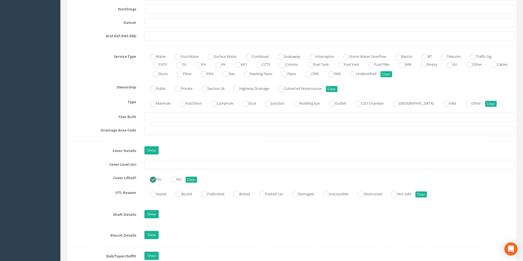
scroll to position [357, 0]
click at [164, 163] on input "text" at bounding box center [329, 163] width 370 height 9
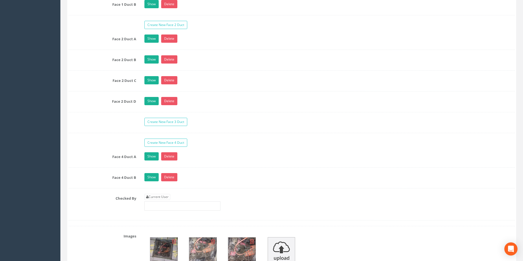
scroll to position [933, 0]
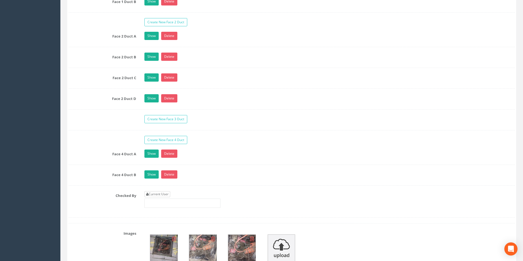
type input "3.28"
click at [158, 195] on link "Current User" at bounding box center [157, 194] width 26 height 6
type input "[PERSON_NAME]"
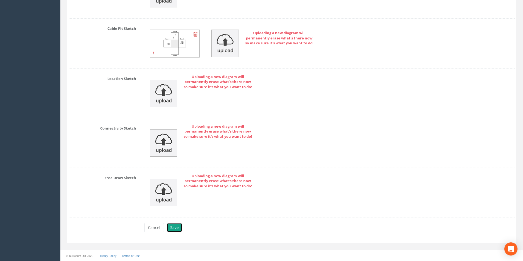
click at [175, 228] on button "Save" at bounding box center [175, 227] width 16 height 9
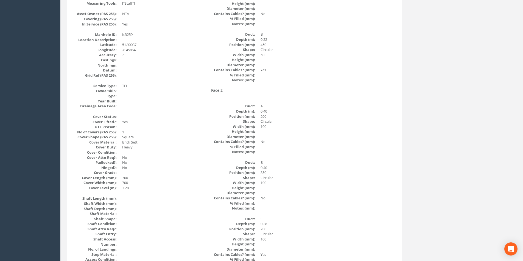
scroll to position [0, 0]
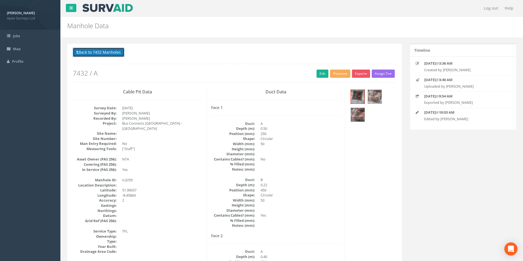
click at [92, 54] on button "Back to 7432 Manholes" at bounding box center [99, 52] width 52 height 9
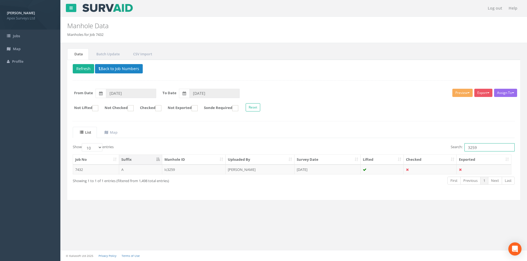
drag, startPoint x: 489, startPoint y: 149, endPoint x: 467, endPoint y: 152, distance: 21.9
click at [467, 152] on input "3259" at bounding box center [489, 147] width 50 height 8
type input "3256"
click at [326, 168] on td "[DATE]" at bounding box center [327, 170] width 66 height 10
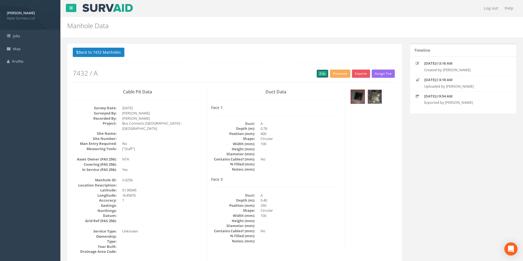
click at [318, 73] on link "Edit" at bounding box center [322, 74] width 12 height 8
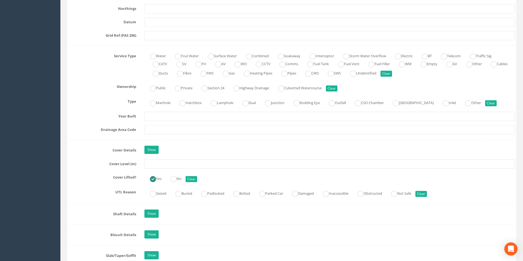
scroll to position [357, 0]
click at [182, 166] on input "text" at bounding box center [329, 163] width 370 height 9
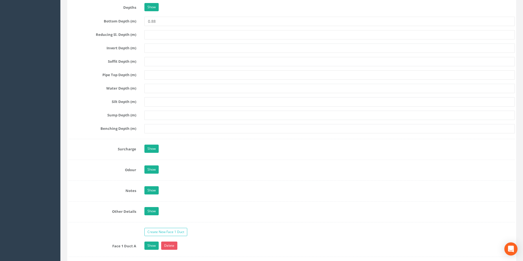
scroll to position [823, 0]
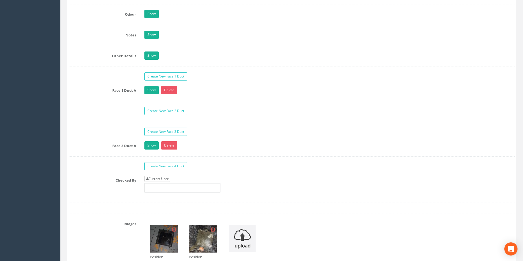
type input "3.62"
click at [161, 181] on link "Current User" at bounding box center [157, 179] width 26 height 6
type input "[PERSON_NAME]"
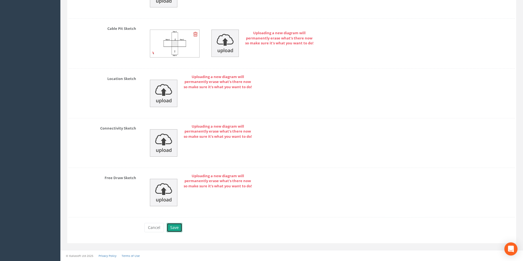
click at [175, 229] on button "Save" at bounding box center [175, 227] width 16 height 9
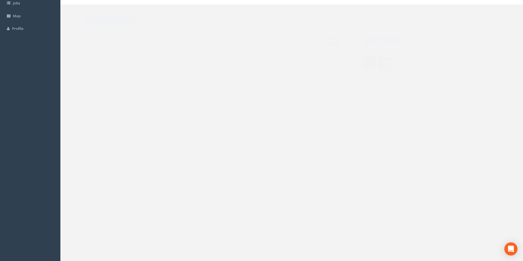
scroll to position [0, 0]
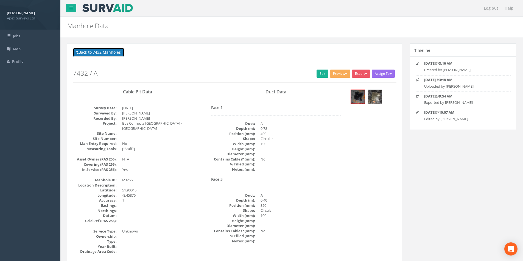
click at [104, 53] on button "Back to 7432 Manholes" at bounding box center [99, 52] width 52 height 9
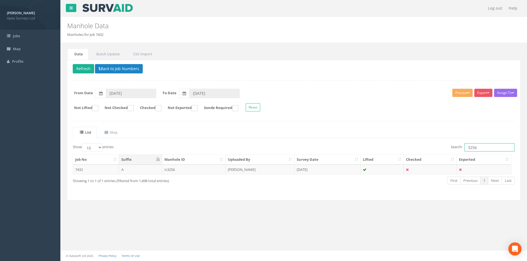
drag, startPoint x: 477, startPoint y: 147, endPoint x: 466, endPoint y: 148, distance: 10.6
click at [466, 148] on input "3256" at bounding box center [489, 147] width 50 height 8
type input "3257"
click at [339, 170] on td "[DATE]" at bounding box center [327, 170] width 66 height 10
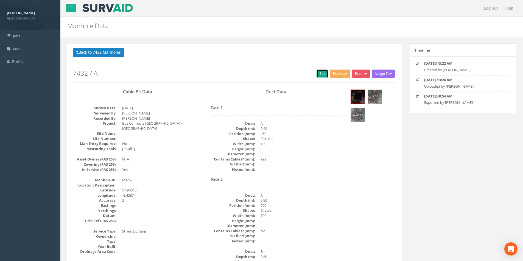
click at [316, 71] on link "Edit" at bounding box center [322, 74] width 12 height 8
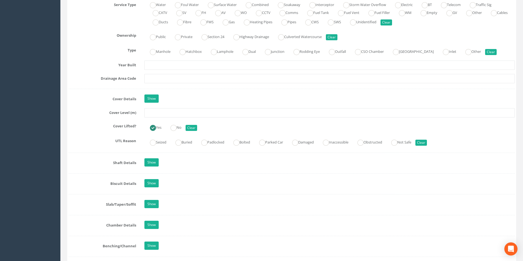
scroll to position [412, 0]
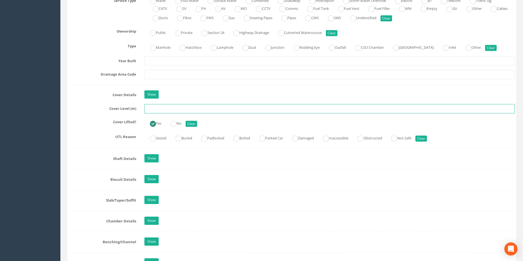
click at [169, 111] on input "text" at bounding box center [329, 108] width 370 height 9
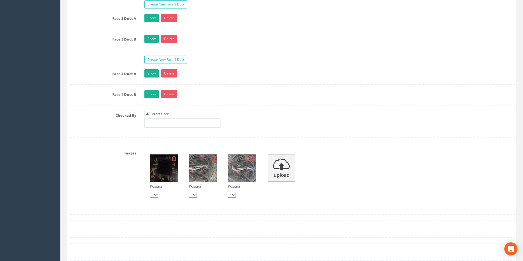
scroll to position [1042, 0]
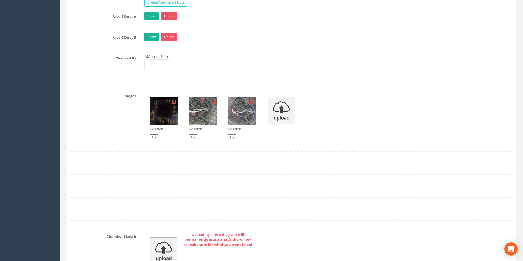
type input "3.52"
click at [167, 57] on link "Current User" at bounding box center [157, 57] width 26 height 6
type input "[PERSON_NAME]"
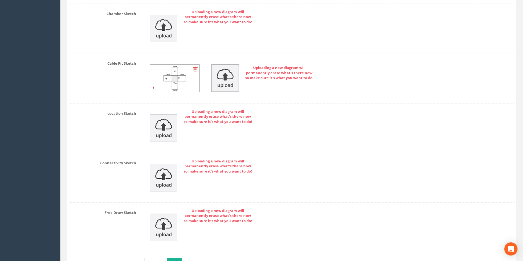
scroll to position [1300, 0]
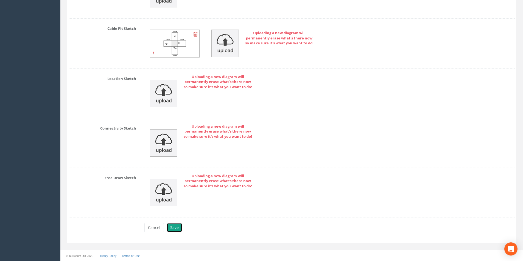
click at [174, 225] on button "Save" at bounding box center [175, 227] width 16 height 9
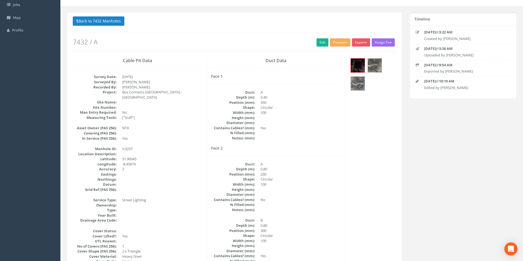
scroll to position [0, 0]
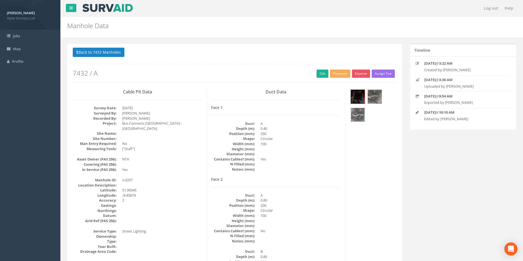
click at [357, 114] on img at bounding box center [358, 115] width 14 height 14
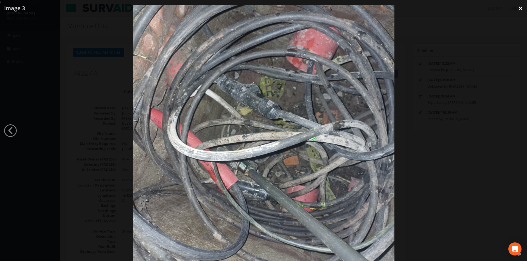
click at [519, 9] on link "×" at bounding box center [520, 8] width 13 height 16
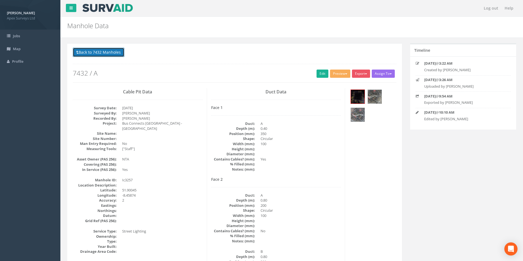
click at [90, 54] on button "Back to 7432 Manholes" at bounding box center [99, 52] width 52 height 9
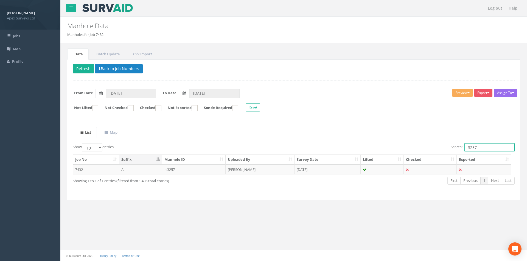
drag, startPoint x: 481, startPoint y: 148, endPoint x: 464, endPoint y: 150, distance: 17.1
click at [464, 150] on input "3257" at bounding box center [489, 147] width 50 height 8
type input "3258"
click at [328, 169] on td "[DATE]" at bounding box center [327, 170] width 66 height 10
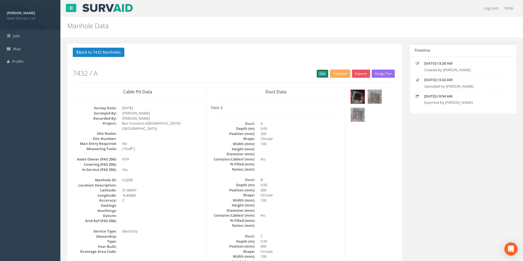
click at [317, 77] on link "Edit" at bounding box center [322, 74] width 12 height 8
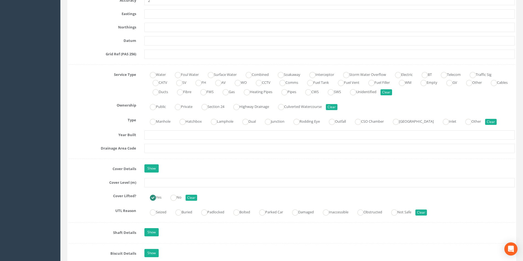
scroll to position [412, 0]
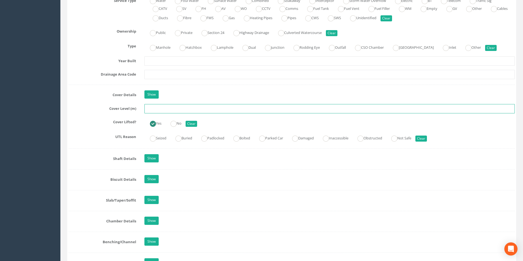
click at [162, 110] on input "text" at bounding box center [329, 108] width 370 height 9
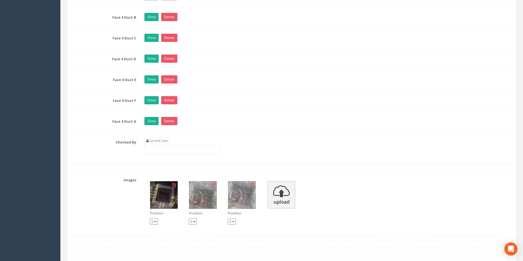
scroll to position [1152, 0]
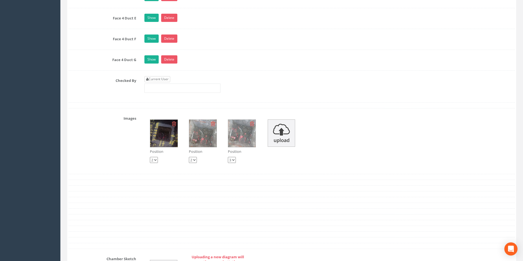
type input "3.47"
click at [165, 81] on link "Current User" at bounding box center [157, 79] width 26 height 6
type input "[PERSON_NAME]"
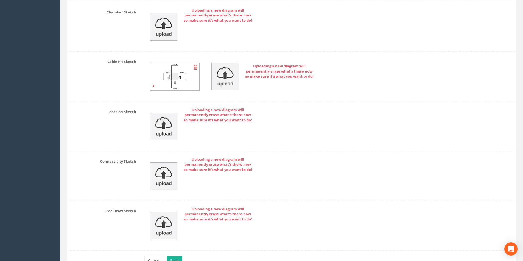
scroll to position [1433, 0]
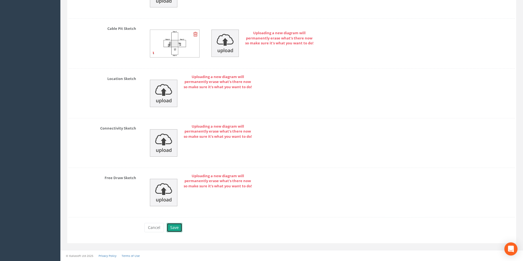
click at [168, 231] on button "Save" at bounding box center [175, 227] width 16 height 9
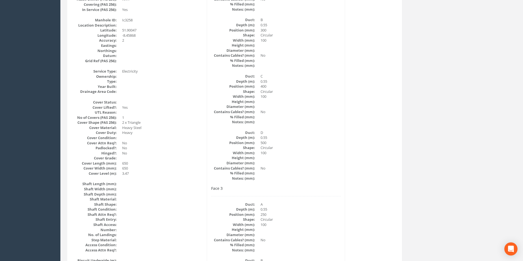
scroll to position [0, 0]
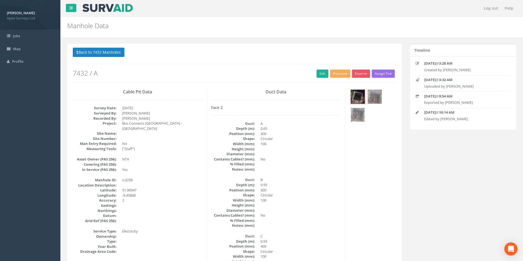
click at [358, 112] on img at bounding box center [358, 115] width 14 height 14
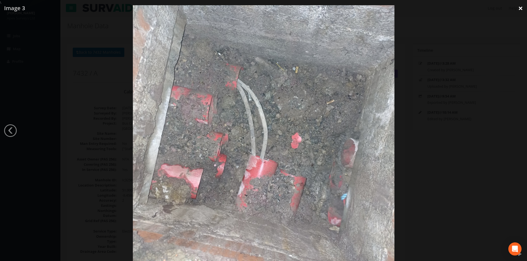
click at [520, 10] on link "×" at bounding box center [520, 8] width 13 height 16
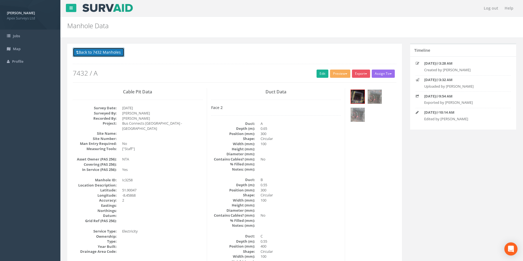
click at [109, 54] on button "Back to 7432 Manholes" at bounding box center [99, 52] width 52 height 9
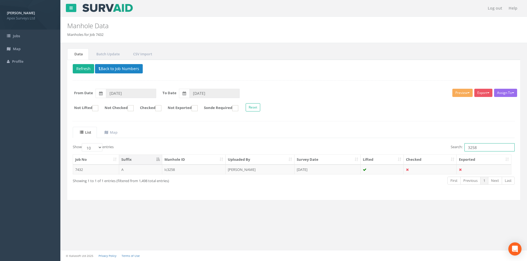
drag, startPoint x: 481, startPoint y: 147, endPoint x: 467, endPoint y: 149, distance: 14.7
click at [467, 149] on input "3258" at bounding box center [489, 147] width 50 height 8
type input "3274"
click at [331, 168] on td "[DATE]" at bounding box center [327, 170] width 66 height 10
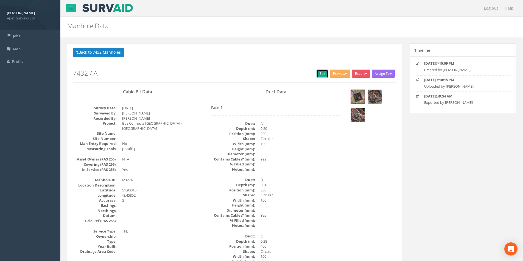
click at [316, 74] on link "Edit" at bounding box center [322, 74] width 12 height 8
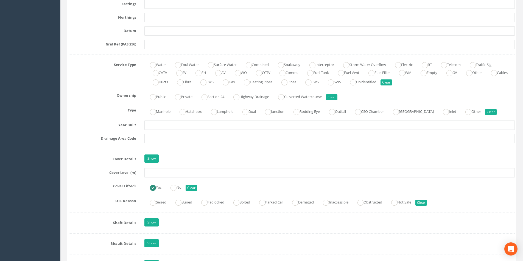
scroll to position [357, 0]
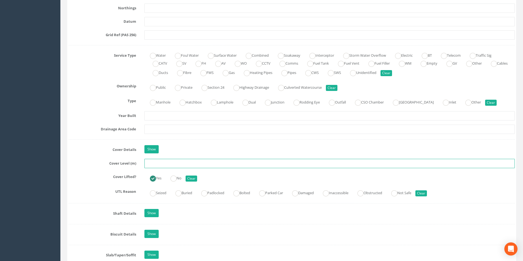
click at [182, 165] on input "text" at bounding box center [329, 163] width 370 height 9
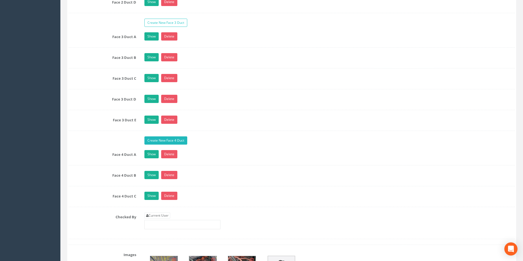
scroll to position [1180, 0]
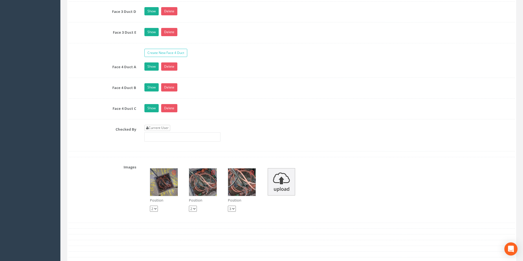
type input "3.38"
click at [161, 131] on link "Current User" at bounding box center [157, 128] width 26 height 6
type input "[PERSON_NAME]"
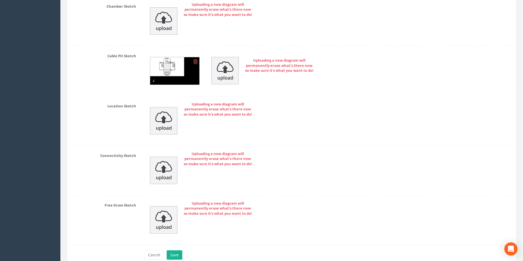
scroll to position [1509, 0]
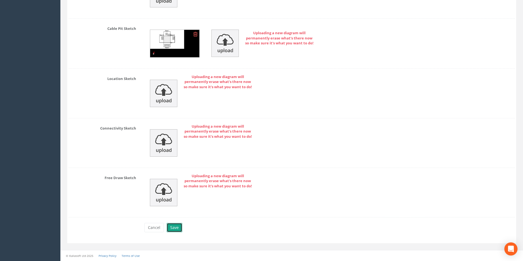
click at [176, 225] on button "Save" at bounding box center [175, 227] width 16 height 9
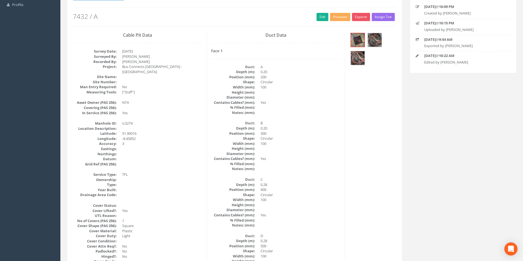
scroll to position [0, 0]
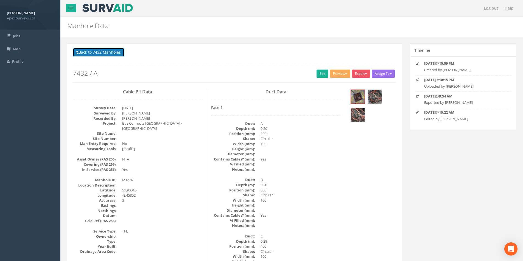
click at [103, 53] on button "Back to 7432 Manholes" at bounding box center [99, 52] width 52 height 9
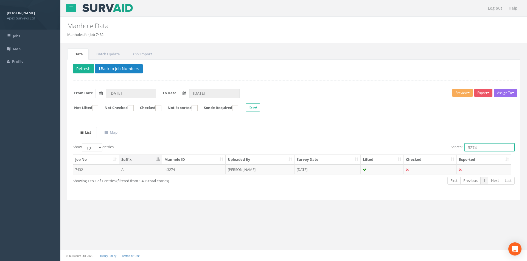
drag, startPoint x: 487, startPoint y: 148, endPoint x: 466, endPoint y: 150, distance: 21.2
click at [466, 150] on input "3274" at bounding box center [489, 147] width 50 height 8
type input "3273"
click at [320, 168] on td "[DATE]" at bounding box center [327, 170] width 66 height 10
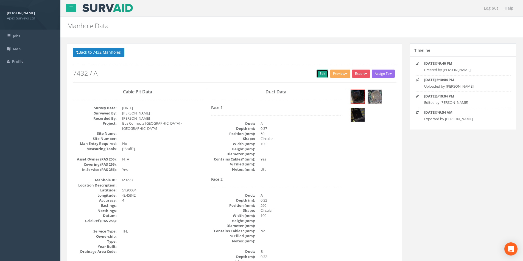
click at [320, 71] on link "Edit" at bounding box center [322, 74] width 12 height 8
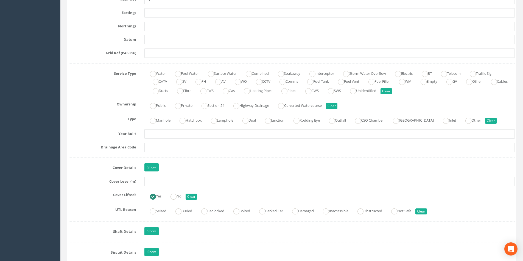
scroll to position [384, 0]
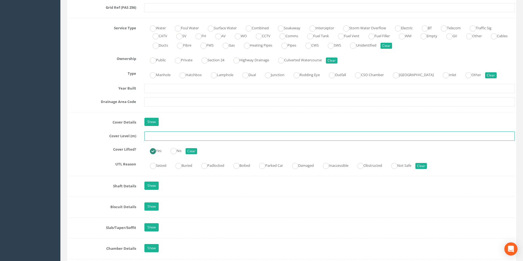
click at [169, 137] on input "text" at bounding box center [329, 136] width 370 height 9
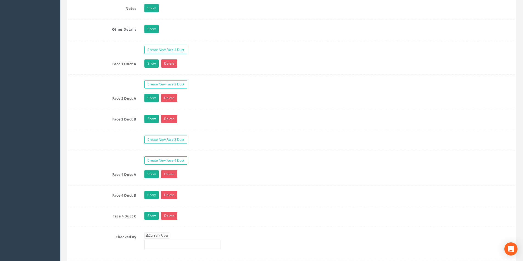
scroll to position [933, 0]
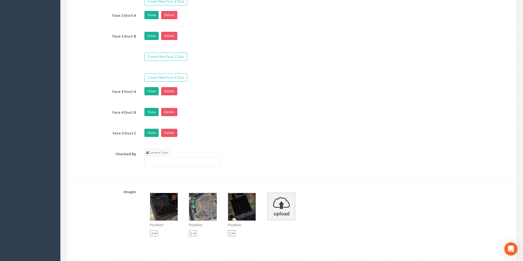
type input "3.34"
click at [165, 153] on link "Current User" at bounding box center [157, 153] width 26 height 6
type input "[PERSON_NAME]"
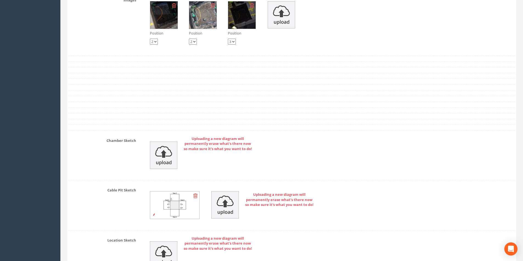
scroll to position [1287, 0]
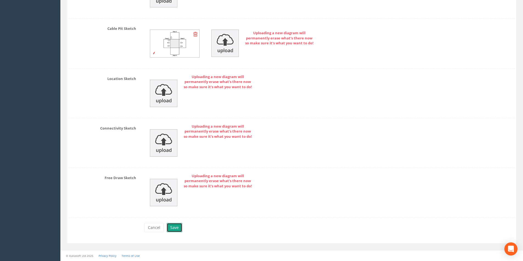
click at [175, 231] on button "Save" at bounding box center [175, 227] width 16 height 9
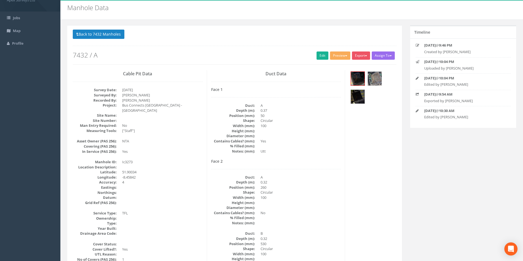
scroll to position [0, 0]
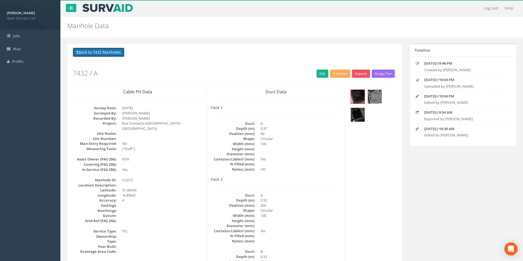
click at [87, 51] on button "Back to 7432 Manholes" at bounding box center [99, 52] width 52 height 9
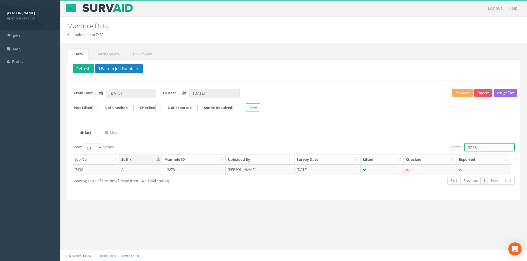
drag, startPoint x: 477, startPoint y: 149, endPoint x: 465, endPoint y: 151, distance: 12.2
click at [465, 151] on input "3273" at bounding box center [489, 147] width 50 height 8
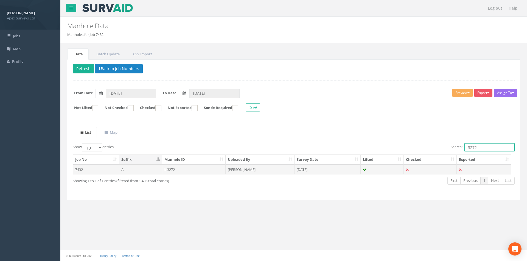
type input "3272"
click at [259, 172] on td "[PERSON_NAME]" at bounding box center [260, 170] width 69 height 10
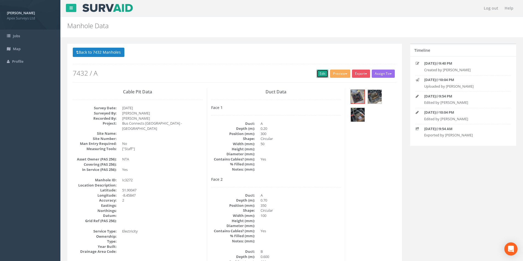
click at [317, 77] on link "Edit" at bounding box center [322, 74] width 12 height 8
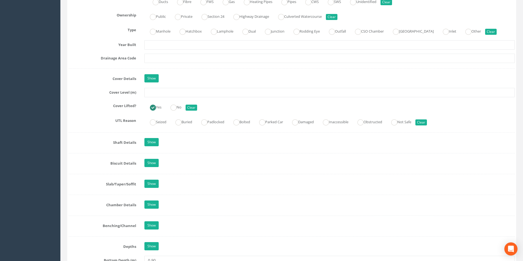
scroll to position [439, 0]
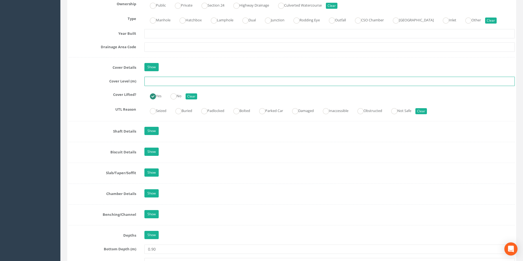
click at [166, 84] on input "text" at bounding box center [329, 81] width 370 height 9
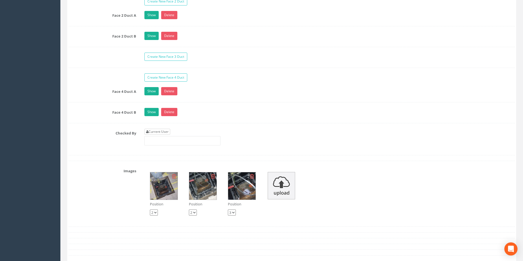
type input "3.40"
click at [162, 133] on link "Current User" at bounding box center [157, 132] width 26 height 6
type input "[PERSON_NAME]"
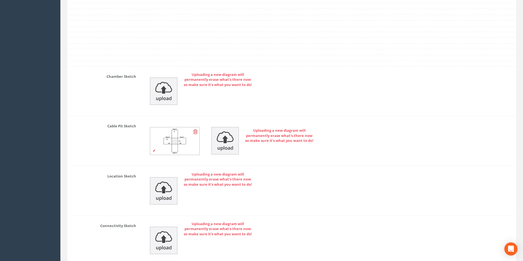
scroll to position [1266, 0]
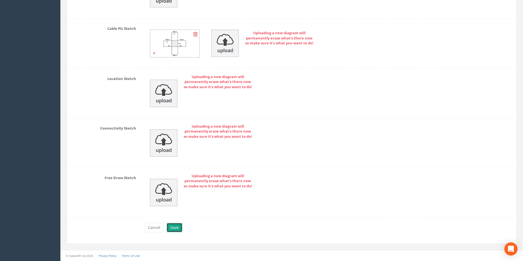
click at [173, 227] on button "Save" at bounding box center [175, 227] width 16 height 9
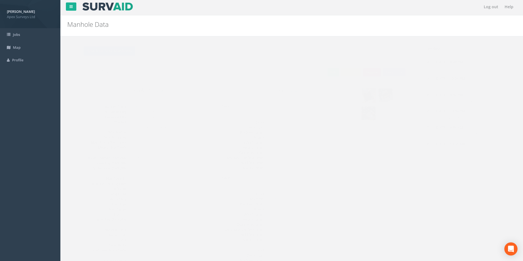
scroll to position [0, 0]
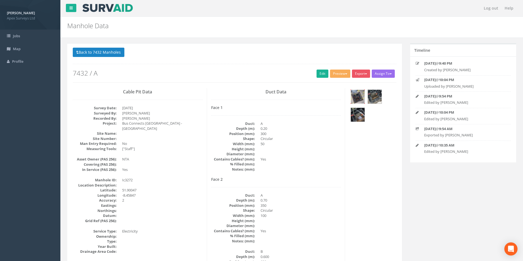
click at [361, 96] on img at bounding box center [358, 97] width 14 height 14
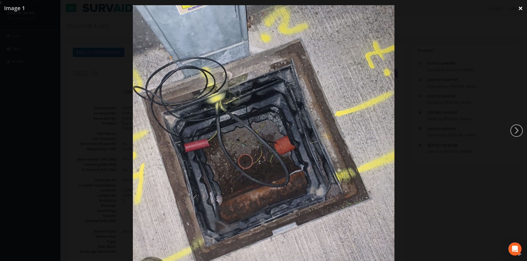
drag, startPoint x: 518, startPoint y: 8, endPoint x: 495, endPoint y: 17, distance: 24.5
click at [518, 8] on link "×" at bounding box center [520, 8] width 13 height 16
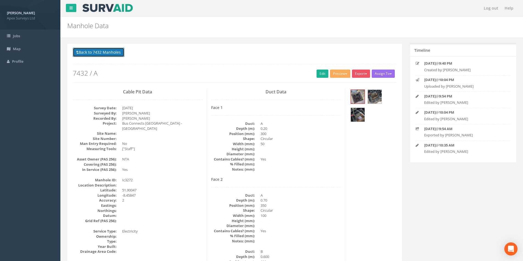
click at [105, 54] on button "Back to 7432 Manholes" at bounding box center [99, 52] width 52 height 9
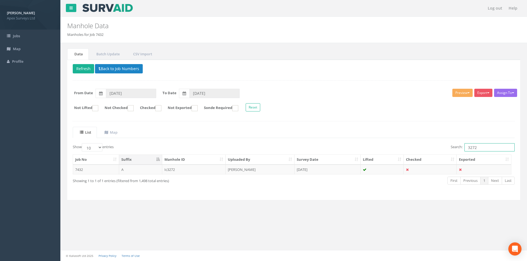
drag, startPoint x: 481, startPoint y: 145, endPoint x: 467, endPoint y: 149, distance: 14.8
click at [467, 149] on input "3272" at bounding box center [489, 147] width 50 height 8
type input "3271"
click at [385, 168] on td at bounding box center [381, 170] width 43 height 10
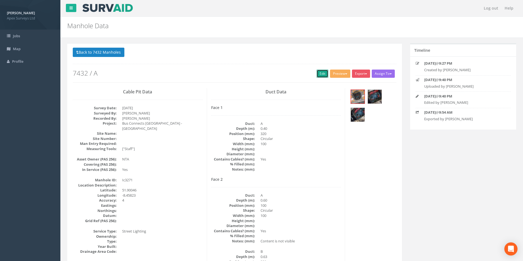
click at [317, 75] on link "Edit" at bounding box center [322, 74] width 12 height 8
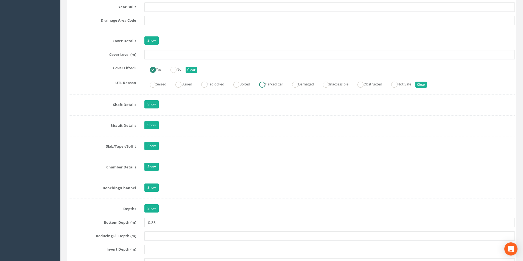
scroll to position [439, 0]
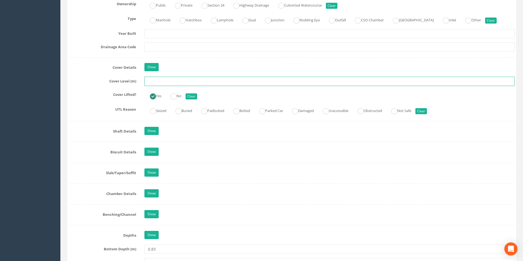
click at [161, 80] on input "text" at bounding box center [329, 81] width 370 height 9
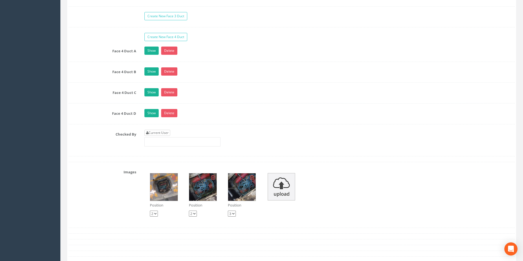
type input "3.33"
click at [163, 134] on link "Current User" at bounding box center [157, 133] width 26 height 6
type input "[PERSON_NAME]"
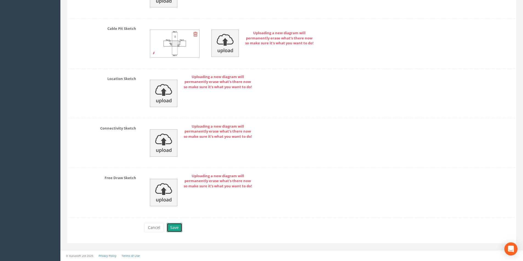
click at [175, 226] on button "Save" at bounding box center [175, 227] width 16 height 9
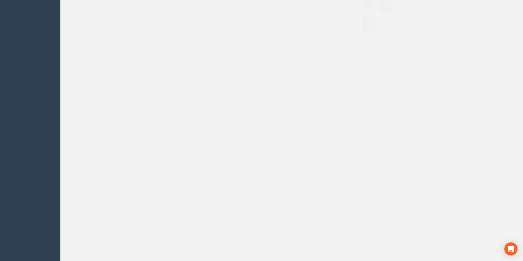
scroll to position [0, 0]
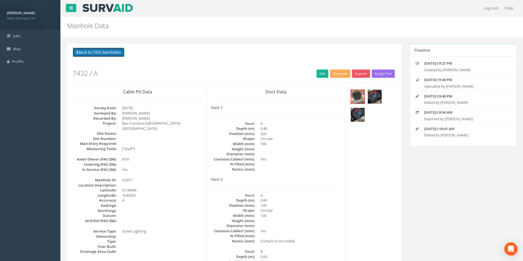
click at [92, 53] on button "Back to 7432 Manholes" at bounding box center [99, 52] width 52 height 9
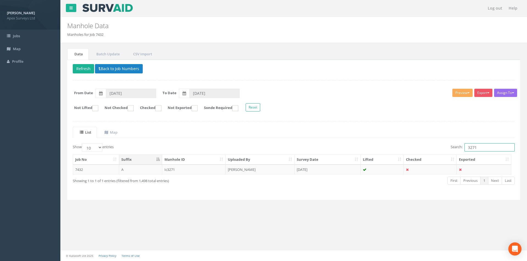
drag, startPoint x: 487, startPoint y: 148, endPoint x: 473, endPoint y: 150, distance: 14.1
click at [473, 150] on input "3271" at bounding box center [489, 147] width 50 height 8
type input "3270"
click at [256, 168] on td "[PERSON_NAME]" at bounding box center [260, 170] width 69 height 10
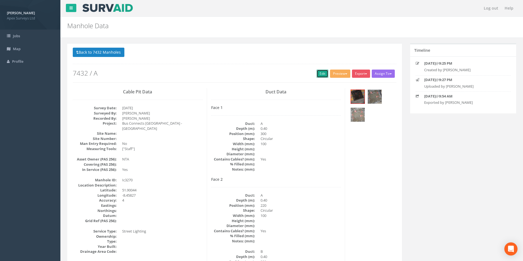
click at [320, 73] on link "Edit" at bounding box center [322, 74] width 12 height 8
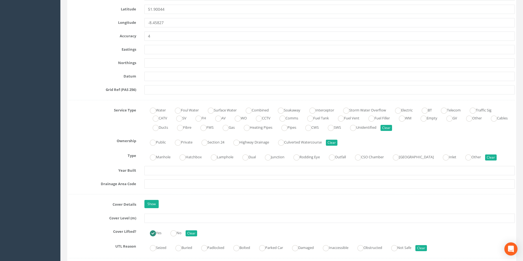
scroll to position [357, 0]
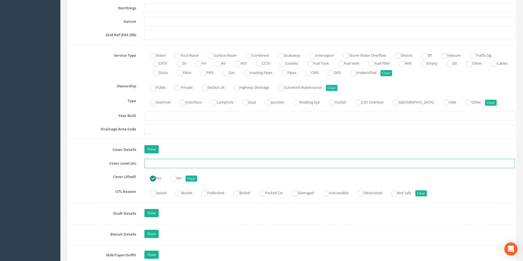
click at [164, 166] on input "text" at bounding box center [329, 163] width 370 height 9
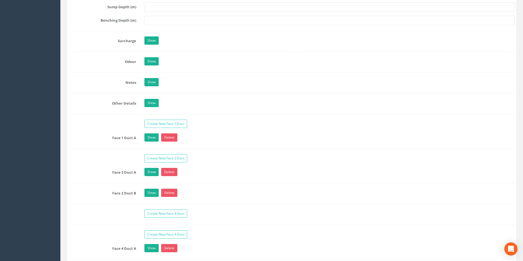
scroll to position [850, 0]
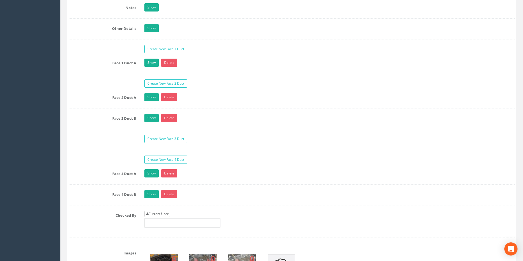
type input "3.34"
click at [158, 213] on link "Current User" at bounding box center [157, 214] width 26 height 6
type input "[PERSON_NAME]"
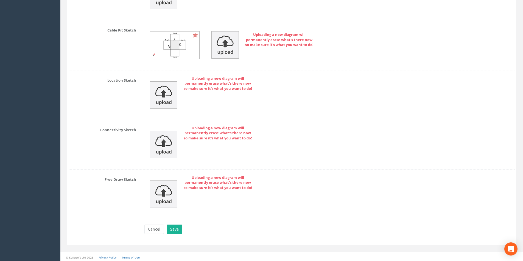
scroll to position [1266, 0]
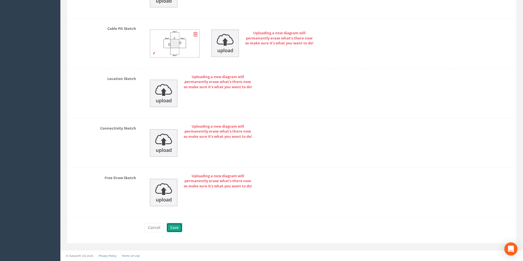
click at [169, 229] on button "Save" at bounding box center [175, 227] width 16 height 9
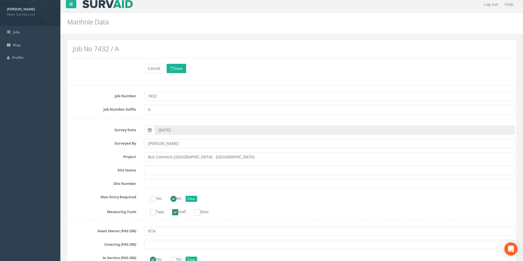
scroll to position [0, 0]
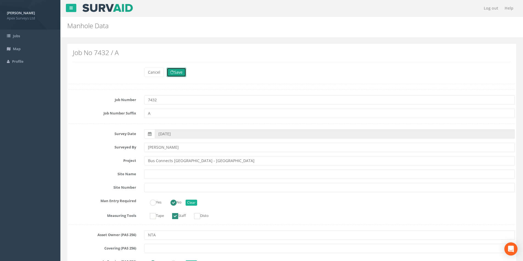
click at [174, 73] on button "Save" at bounding box center [176, 72] width 19 height 9
click at [159, 74] on button "Cancel" at bounding box center [153, 72] width 19 height 9
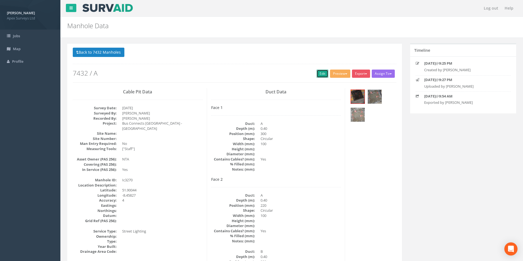
click at [320, 76] on link "Edit" at bounding box center [322, 74] width 12 height 8
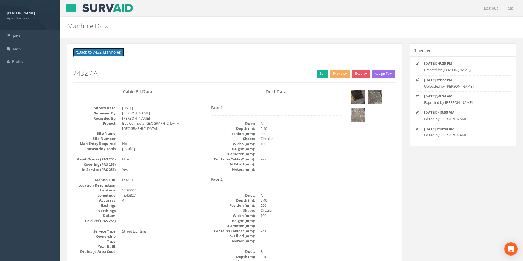
drag, startPoint x: 89, startPoint y: 50, endPoint x: 89, endPoint y: 54, distance: 3.6
click at [89, 50] on button "Back to 7432 Manholes" at bounding box center [99, 52] width 52 height 9
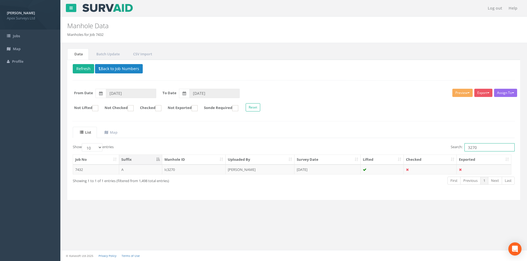
drag, startPoint x: 478, startPoint y: 147, endPoint x: 467, endPoint y: 149, distance: 11.1
click at [467, 149] on input "3270" at bounding box center [489, 147] width 50 height 8
type input "3269"
click at [267, 171] on td "[PERSON_NAME]" at bounding box center [260, 170] width 69 height 10
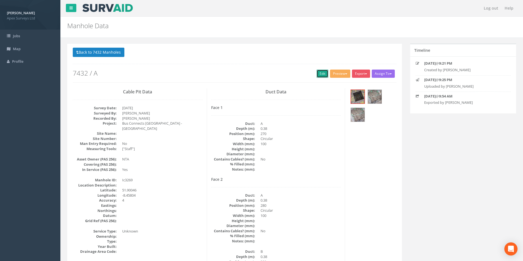
click at [323, 71] on link "Edit" at bounding box center [322, 74] width 12 height 8
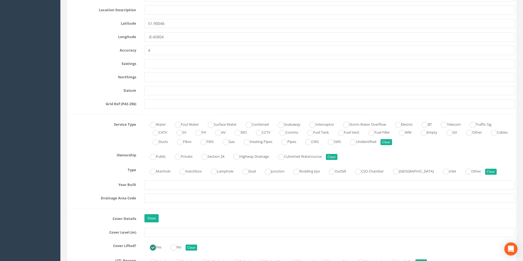
scroll to position [302, 0]
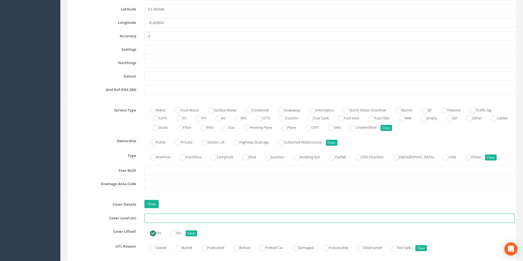
click at [161, 221] on input "text" at bounding box center [329, 218] width 370 height 9
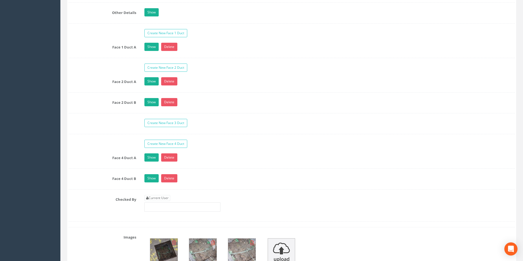
scroll to position [960, 0]
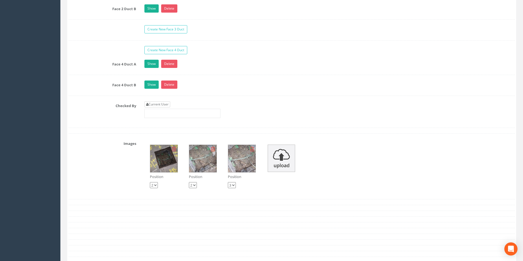
type input "3.38"
click at [157, 105] on link "Current User" at bounding box center [157, 105] width 26 height 6
type input "[PERSON_NAME]"
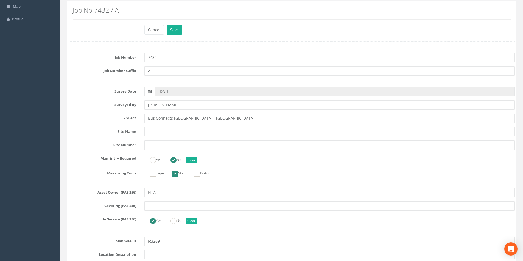
scroll to position [0, 0]
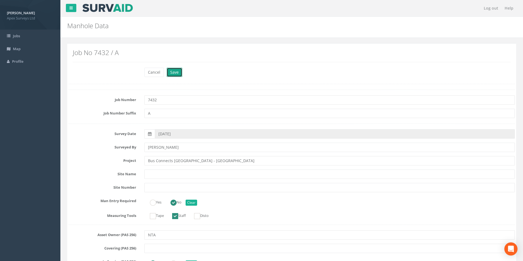
click at [174, 74] on button "Save" at bounding box center [175, 72] width 16 height 9
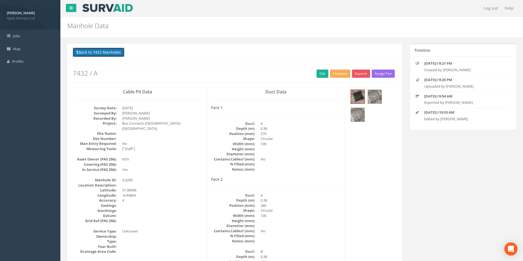
click at [106, 52] on button "Back to 7432 Manholes" at bounding box center [99, 52] width 52 height 9
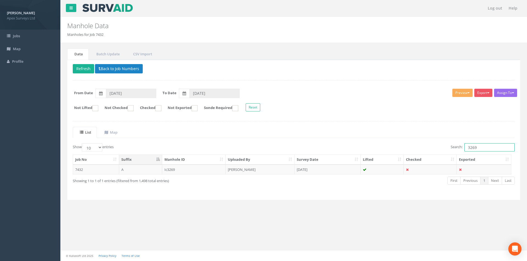
drag, startPoint x: 479, startPoint y: 148, endPoint x: 467, endPoint y: 148, distance: 12.6
click at [467, 148] on input "3269" at bounding box center [489, 147] width 50 height 8
type input "3268"
click at [271, 168] on td "[PERSON_NAME]" at bounding box center [260, 170] width 69 height 10
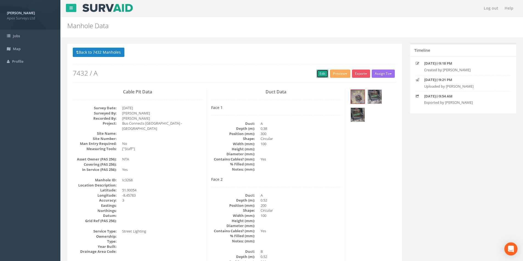
click at [322, 71] on link "Edit" at bounding box center [322, 74] width 12 height 8
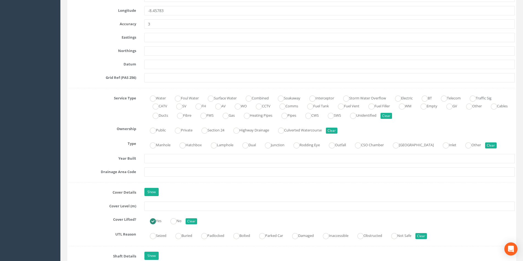
scroll to position [439, 0]
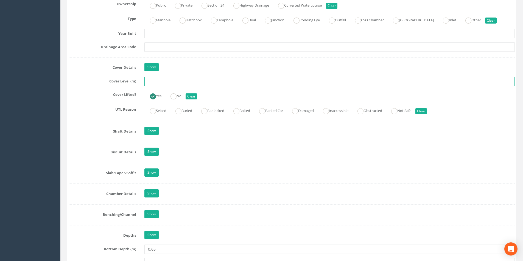
click at [169, 81] on input "text" at bounding box center [329, 81] width 370 height 9
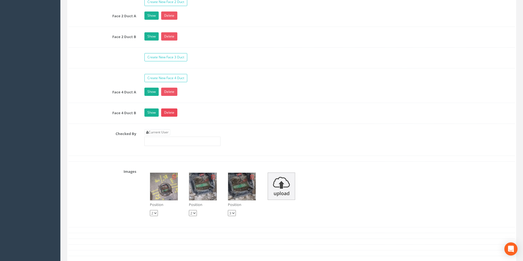
scroll to position [933, 0]
type input "3.37"
click at [162, 131] on link "Current User" at bounding box center [157, 132] width 26 height 6
type input "[PERSON_NAME]"
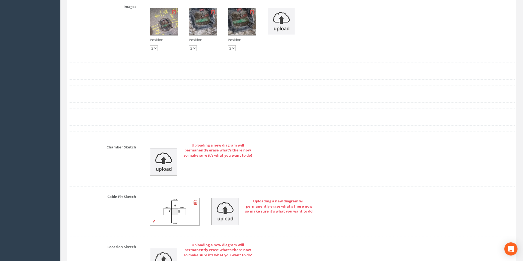
scroll to position [1266, 0]
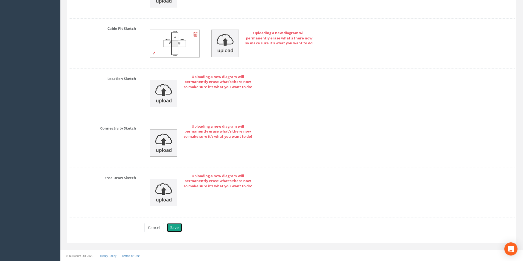
click at [176, 226] on button "Save" at bounding box center [175, 227] width 16 height 9
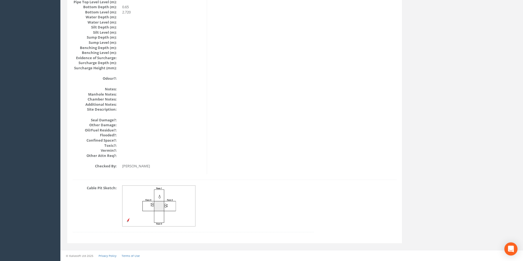
scroll to position [585, 0]
